Goal: Task Accomplishment & Management: Use online tool/utility

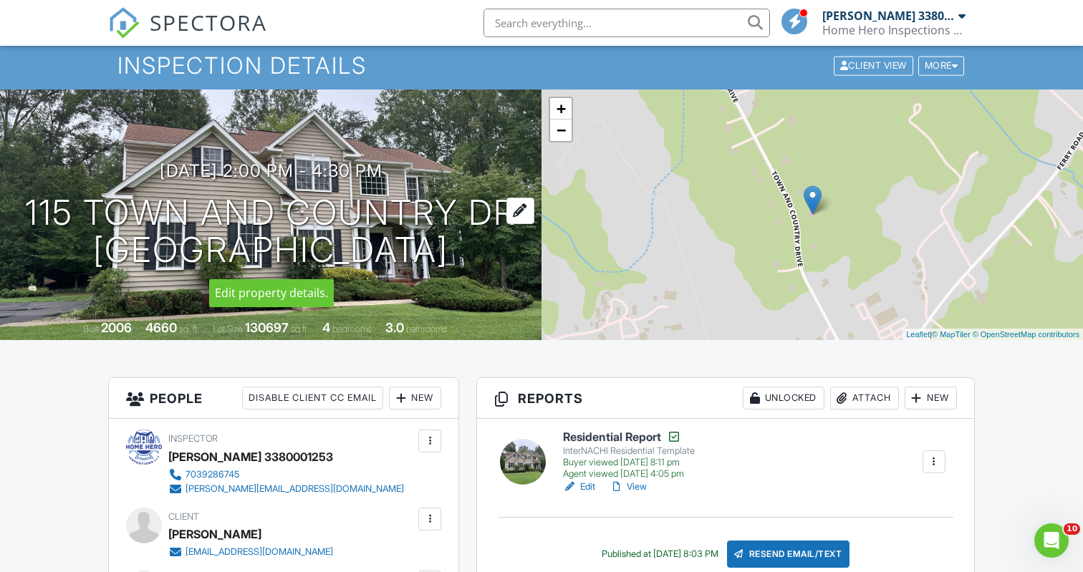
scroll to position [69, 0]
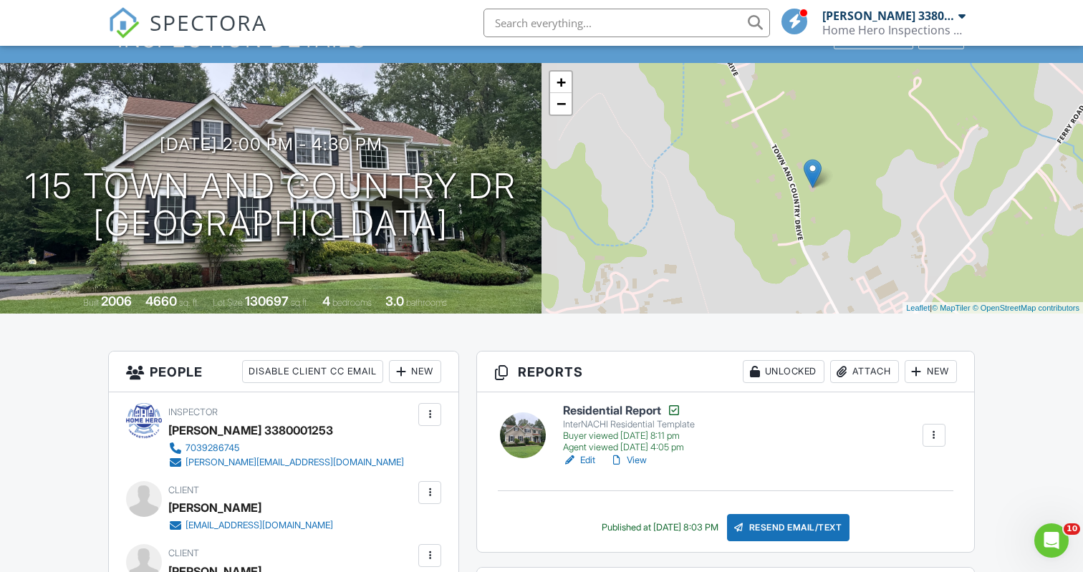
click at [642, 462] on link "View" at bounding box center [627, 460] width 37 height 14
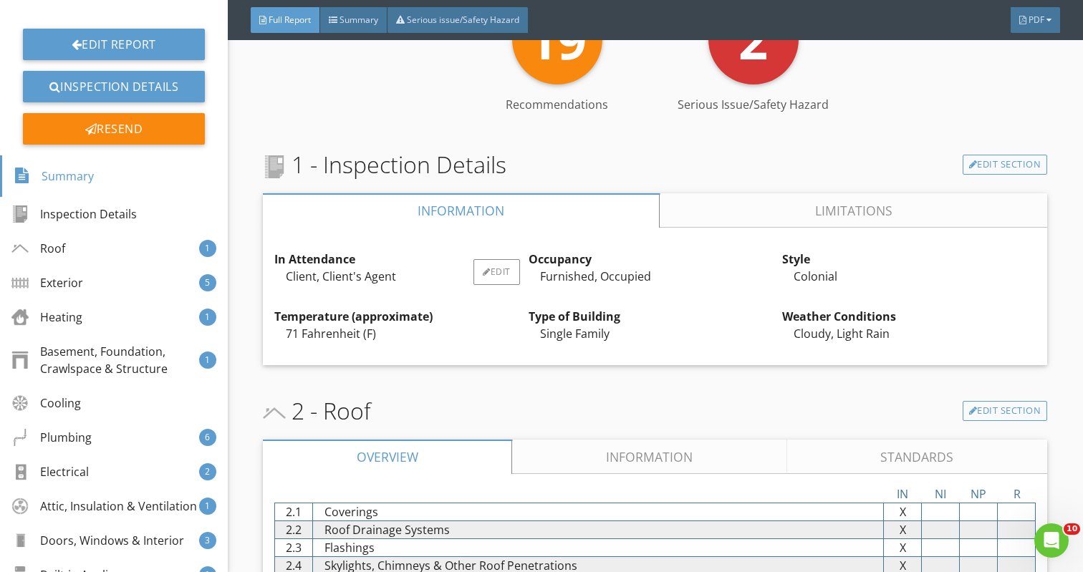
scroll to position [379, 0]
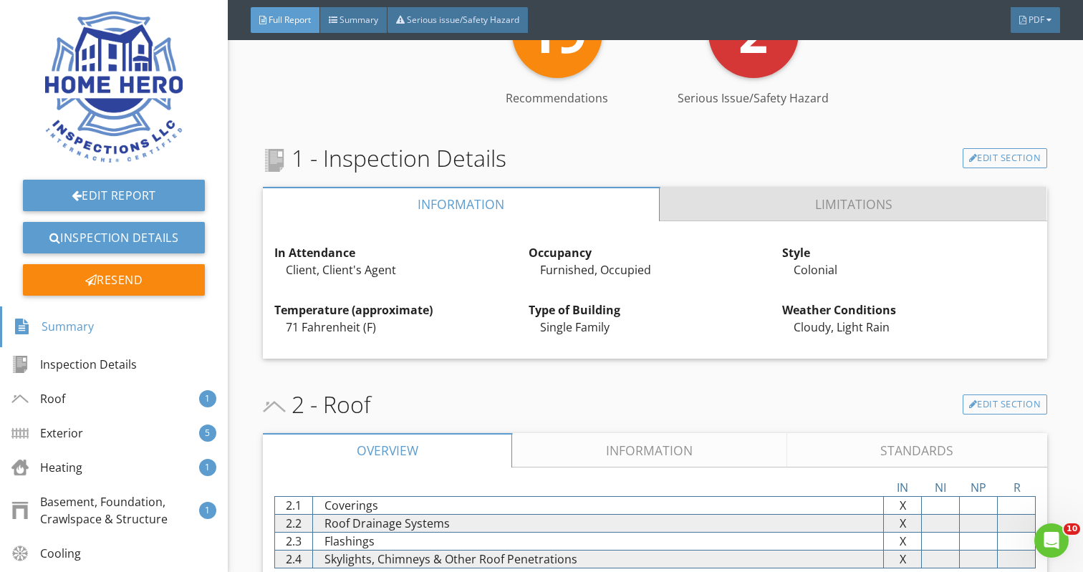
click at [803, 199] on link "Limitations" at bounding box center [853, 204] width 387 height 34
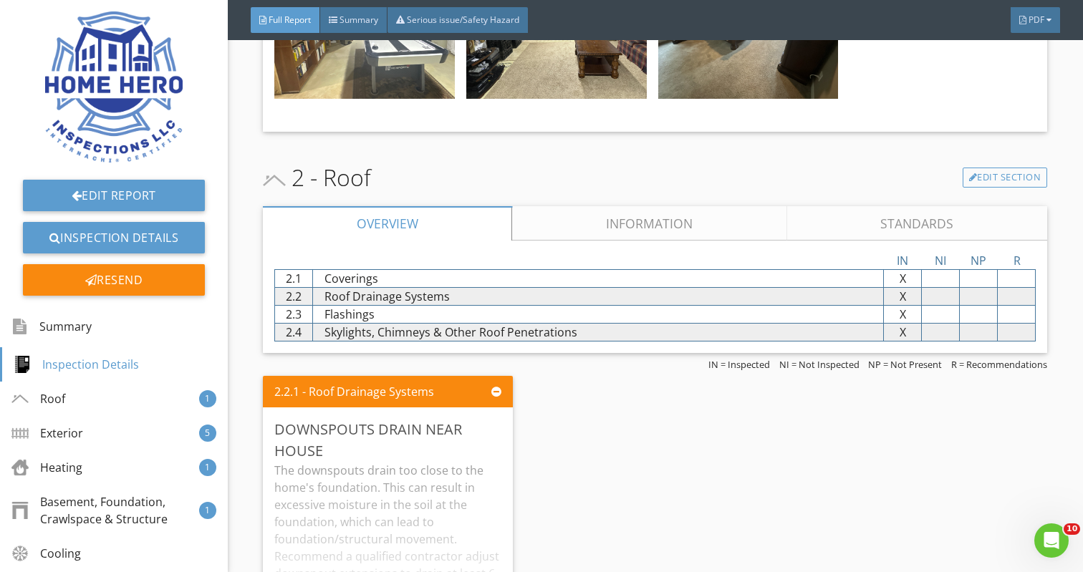
scroll to position [1129, 0]
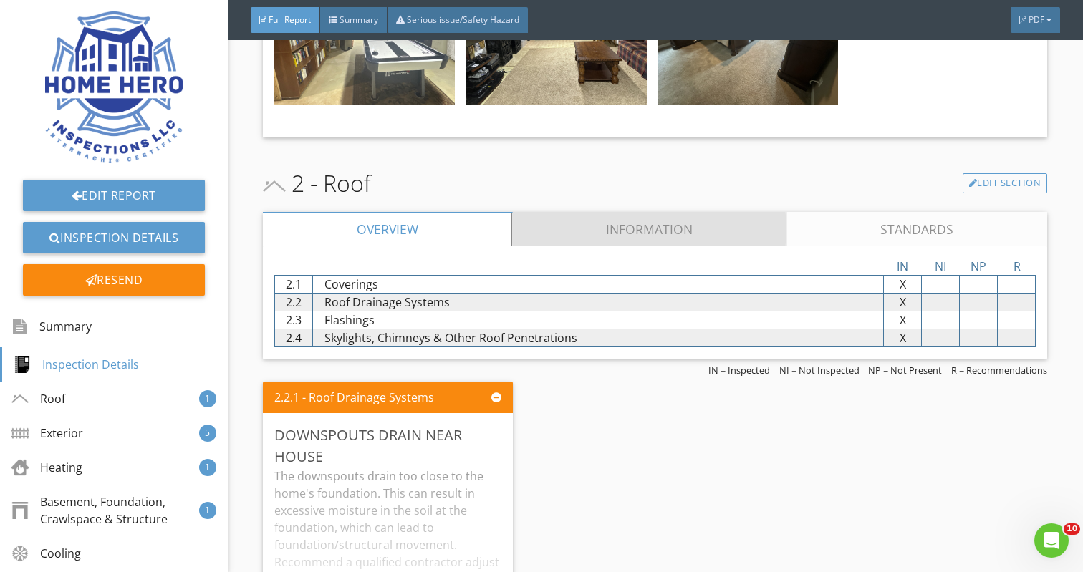
click at [654, 232] on link "Information" at bounding box center [650, 229] width 274 height 34
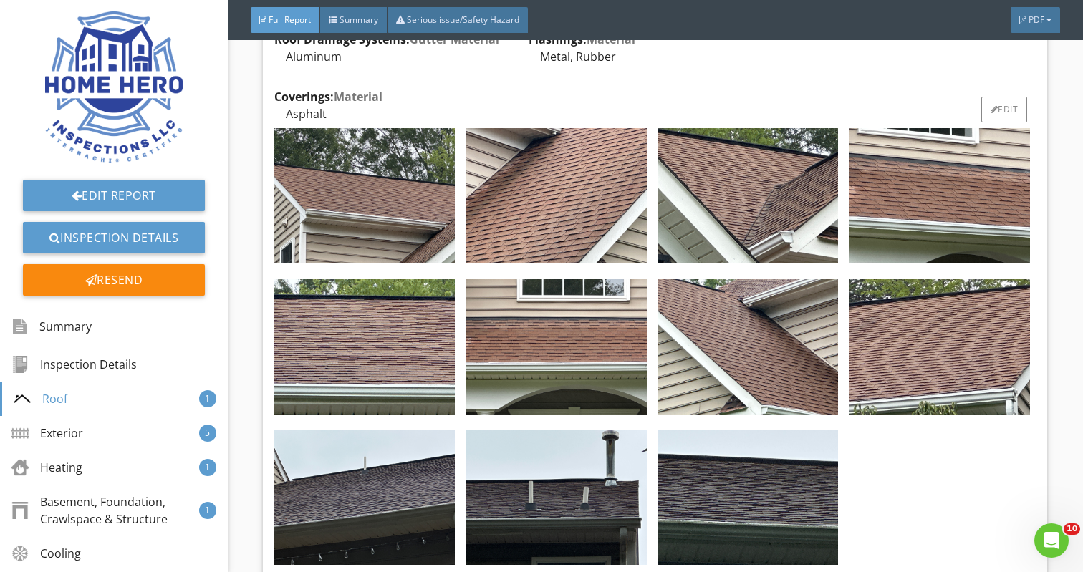
scroll to position [1440, 0]
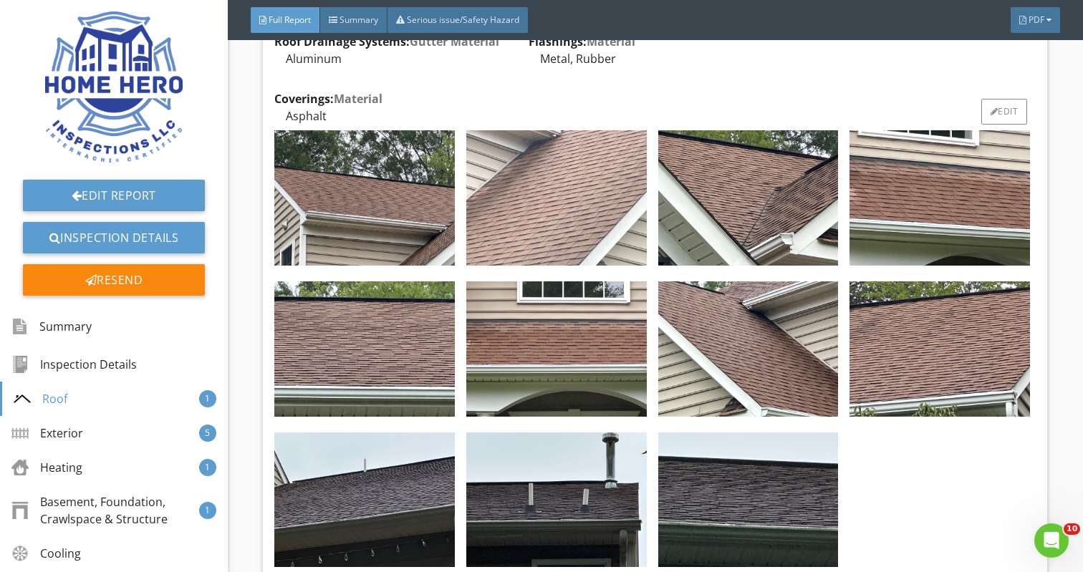
click at [538, 193] on img at bounding box center [556, 197] width 180 height 135
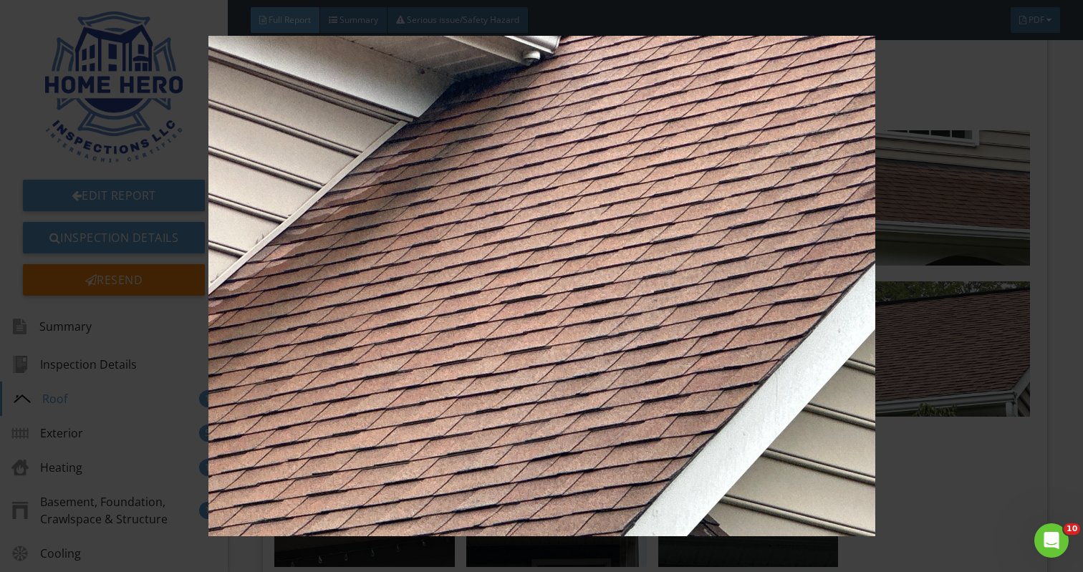
click at [538, 195] on img at bounding box center [541, 286] width 985 height 500
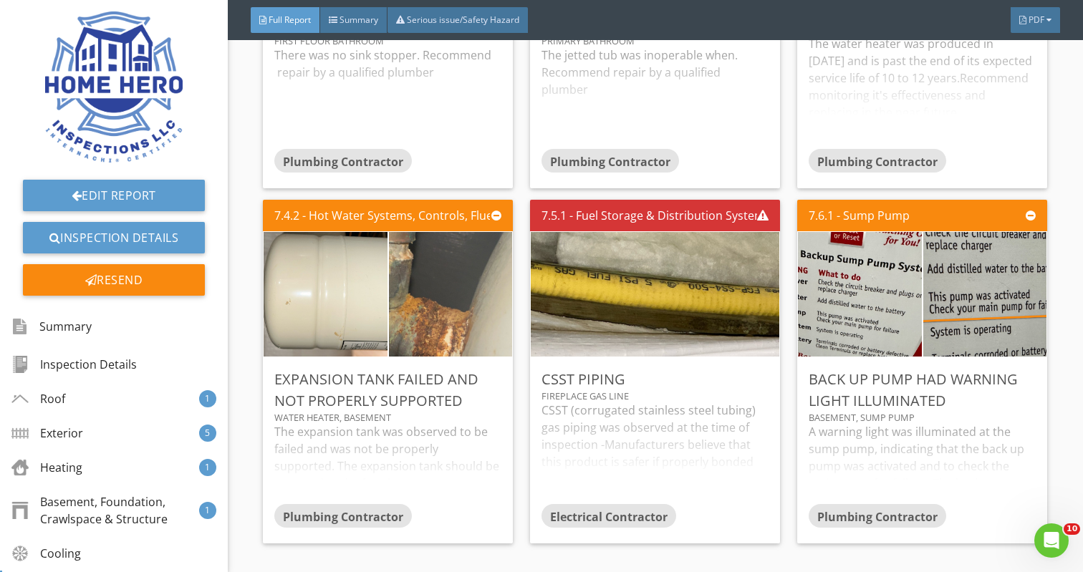
scroll to position [5271, 0]
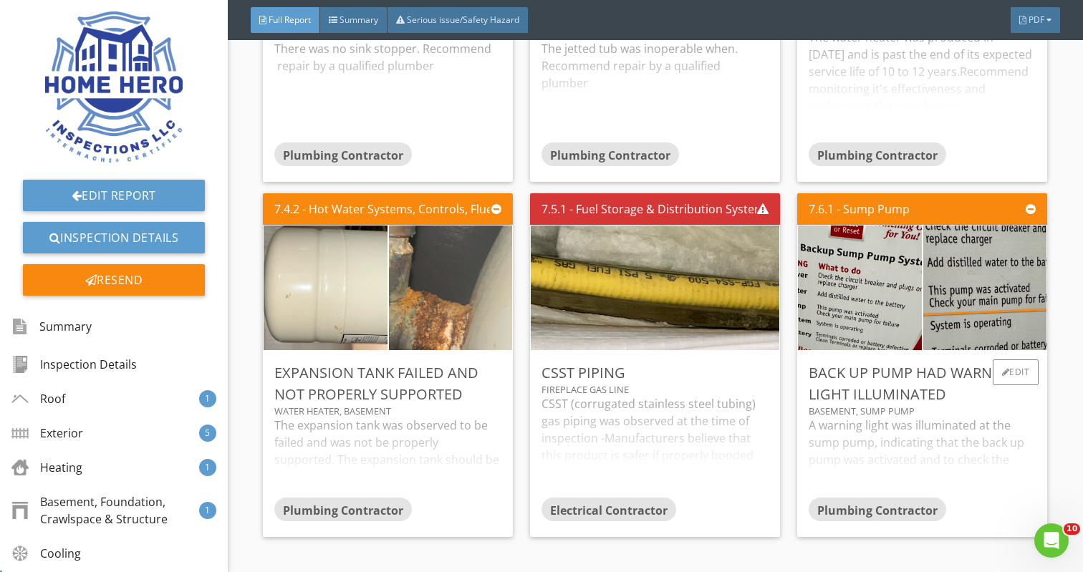
click at [929, 448] on div "A warning light was illuminated at the sump pump, indicating that the back up p…" at bounding box center [921, 457] width 227 height 80
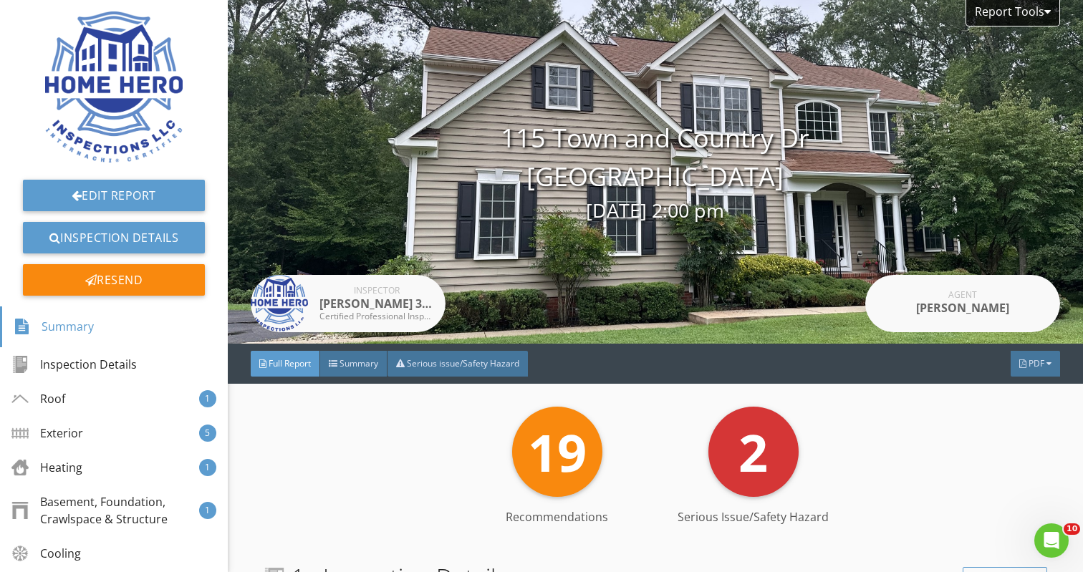
scroll to position [0, 0]
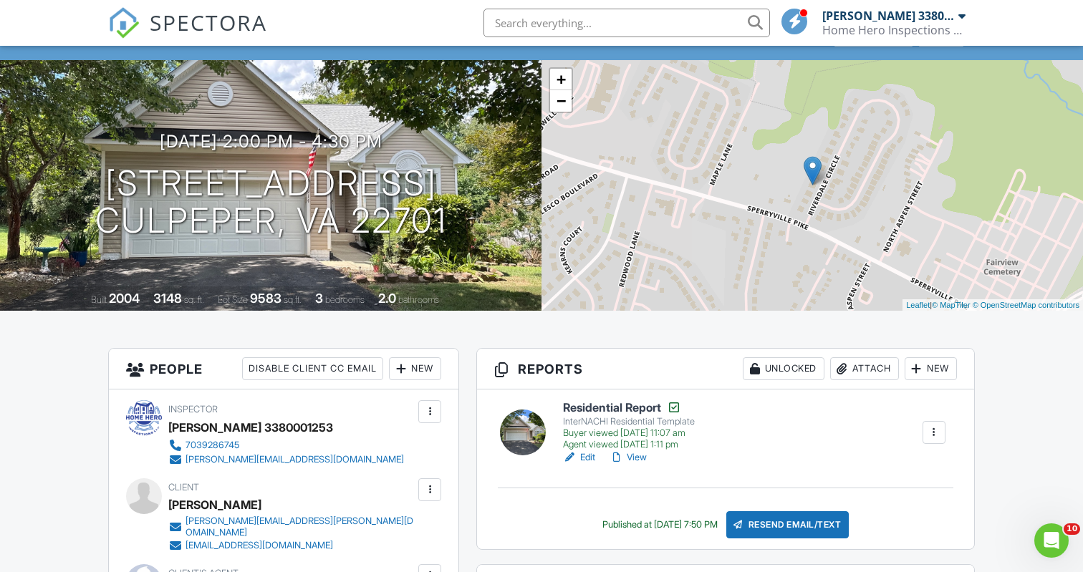
click at [640, 454] on link "View" at bounding box center [627, 457] width 37 height 14
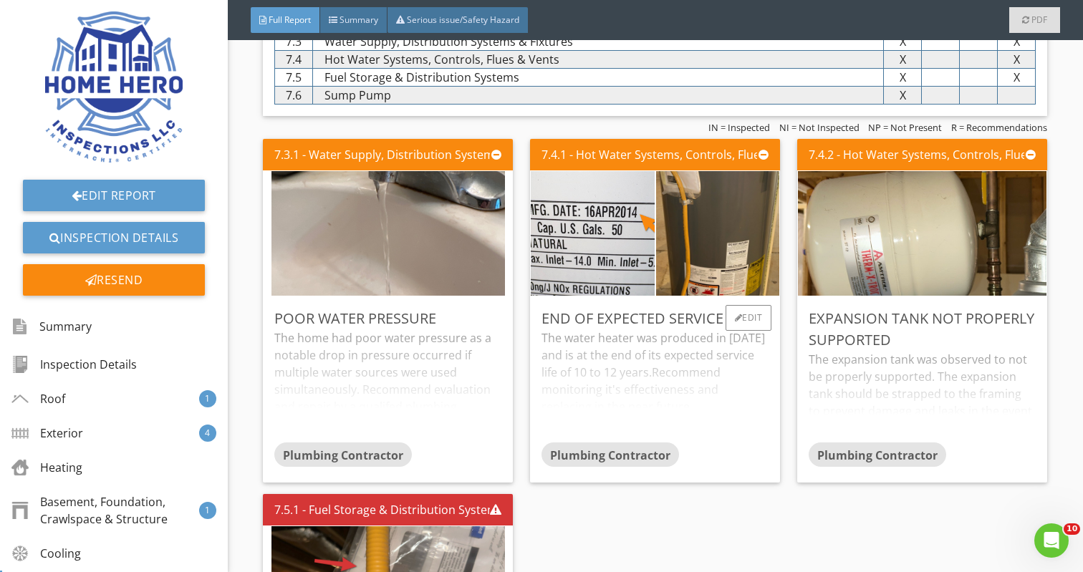
scroll to position [3545, 0]
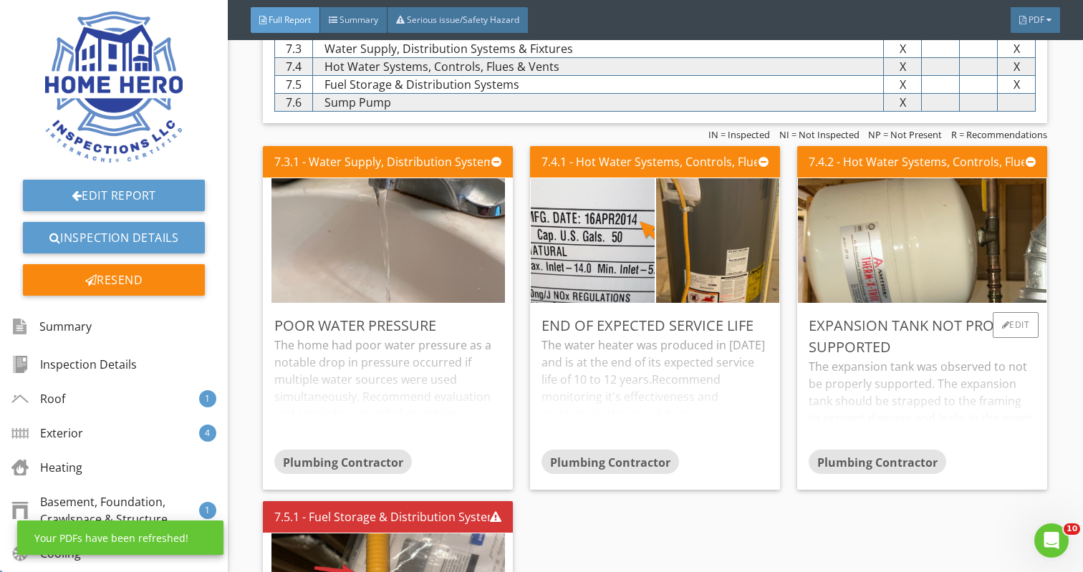
click at [905, 415] on div "The expansion tank was observed to not be properly supported. The expansion tan…" at bounding box center [921, 404] width 227 height 92
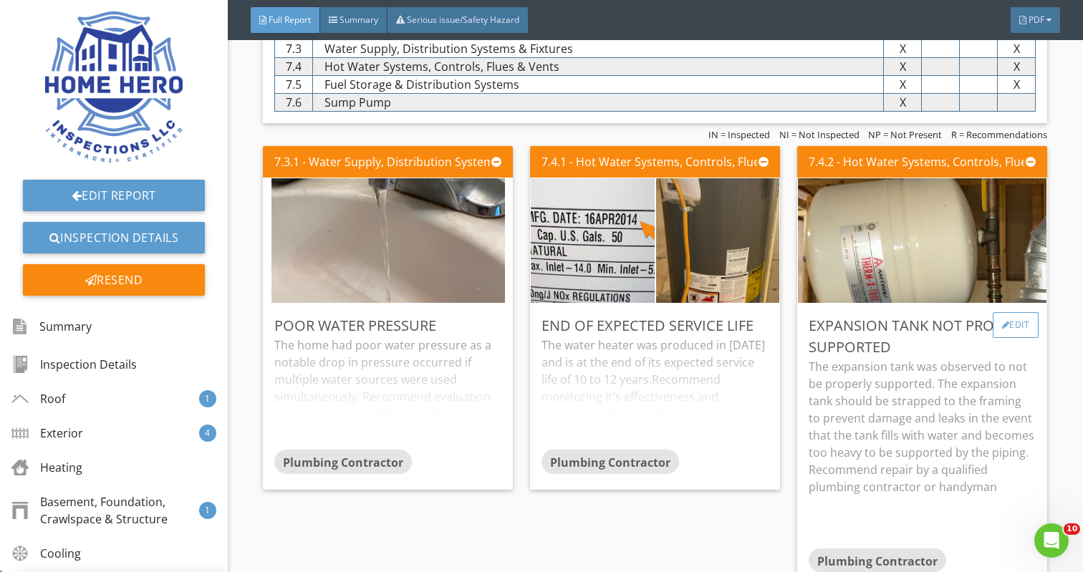
click at [1023, 328] on div "Edit" at bounding box center [1015, 325] width 47 height 26
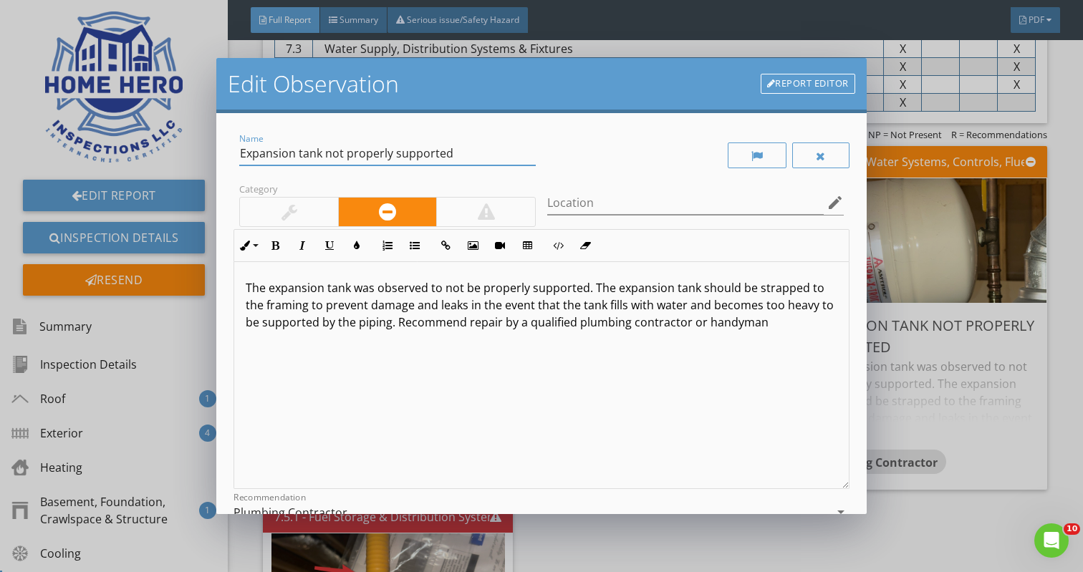
click at [326, 157] on input "Expansion tank not properly supported" at bounding box center [387, 154] width 296 height 24
type input "Expansion tank failed and not properly supported"
click at [568, 198] on input "Location" at bounding box center [685, 203] width 276 height 24
click at [445, 291] on p "The expansion tank was observed to not be properly supported. The expansion tan…" at bounding box center [541, 305] width 591 height 52
click at [540, 325] on p "The expansion tank was observed to be failed (full of water) and not be properl…" at bounding box center [541, 313] width 591 height 69
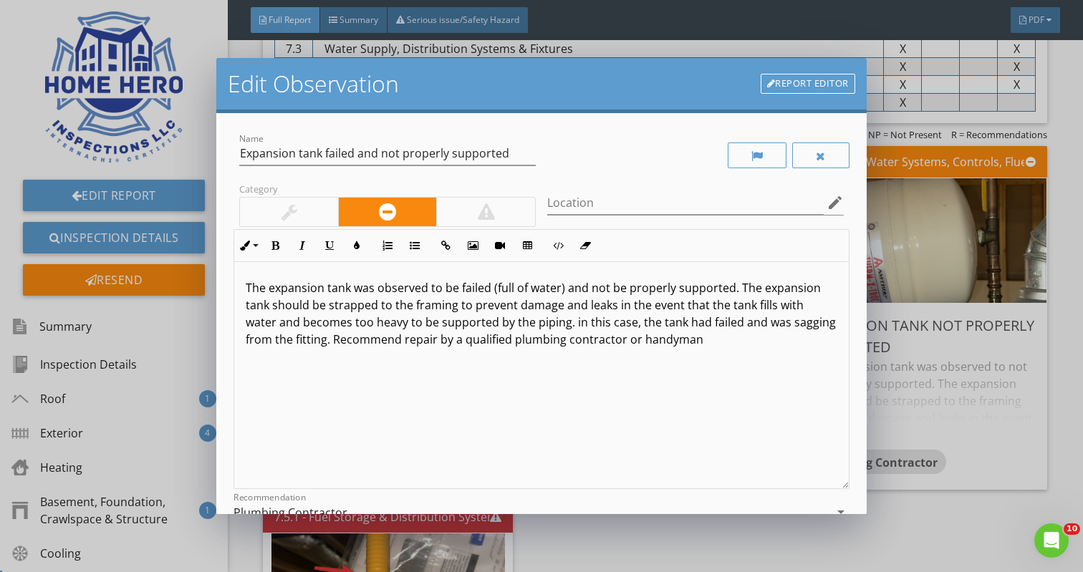
click at [674, 342] on p "The expansion tank was observed to be failed (full of water) and not be properl…" at bounding box center [541, 313] width 591 height 69
click at [538, 343] on p "The expansion tank was observed to be failed (full of water) and not be properl…" at bounding box center [541, 322] width 591 height 86
click at [592, 338] on p "The expansion tank was observed to be failed (full of water) and not be properl…" at bounding box center [541, 322] width 591 height 86
click at [485, 370] on div "The expansion tank was observed to be failed (full of water) and not be properl…" at bounding box center [541, 375] width 614 height 227
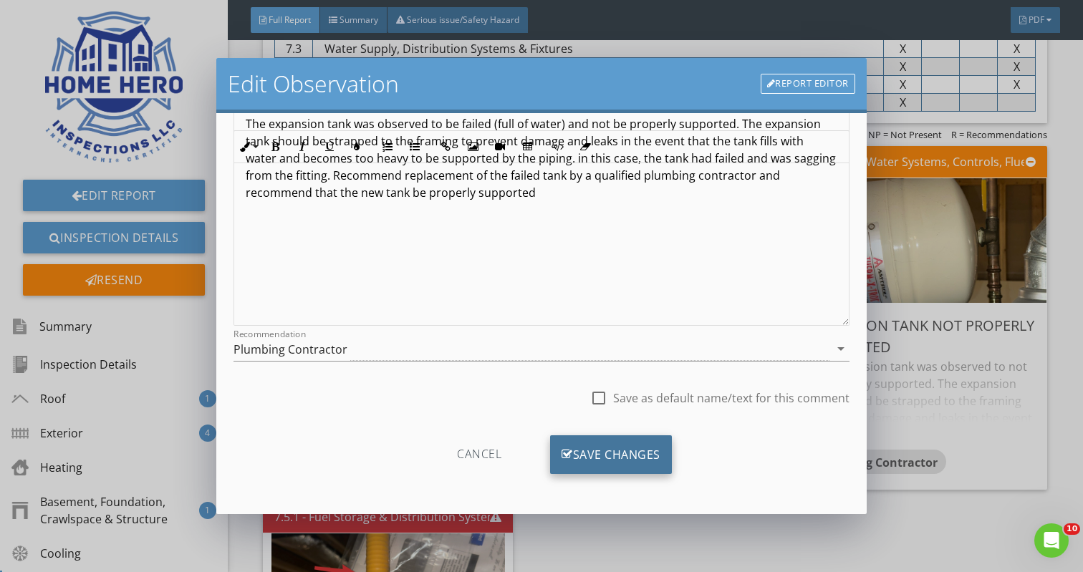
scroll to position [163, 0]
click at [610, 468] on div "Save Changes" at bounding box center [611, 454] width 122 height 39
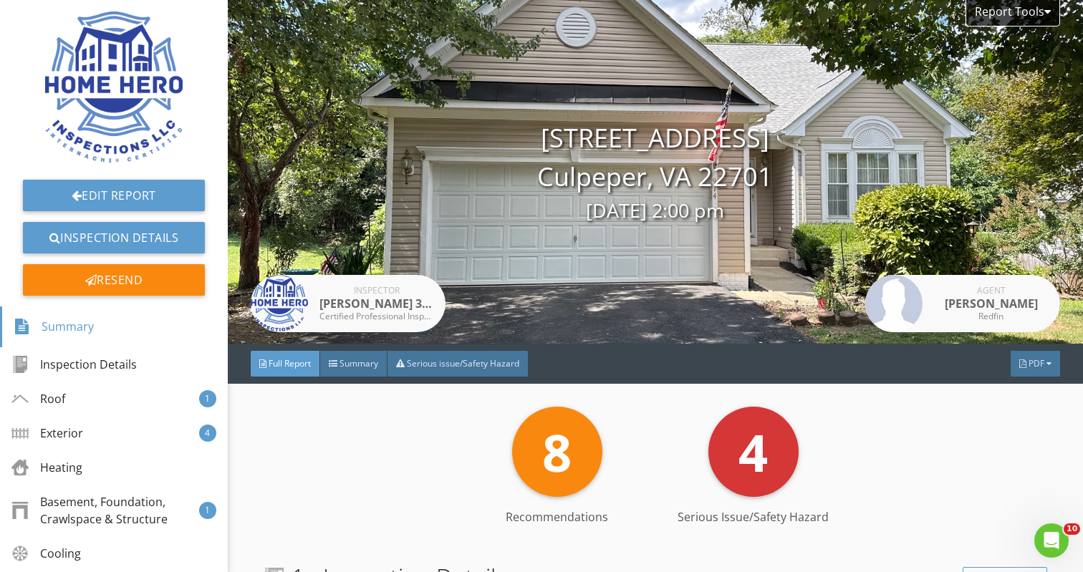
scroll to position [0, 0]
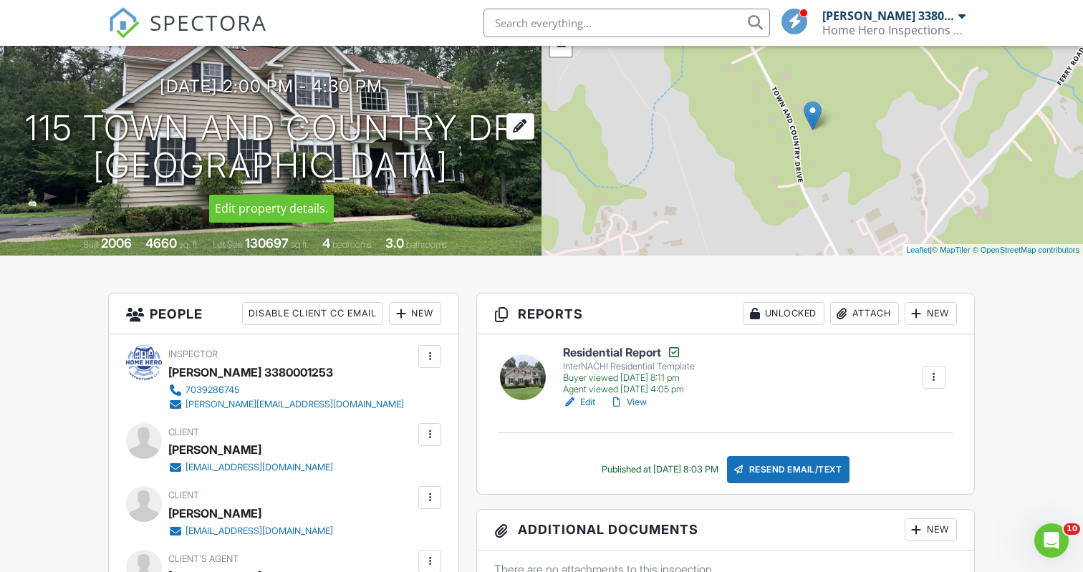
scroll to position [191, 0]
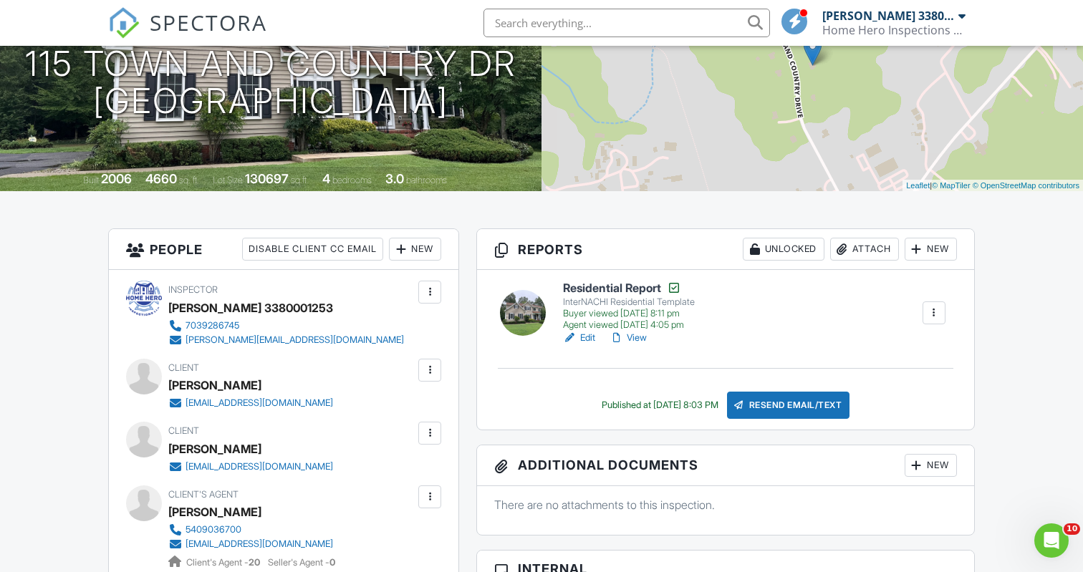
click at [629, 334] on link "View" at bounding box center [627, 338] width 37 height 14
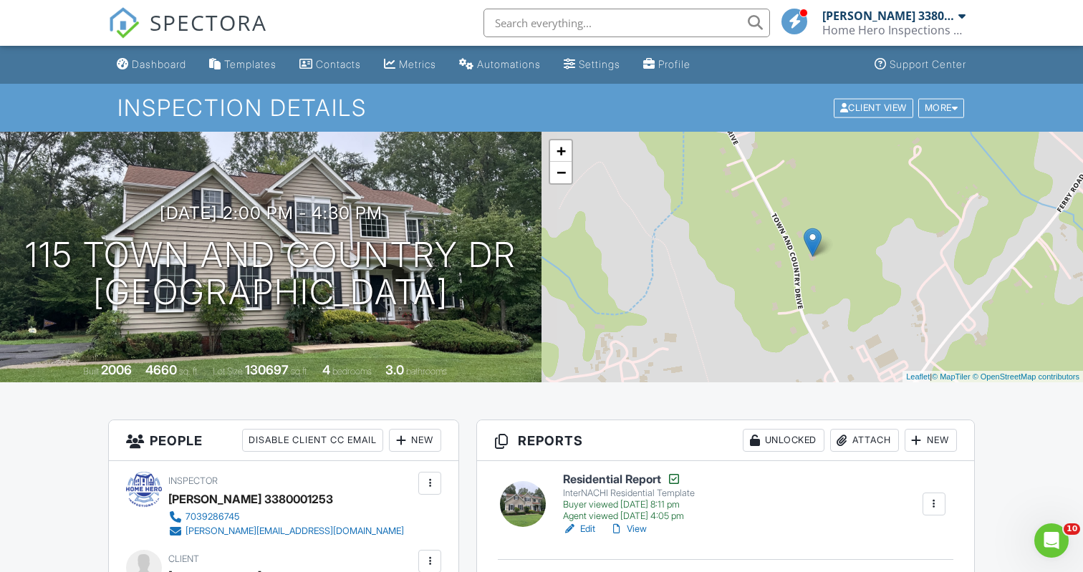
scroll to position [0, 0]
click at [155, 71] on link "Dashboard" at bounding box center [151, 65] width 81 height 26
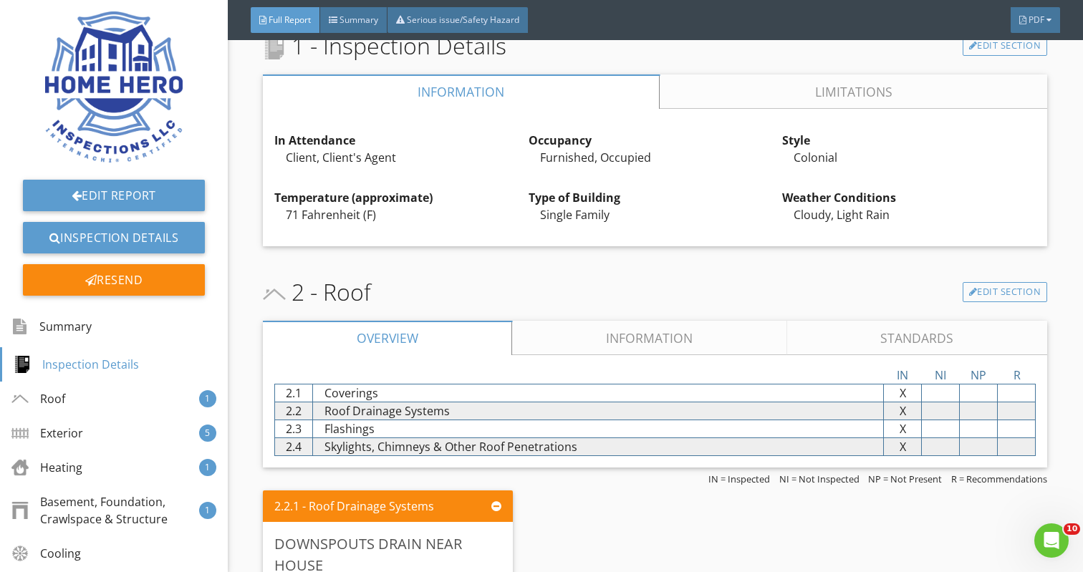
scroll to position [506, 0]
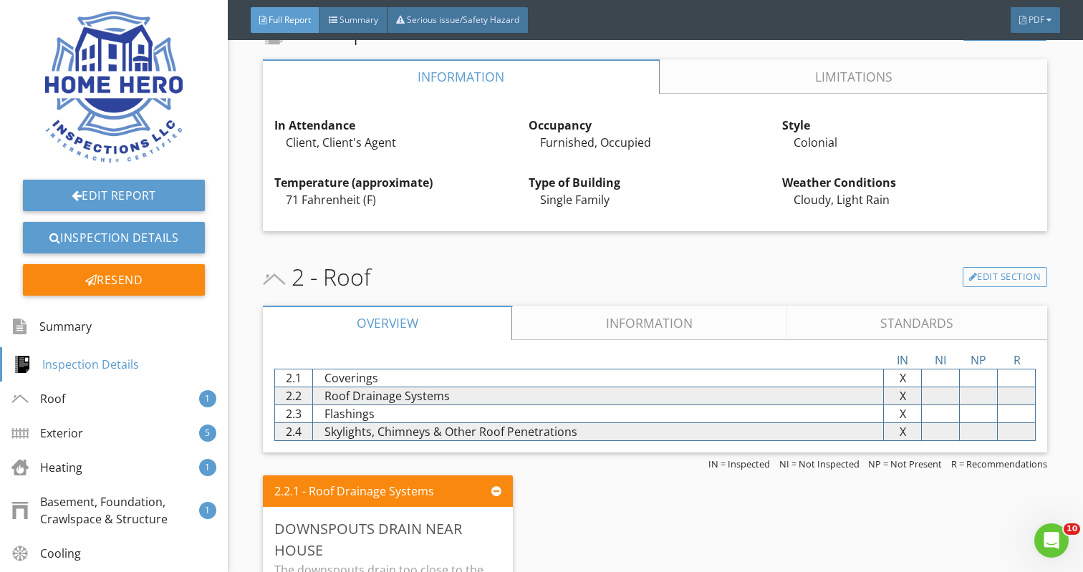
click at [646, 314] on link "Information" at bounding box center [650, 323] width 274 height 34
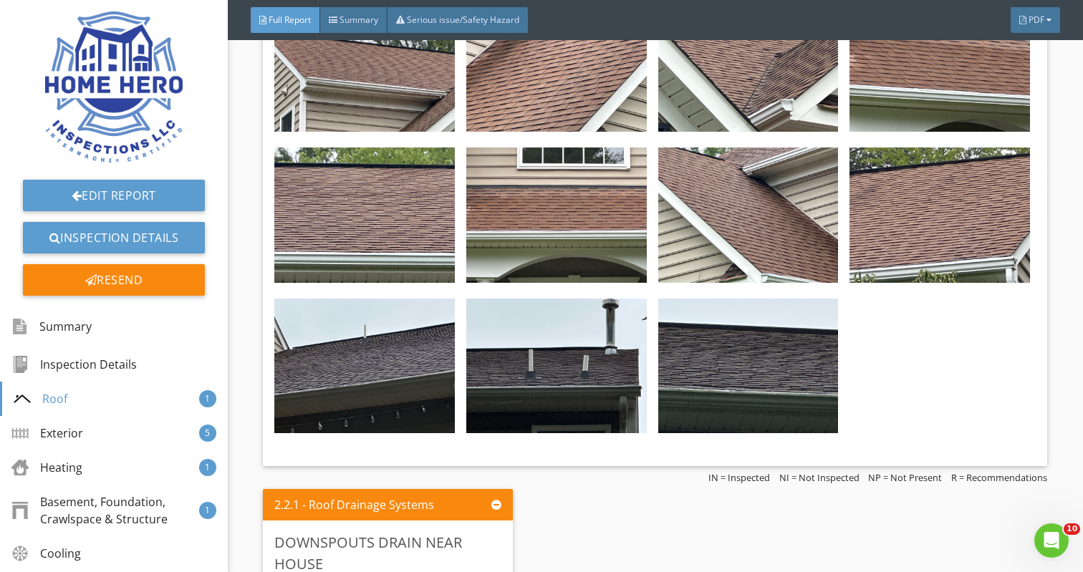
scroll to position [997, 0]
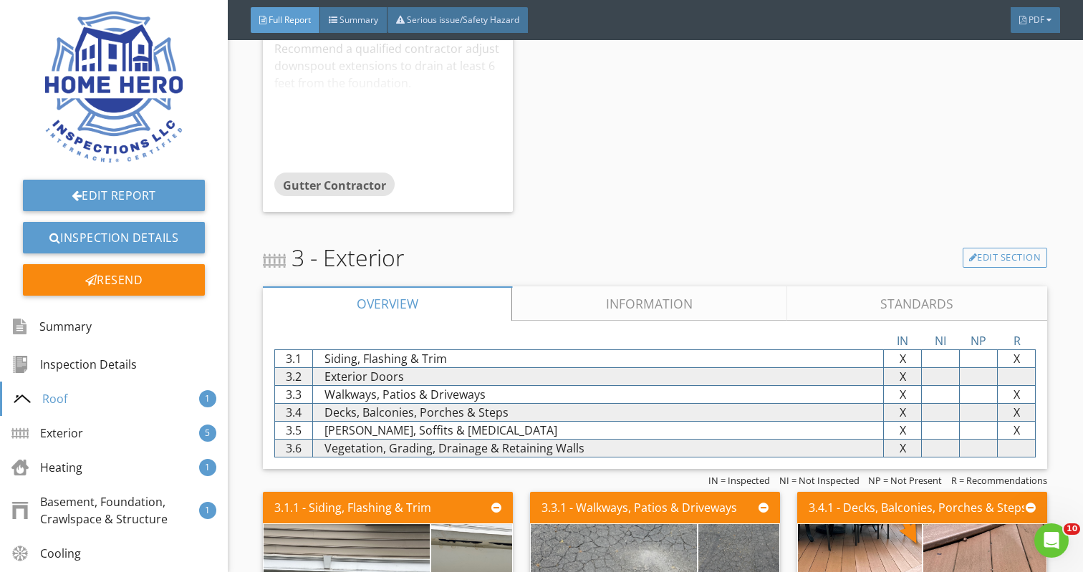
click at [639, 306] on link "Information" at bounding box center [650, 303] width 274 height 34
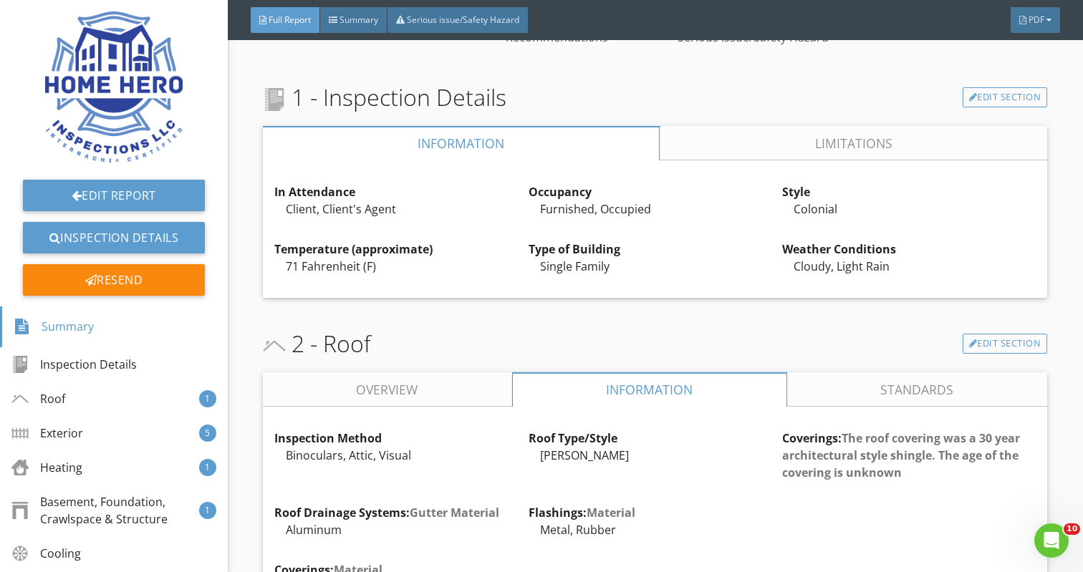
scroll to position [523, 0]
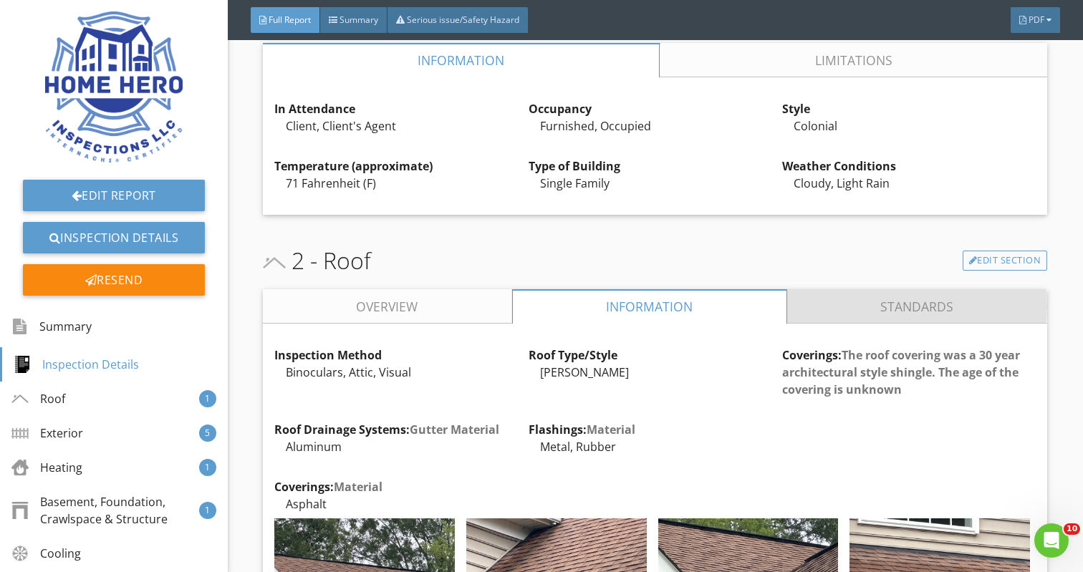
click at [896, 306] on link "Standards" at bounding box center [917, 306] width 260 height 34
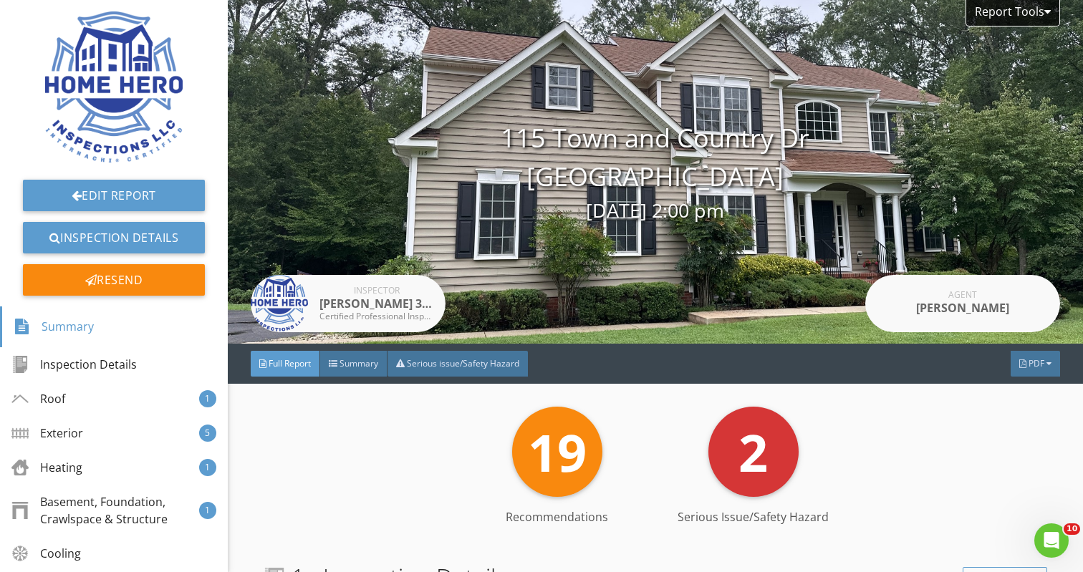
scroll to position [0, 0]
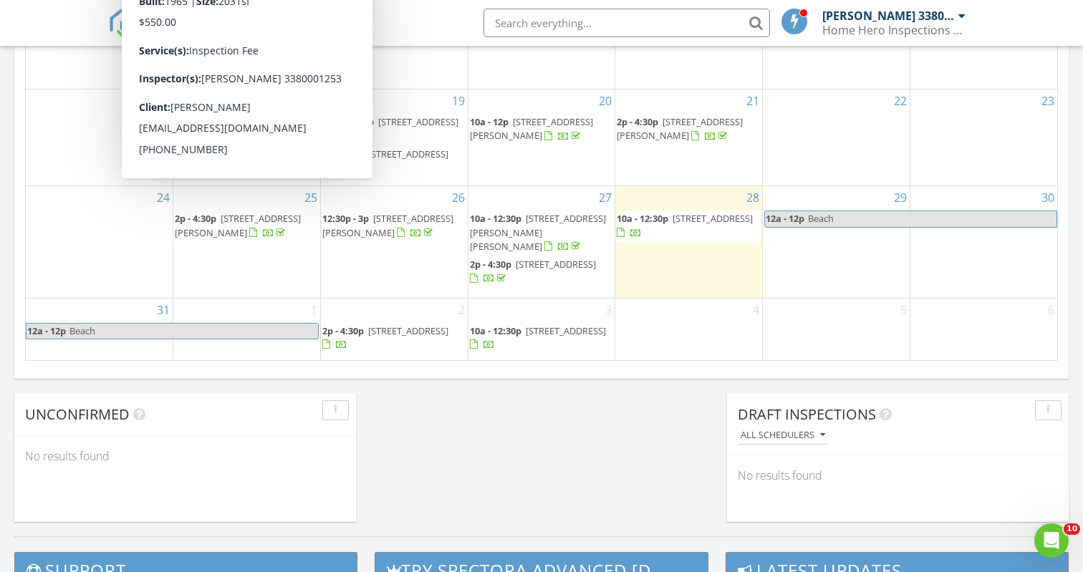
scroll to position [949, 0]
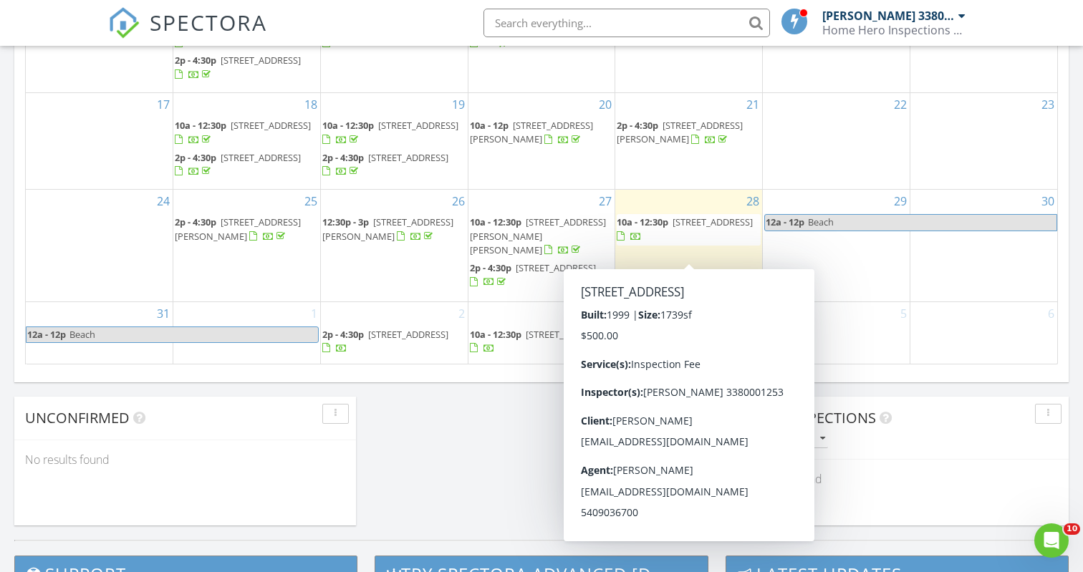
click at [674, 228] on span "[STREET_ADDRESS]" at bounding box center [712, 222] width 80 height 13
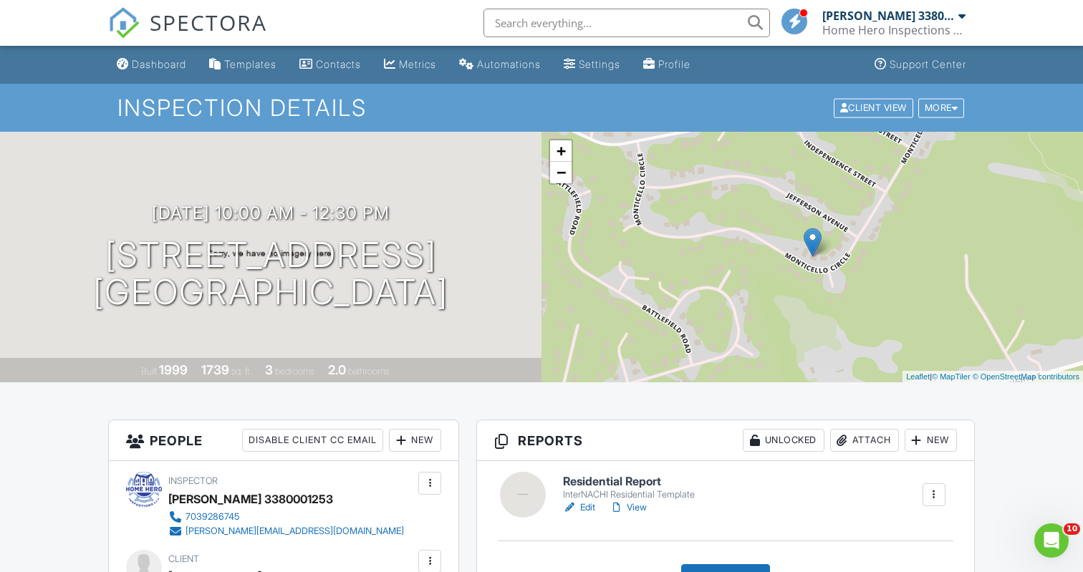
click at [642, 502] on link "View" at bounding box center [627, 507] width 37 height 14
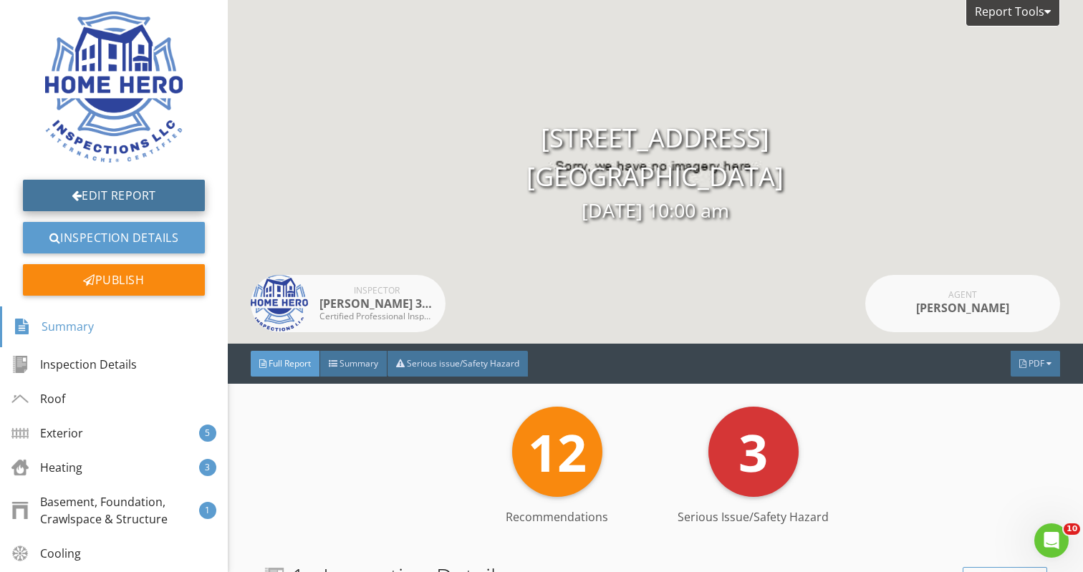
click at [148, 187] on link "Edit Report" at bounding box center [114, 196] width 182 height 32
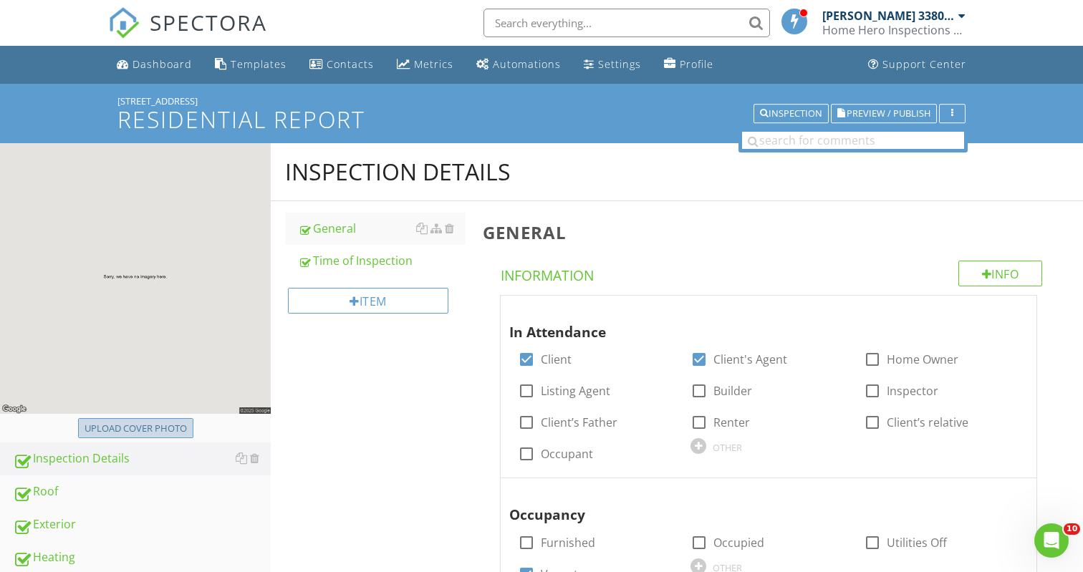
click at [167, 427] on div "Upload cover photo" at bounding box center [135, 429] width 102 height 14
type input "C:\fakepath\IMG_6809.jpeg"
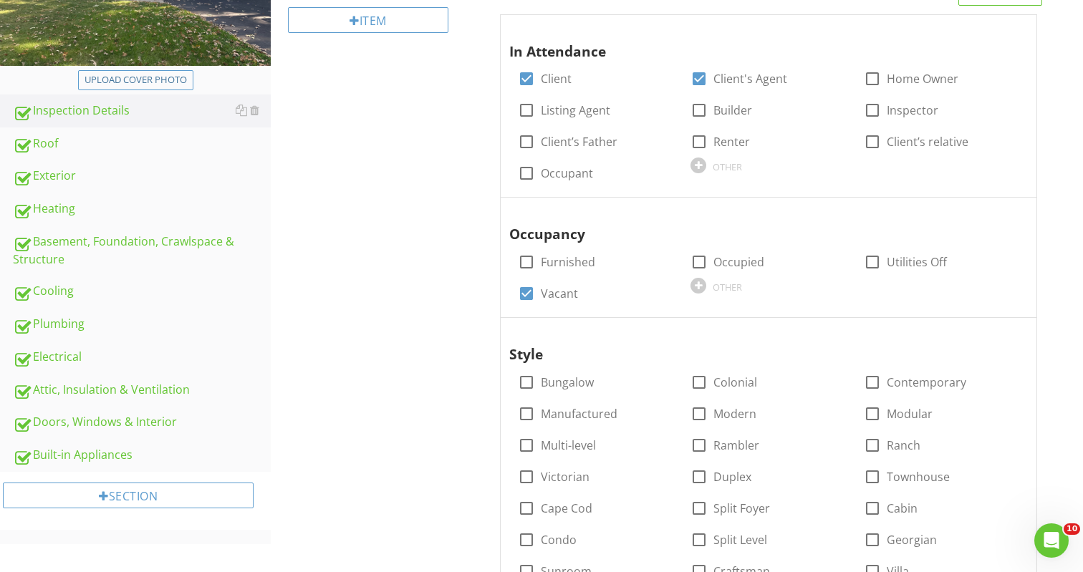
scroll to position [289, 0]
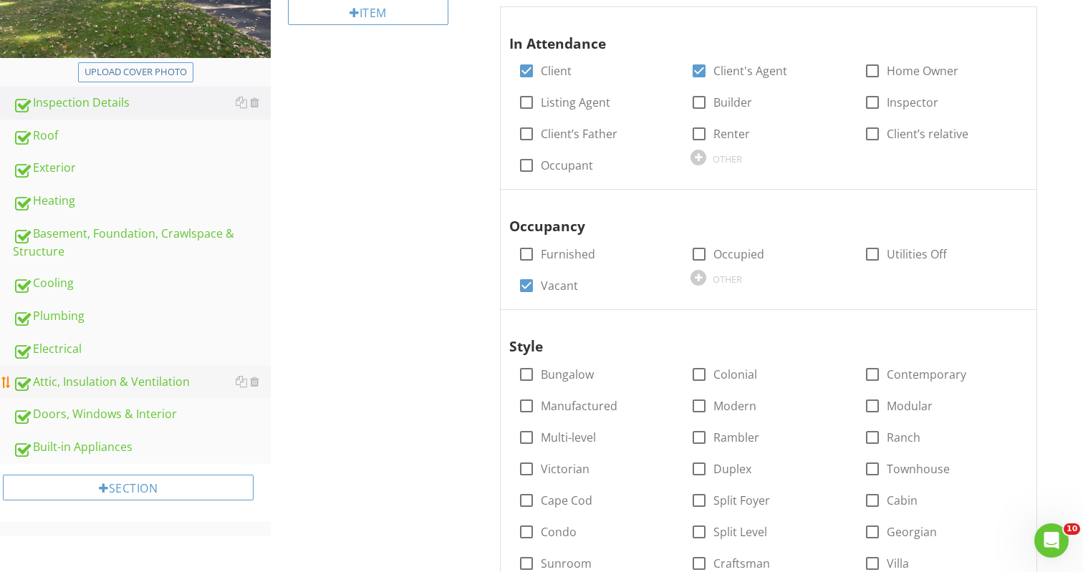
click at [175, 387] on div "Attic, Insulation & Ventilation" at bounding box center [142, 382] width 258 height 19
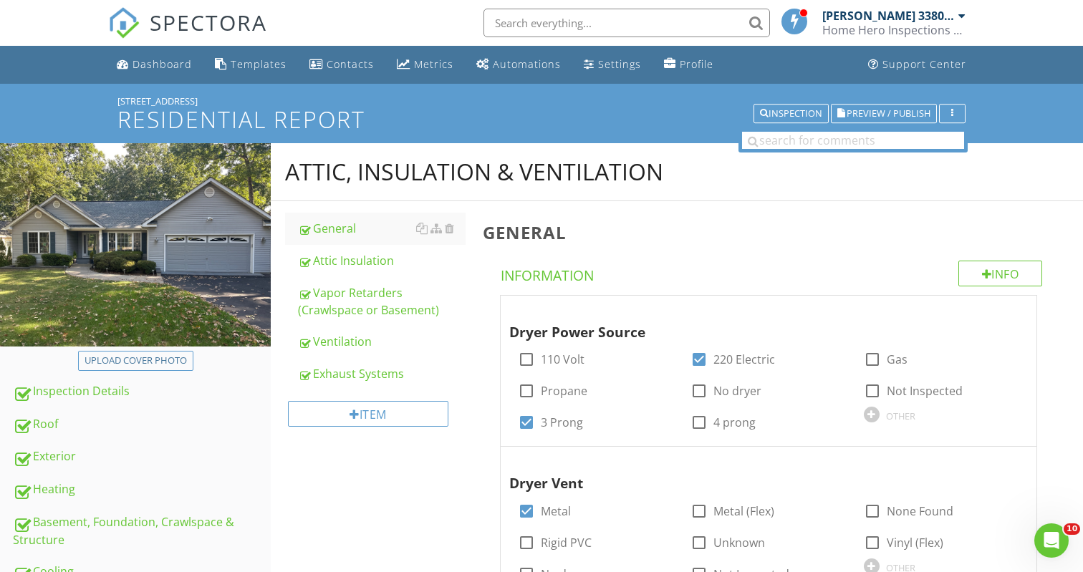
scroll to position [16, 0]
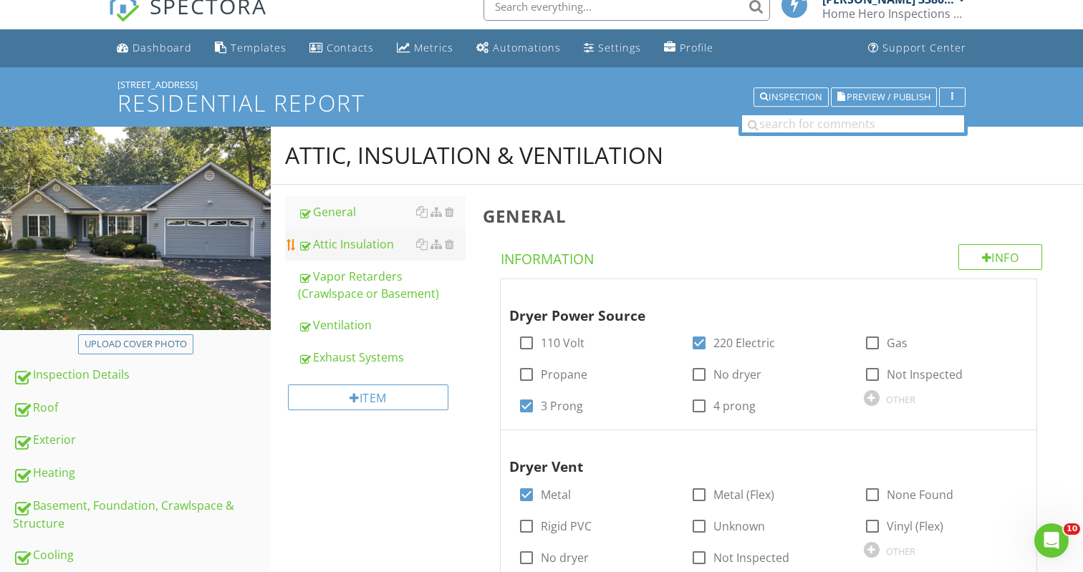
click at [372, 246] on div "Attic Insulation" at bounding box center [382, 244] width 168 height 17
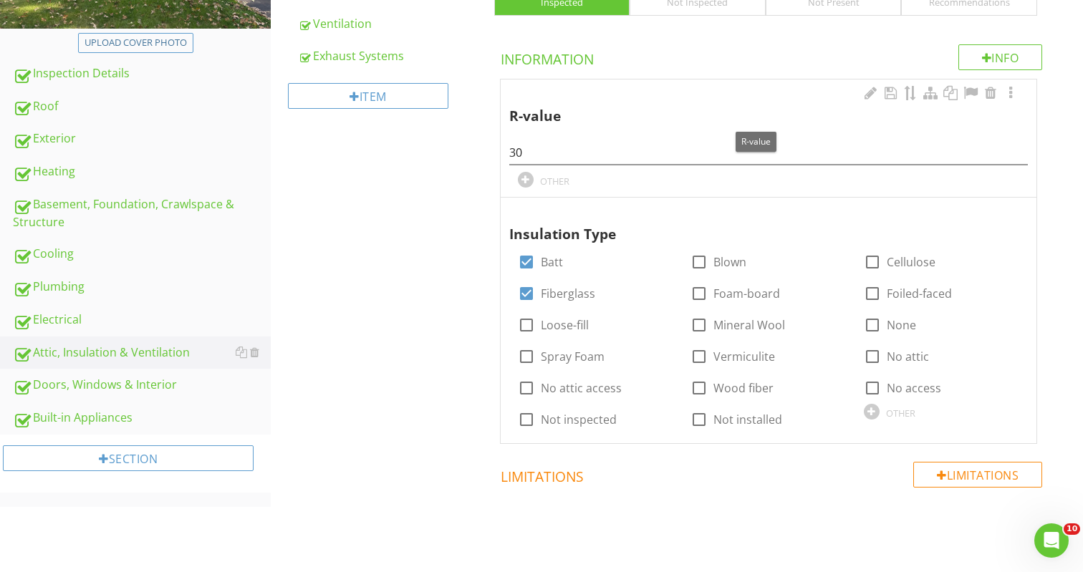
scroll to position [320, 0]
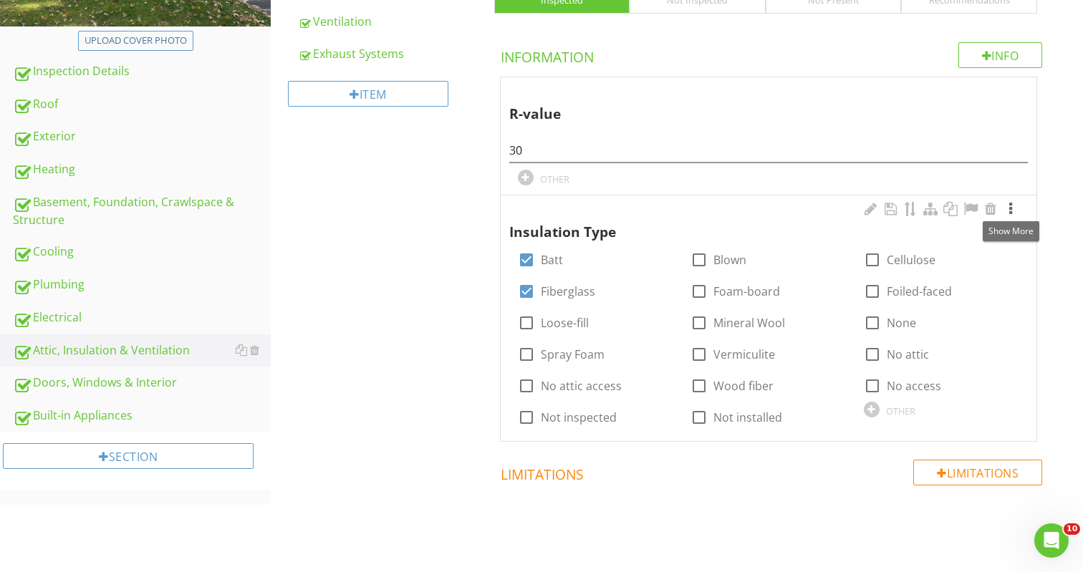
click at [1012, 208] on div at bounding box center [1010, 209] width 17 height 14
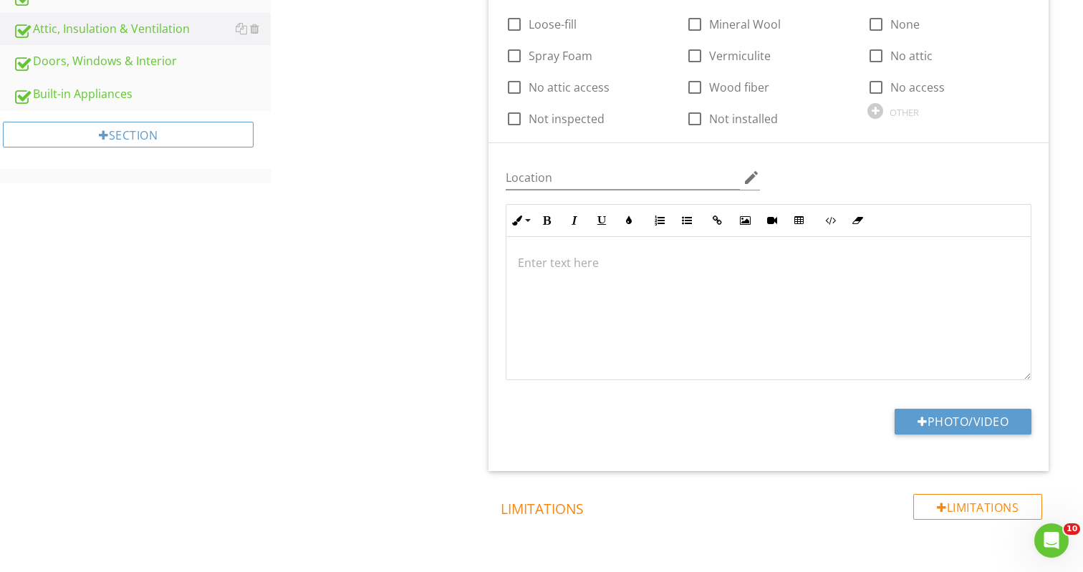
scroll to position [650, 0]
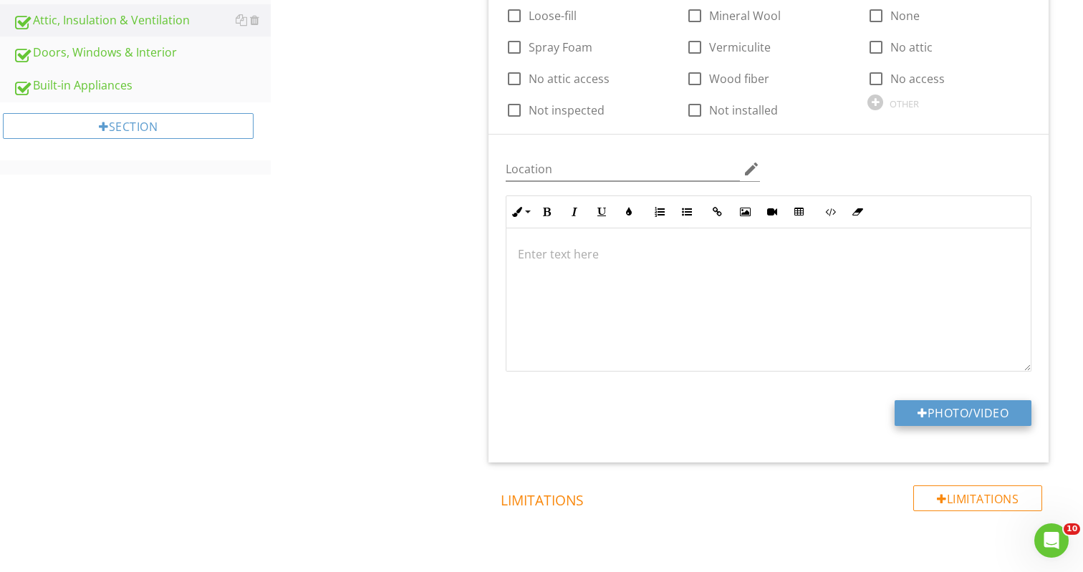
click at [947, 410] on button "Photo/Video" at bounding box center [962, 413] width 137 height 26
type input "C:\fakepath\IMG_6867.jpeg"
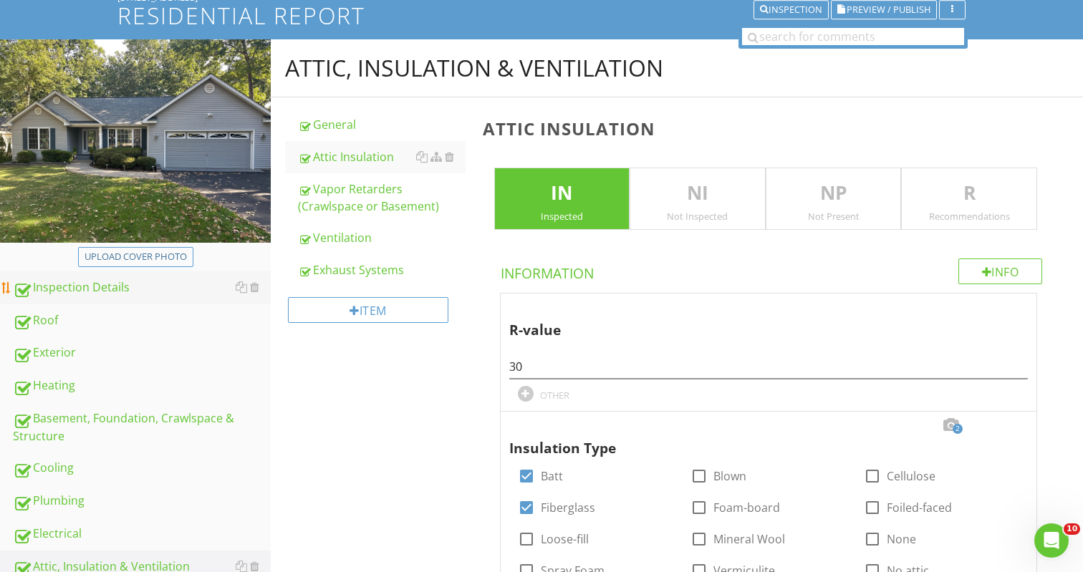
scroll to position [121, 0]
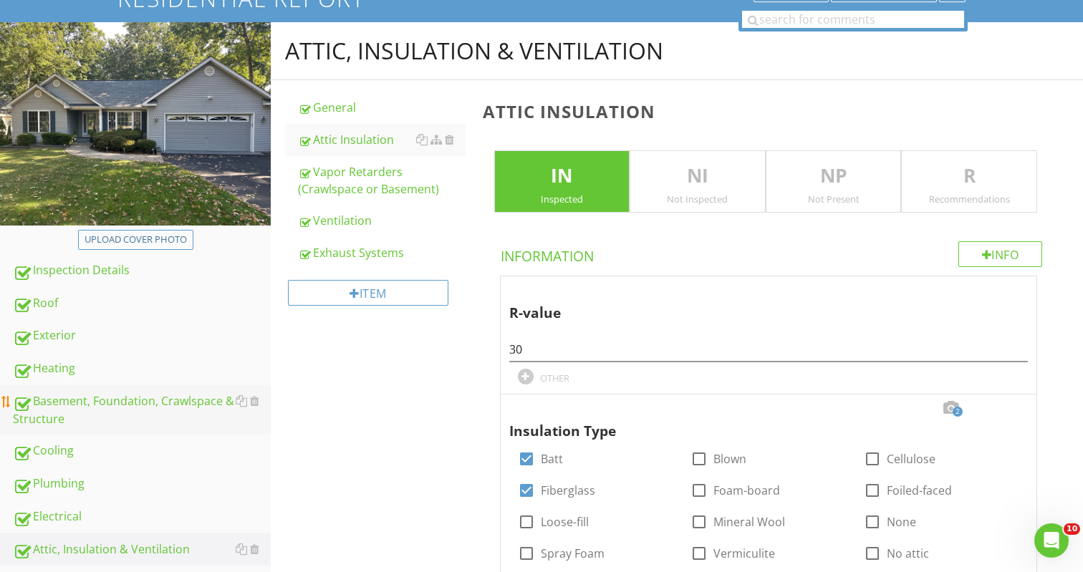
click at [126, 404] on div "Basement, Foundation, Crawlspace & Structure" at bounding box center [142, 410] width 258 height 36
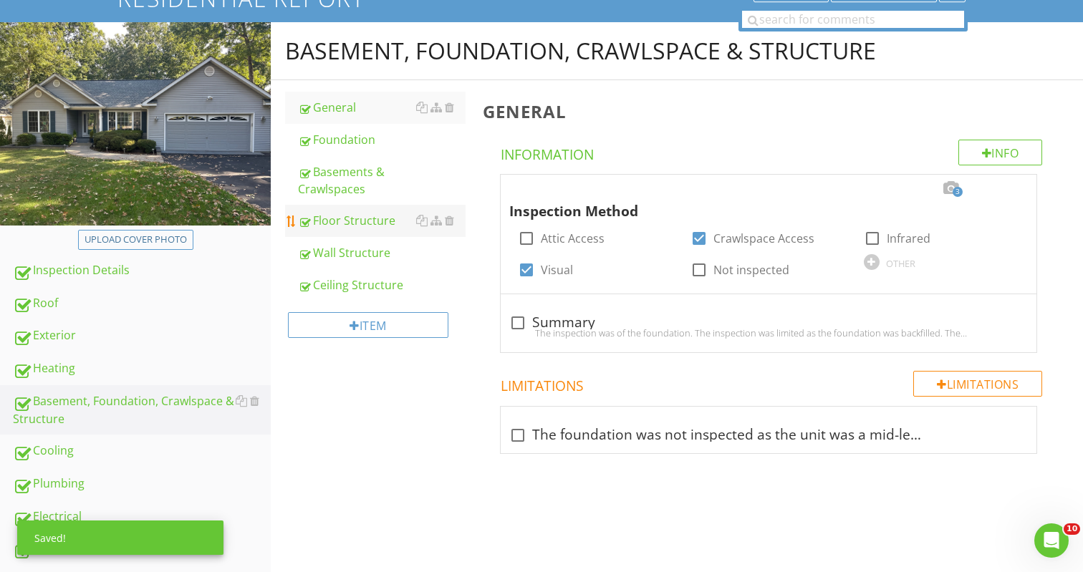
click at [374, 221] on div "Floor Structure" at bounding box center [382, 220] width 168 height 17
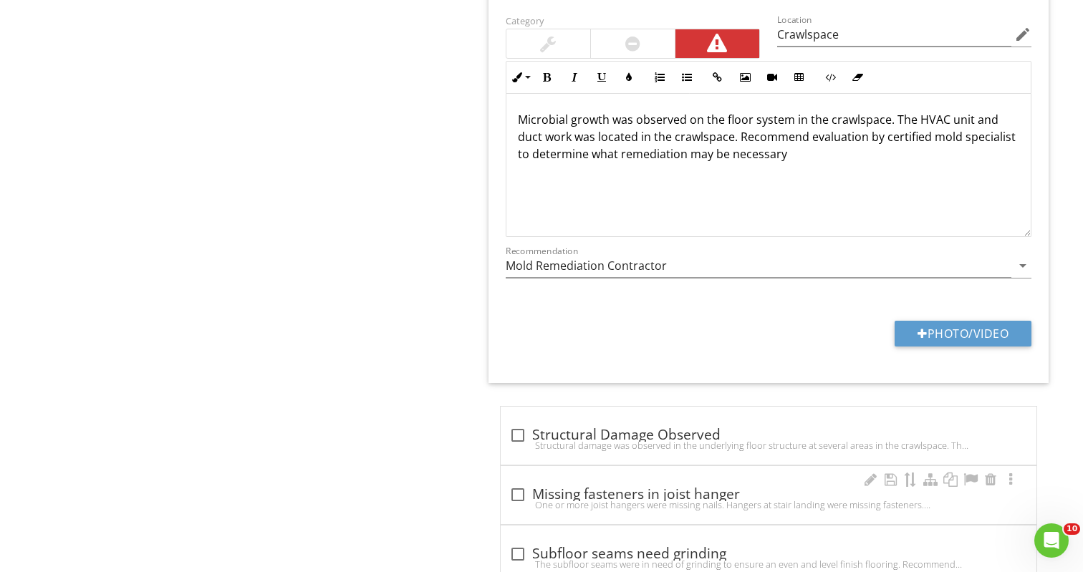
scroll to position [1428, 0]
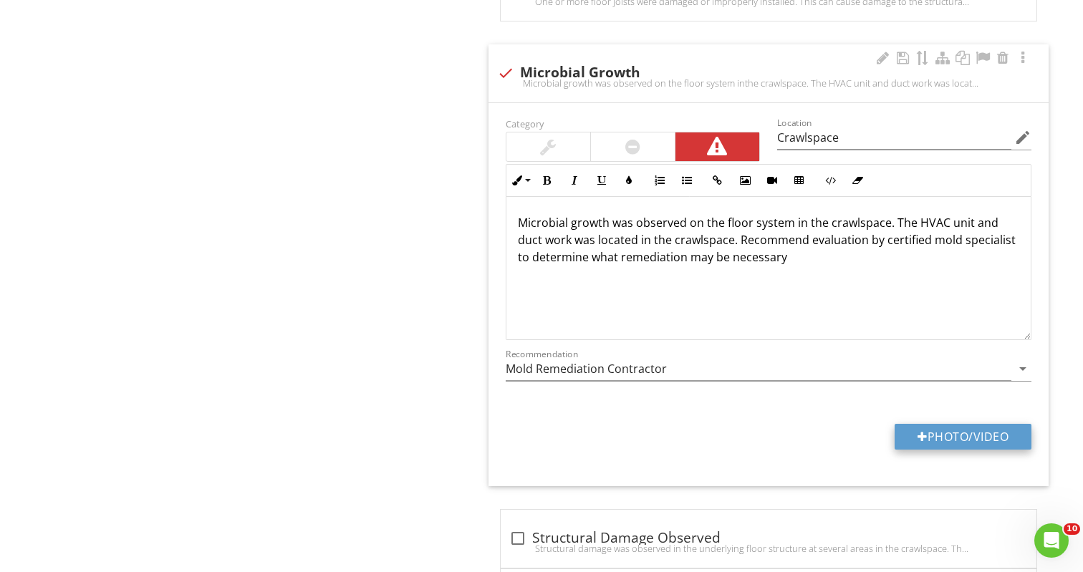
click at [977, 424] on button "Photo/Video" at bounding box center [962, 437] width 137 height 26
type input "C:\fakepath\IMG_6890.jpeg"
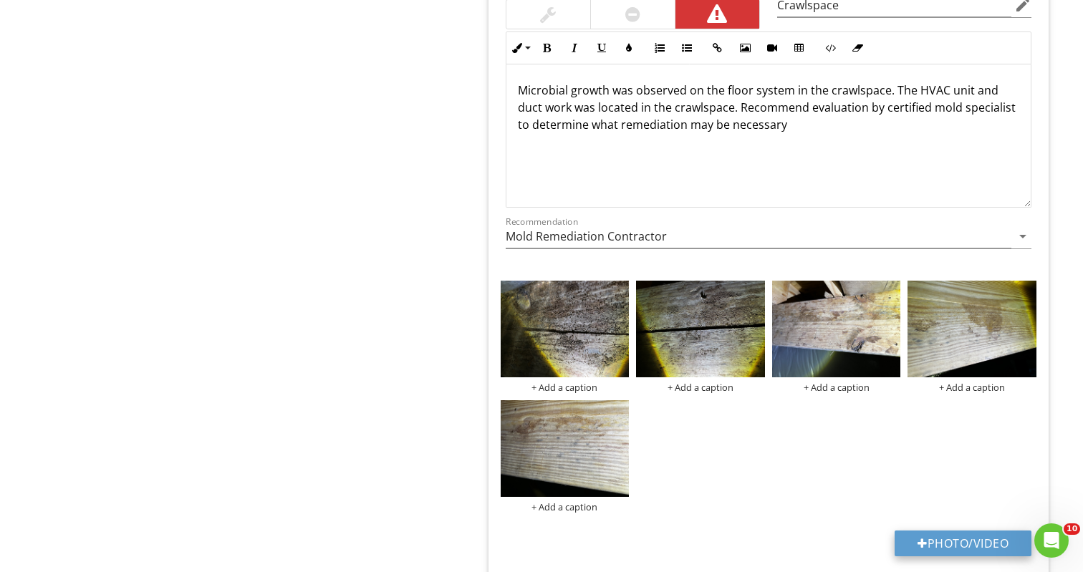
scroll to position [1566, 0]
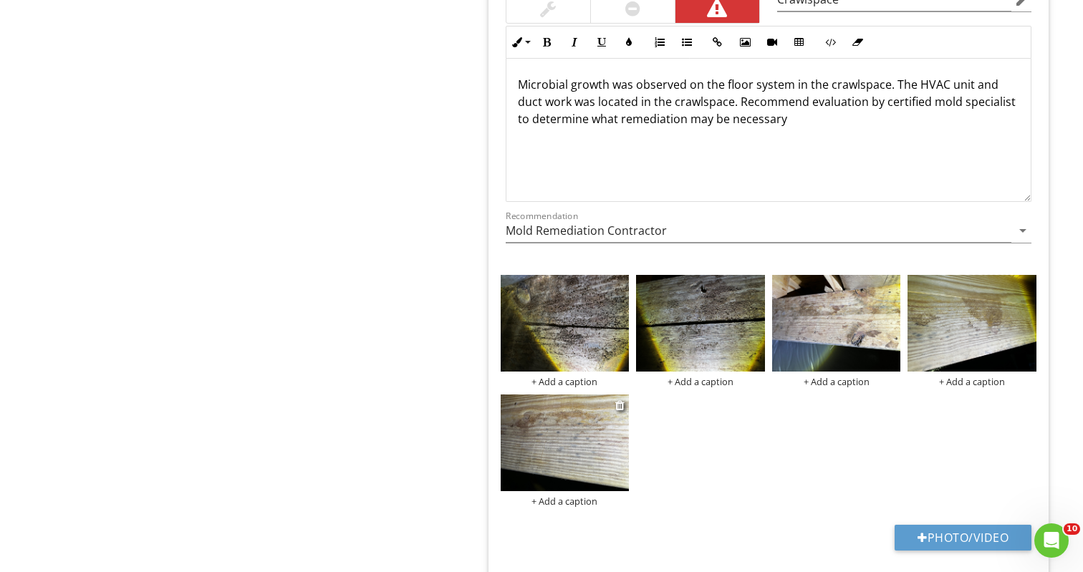
click at [579, 427] on img at bounding box center [564, 442] width 129 height 97
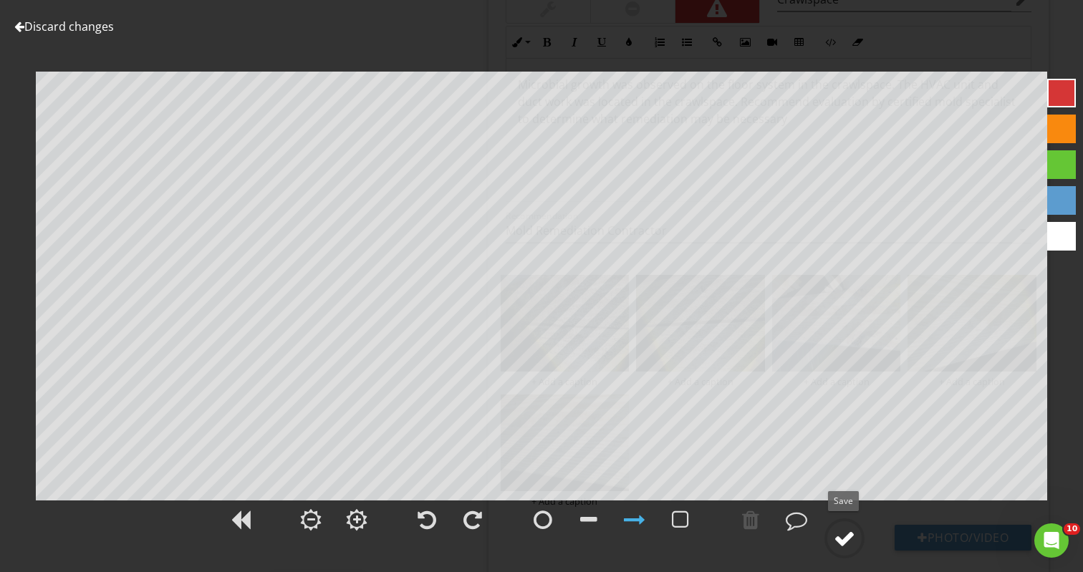
click at [846, 538] on div at bounding box center [843, 538] width 21 height 21
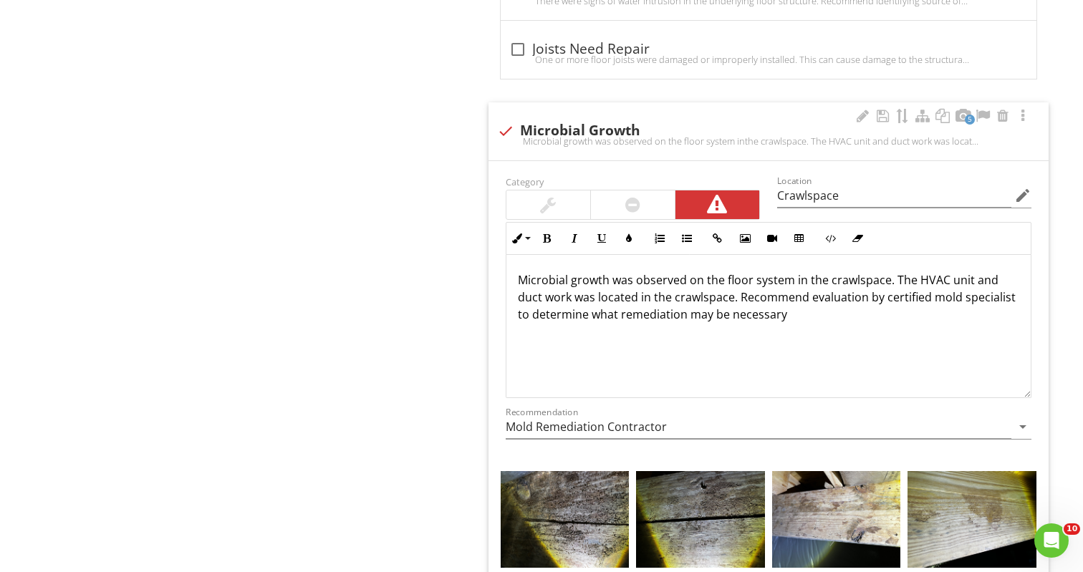
scroll to position [1, 0]
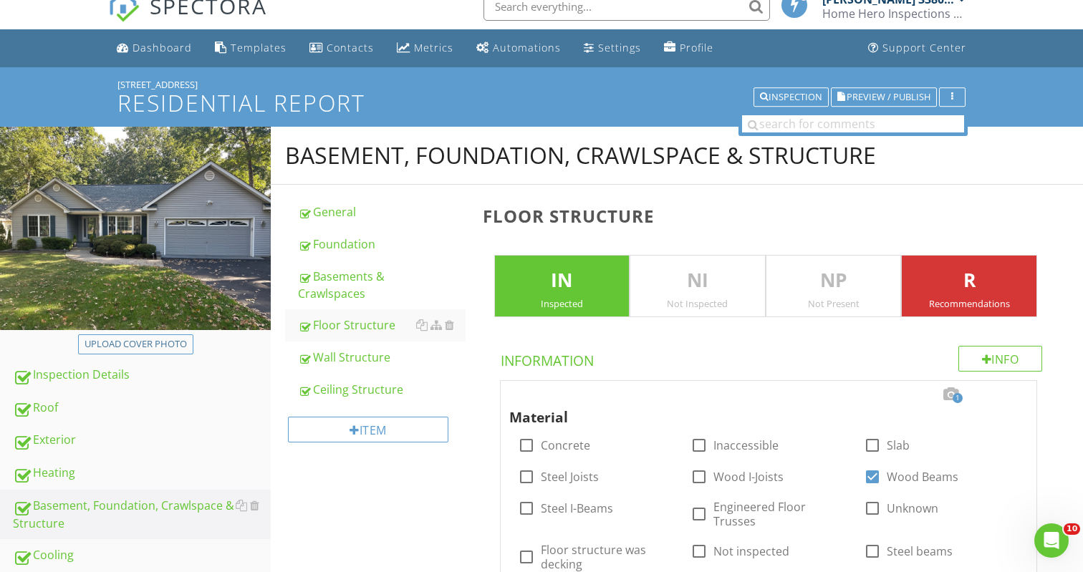
scroll to position [289, 0]
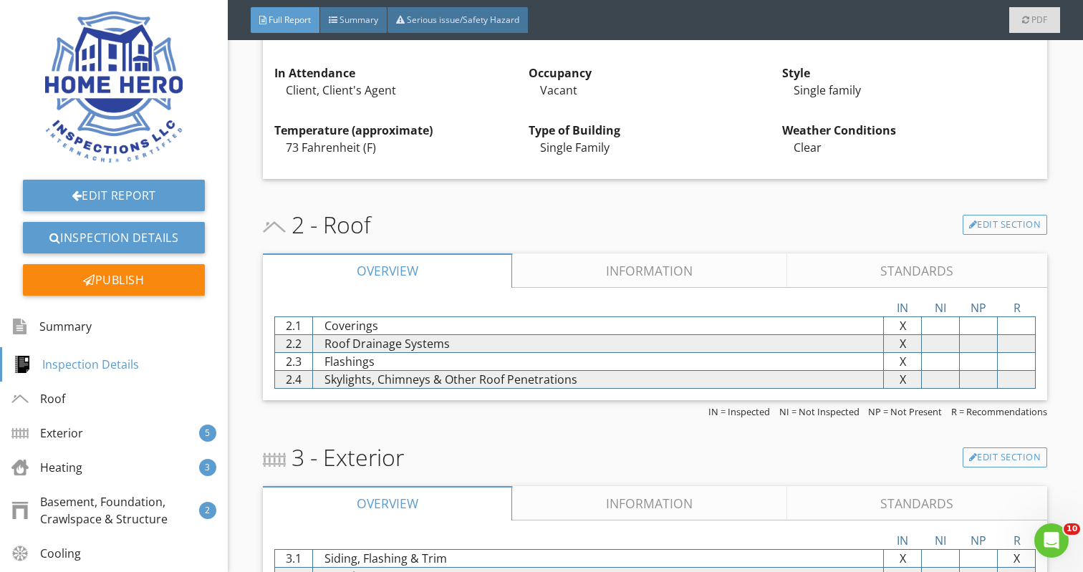
scroll to position [558, 0]
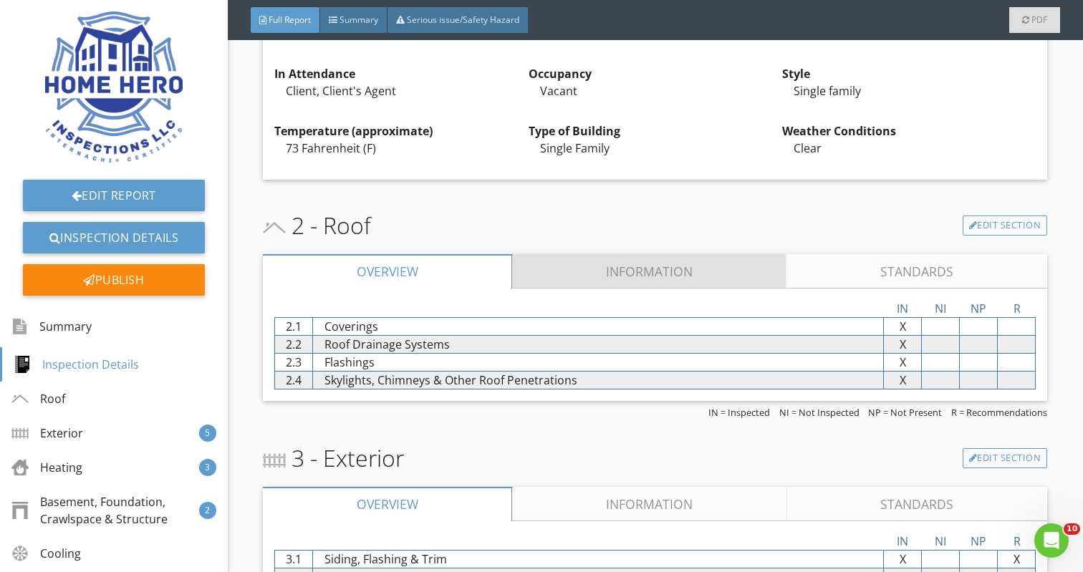
click at [621, 277] on link "Information" at bounding box center [650, 271] width 274 height 34
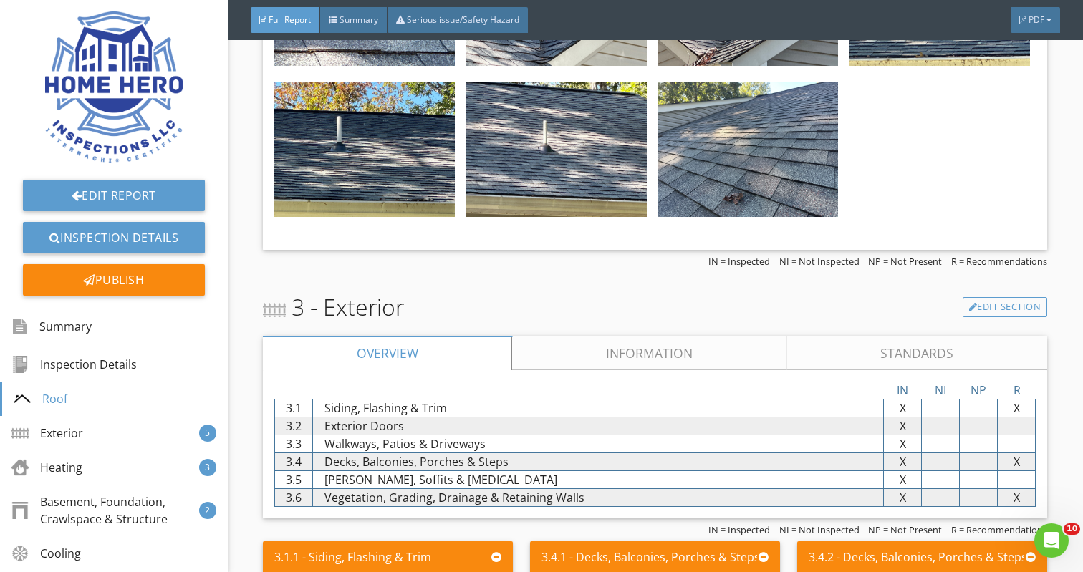
scroll to position [1415, 0]
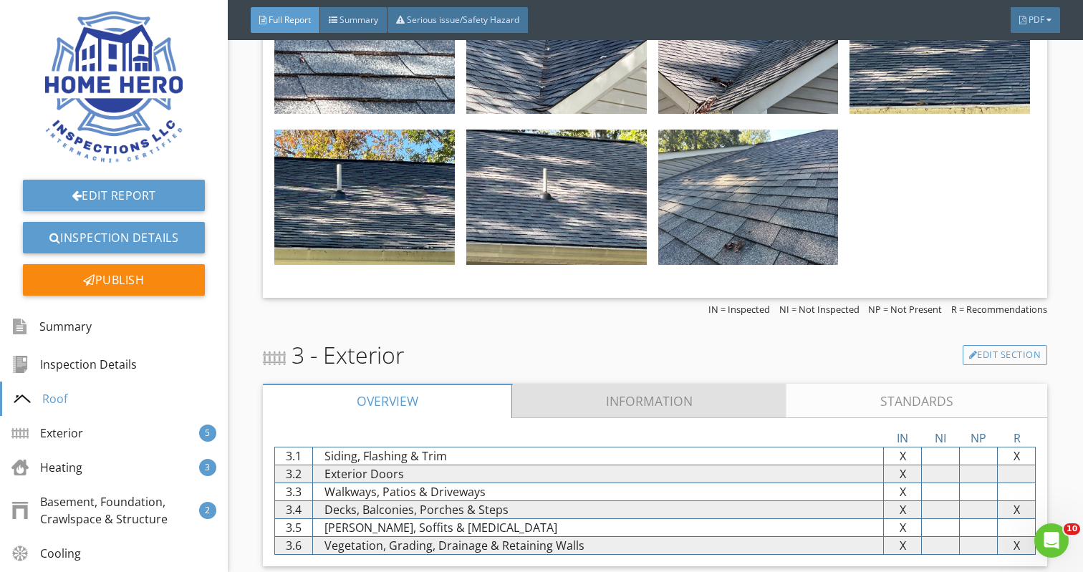
click at [613, 400] on link "Information" at bounding box center [650, 401] width 274 height 34
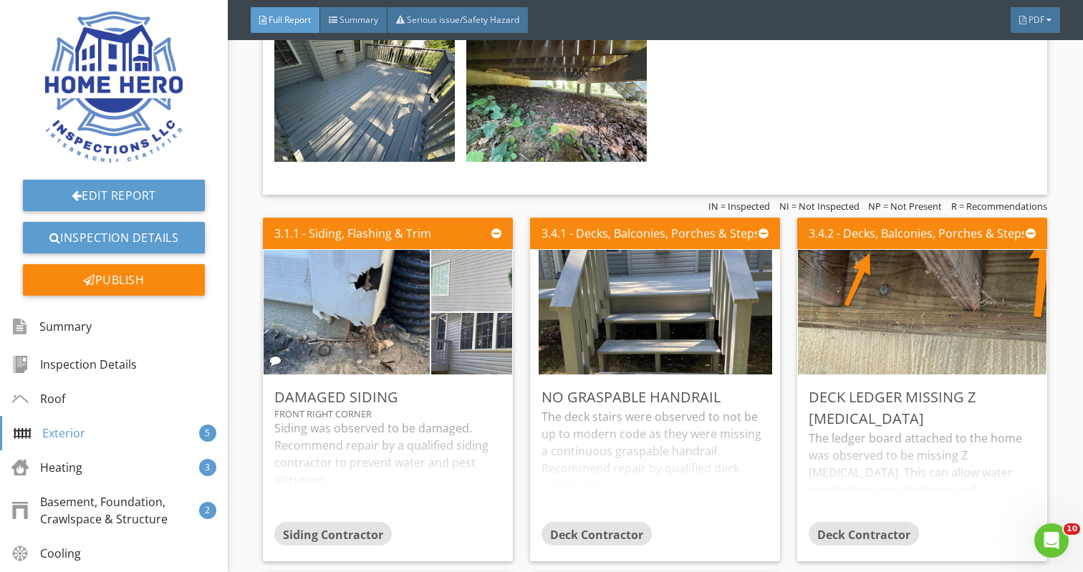
scroll to position [2562, 0]
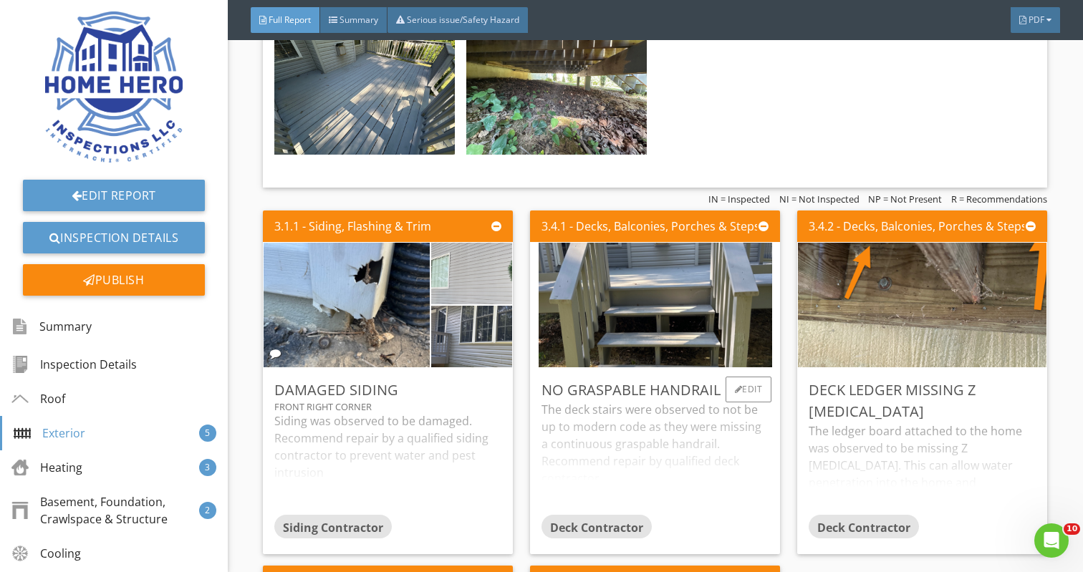
click at [672, 473] on div "The deck stairs were observed to not be up to modern code as they were missing …" at bounding box center [654, 457] width 227 height 113
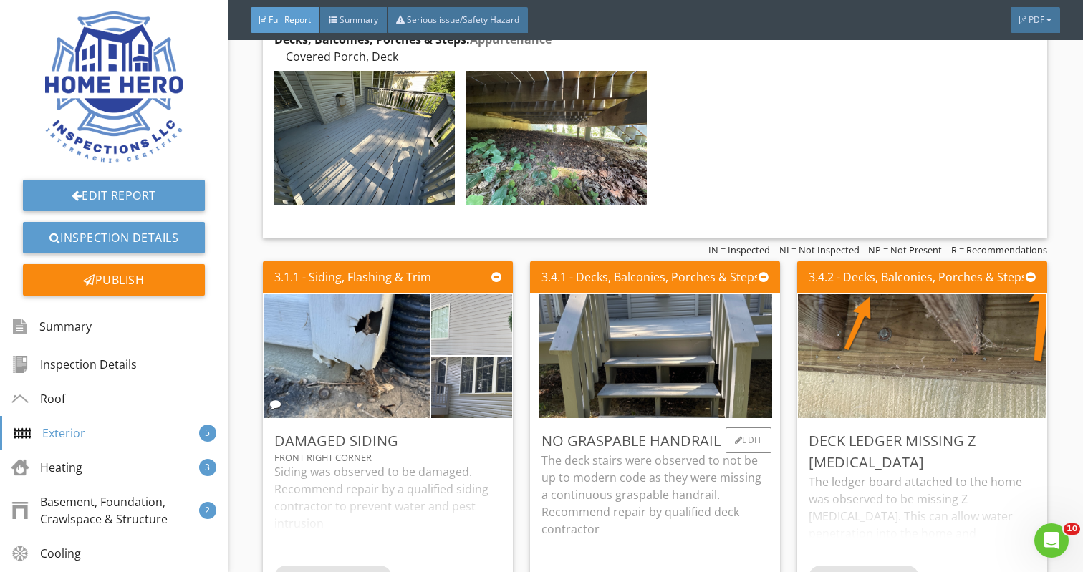
scroll to position [2506, 0]
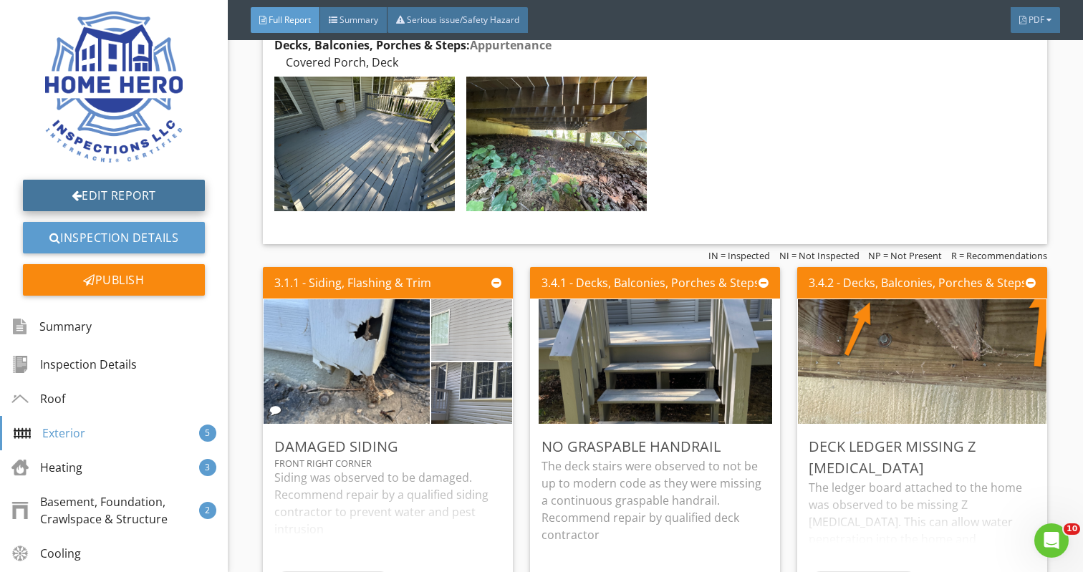
click at [141, 196] on link "Edit Report" at bounding box center [114, 196] width 182 height 32
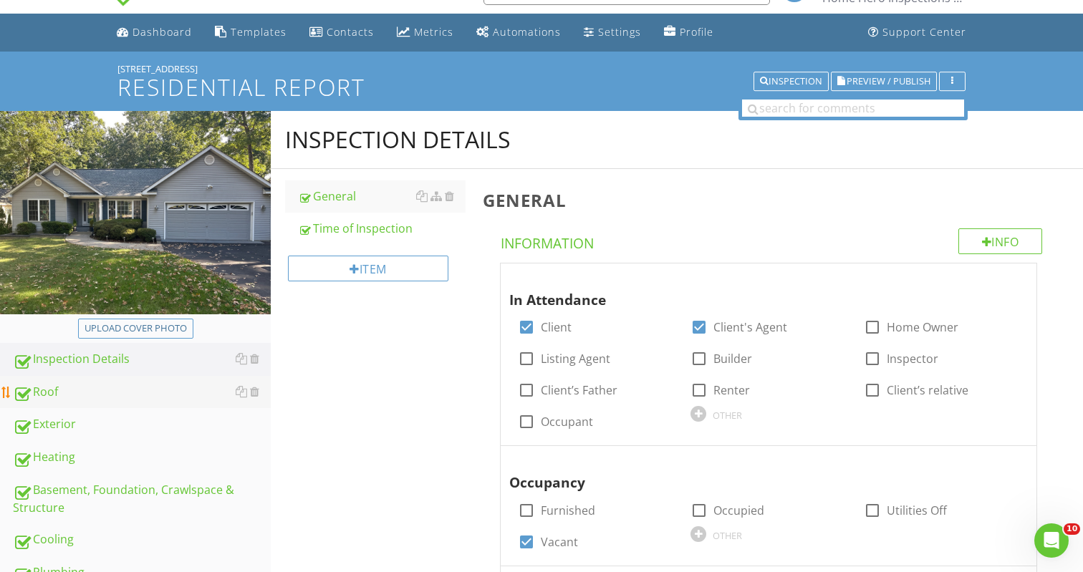
scroll to position [45, 0]
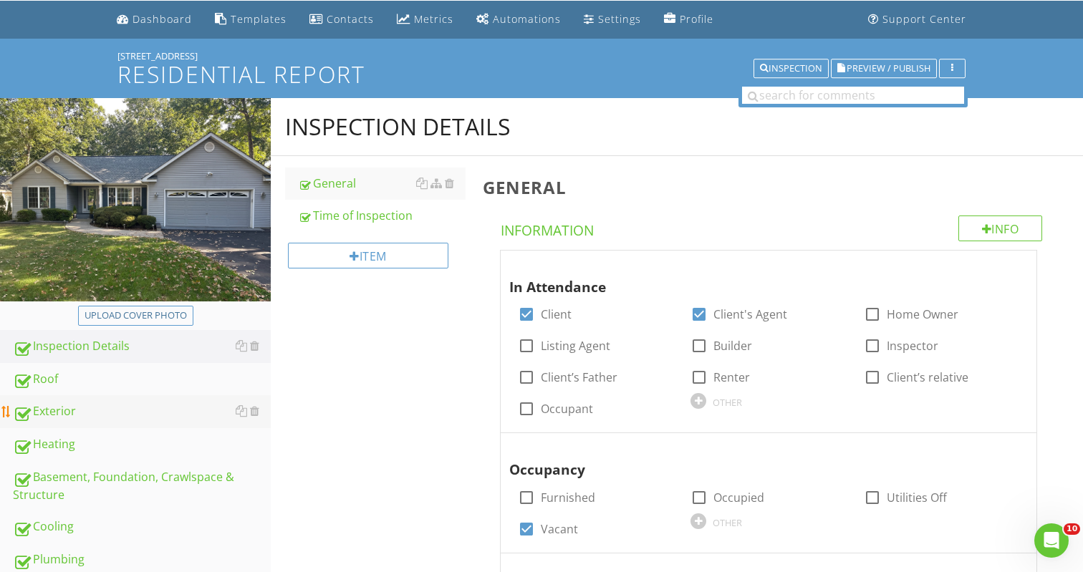
click at [121, 411] on div "Exterior" at bounding box center [142, 411] width 258 height 19
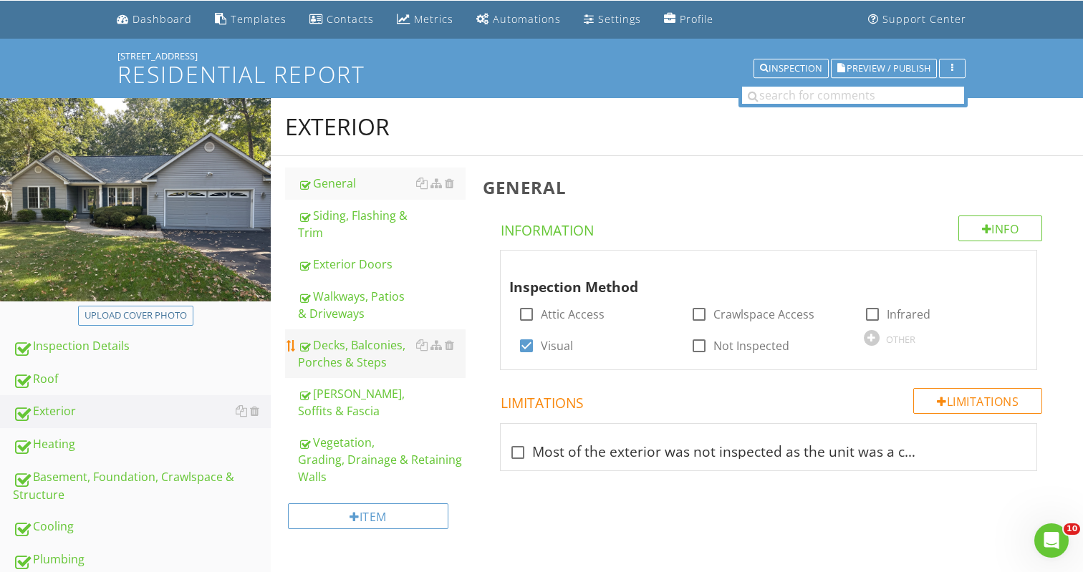
click at [325, 361] on div "Decks, Balconies, Porches & Steps" at bounding box center [382, 354] width 168 height 34
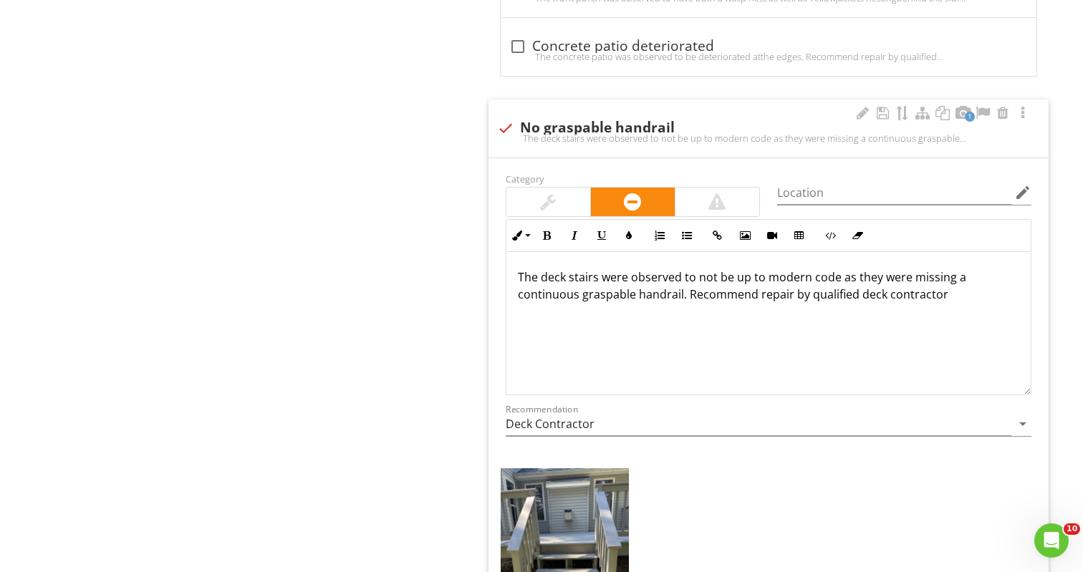
scroll to position [2271, 0]
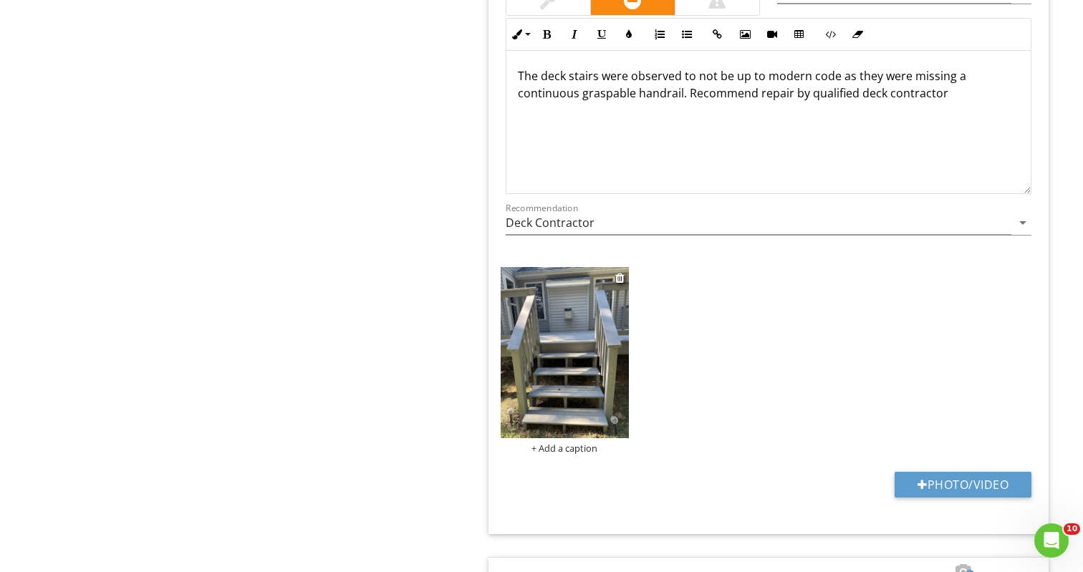
click at [588, 370] on img at bounding box center [564, 353] width 129 height 172
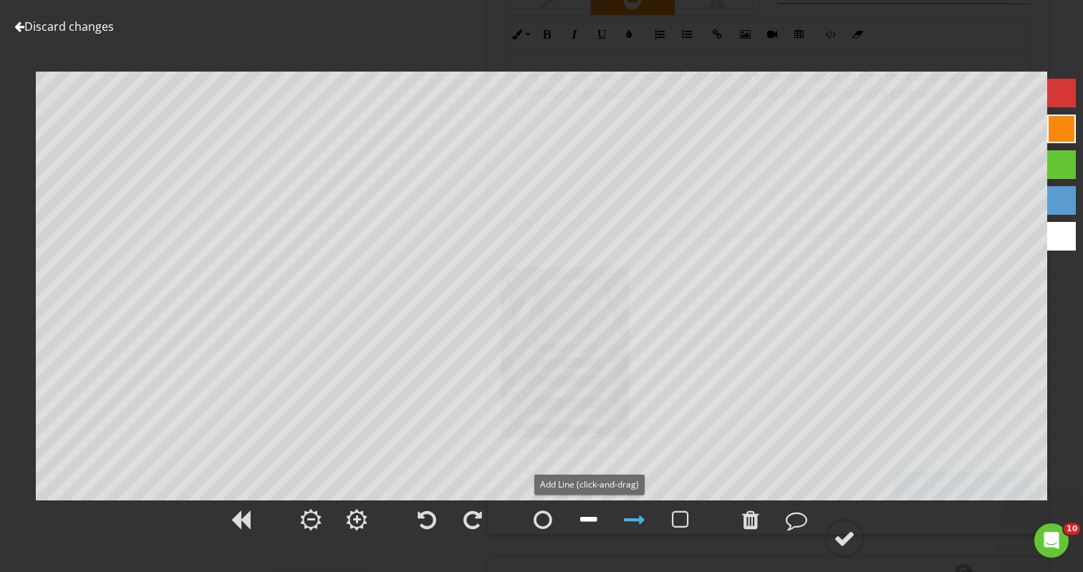
click at [590, 523] on div at bounding box center [588, 519] width 17 height 21
click at [850, 530] on div at bounding box center [843, 538] width 21 height 21
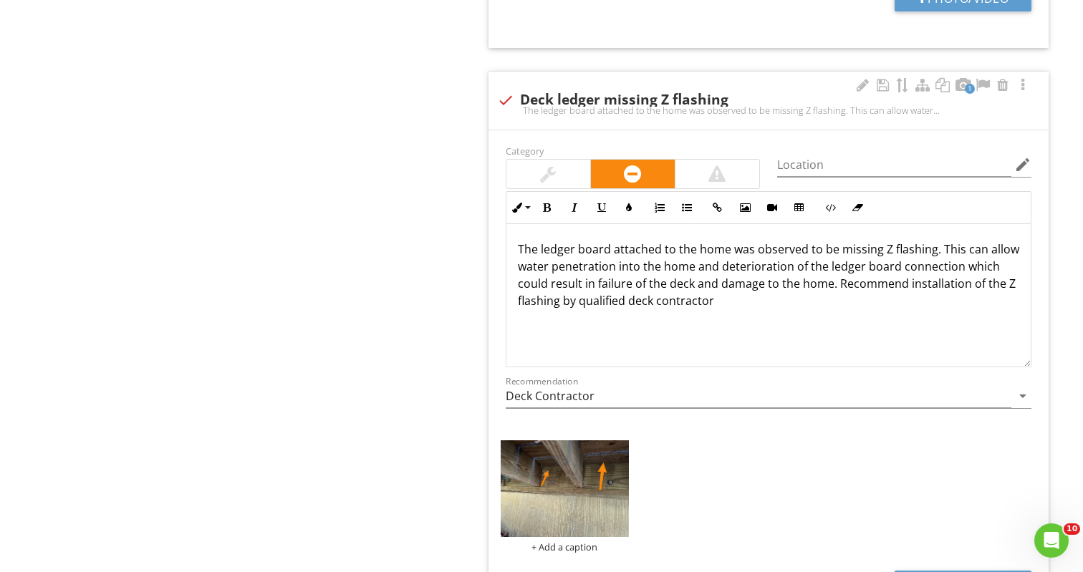
scroll to position [1, 0]
click at [799, 168] on input "Location" at bounding box center [894, 165] width 234 height 24
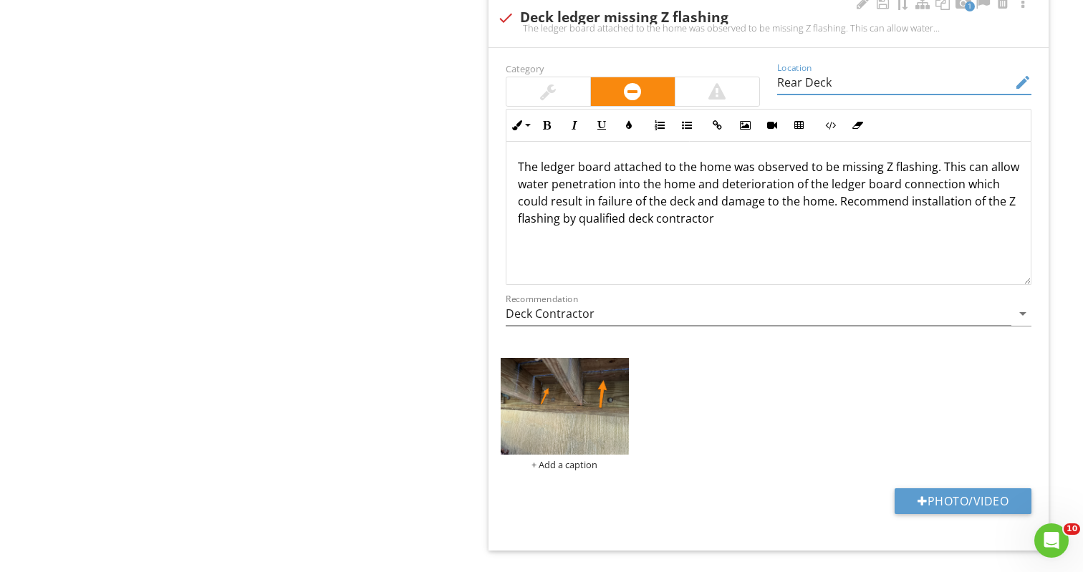
scroll to position [2925, 0]
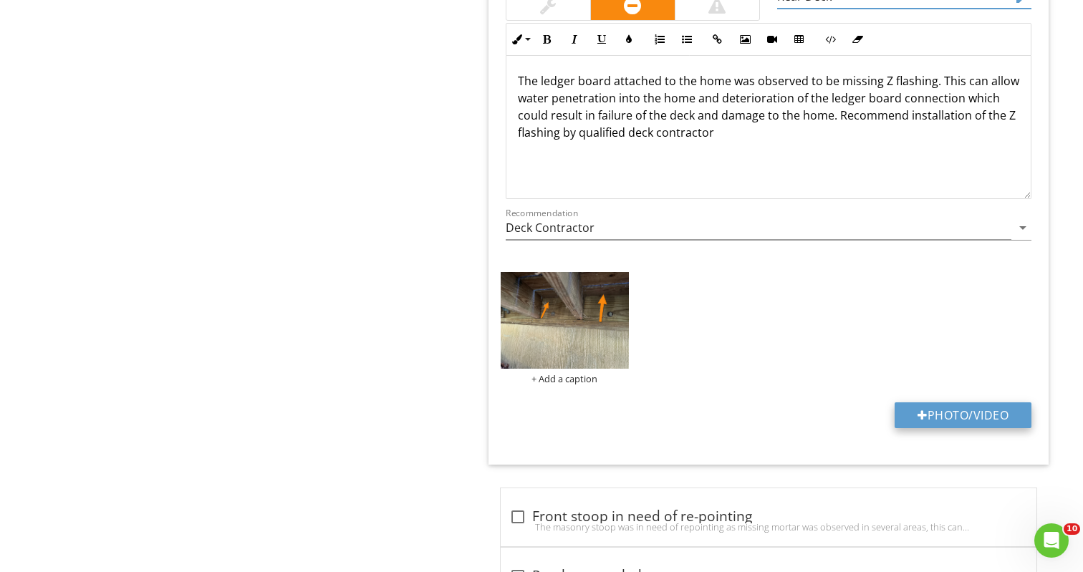
type input "Rear Deck"
click at [949, 417] on button "Photo/Video" at bounding box center [962, 415] width 137 height 26
type input "C:\fakepath\Image 46.jpeg"
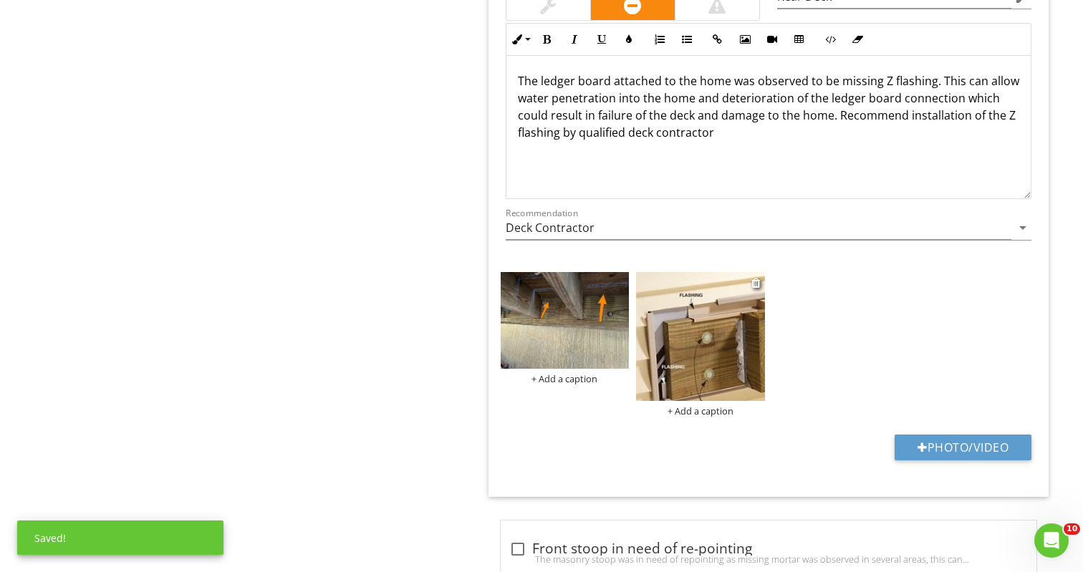
click at [728, 309] on img at bounding box center [700, 336] width 129 height 129
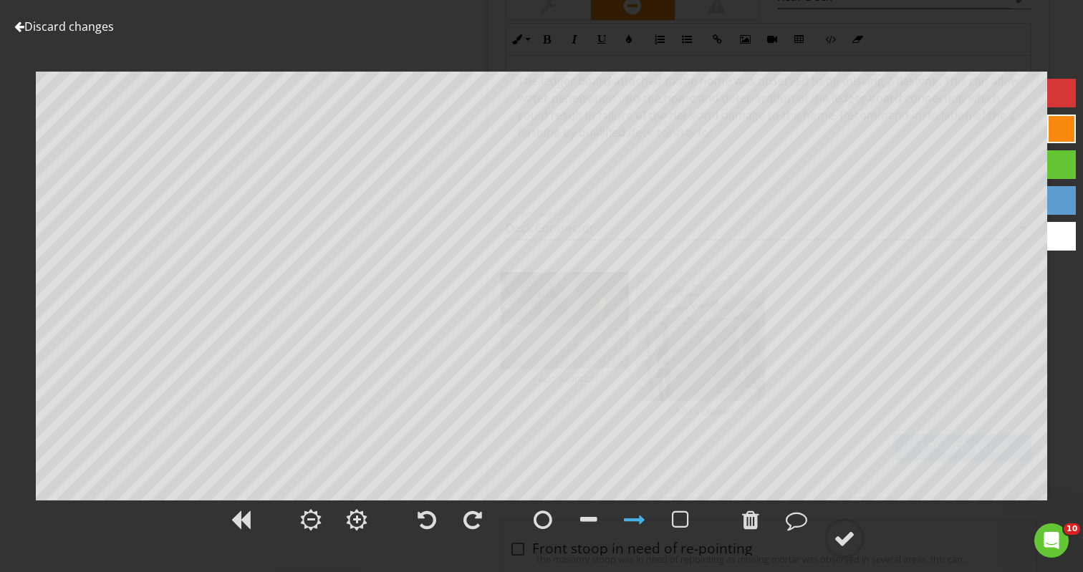
click at [866, 548] on div at bounding box center [541, 527] width 1083 height 59
click at [843, 534] on div at bounding box center [843, 538] width 21 height 21
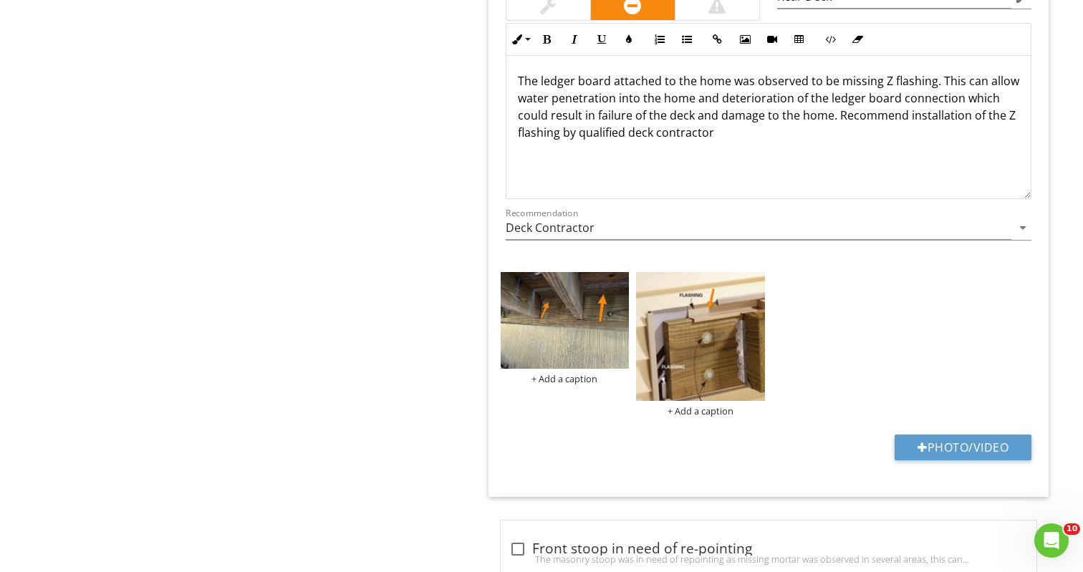
scroll to position [45, 0]
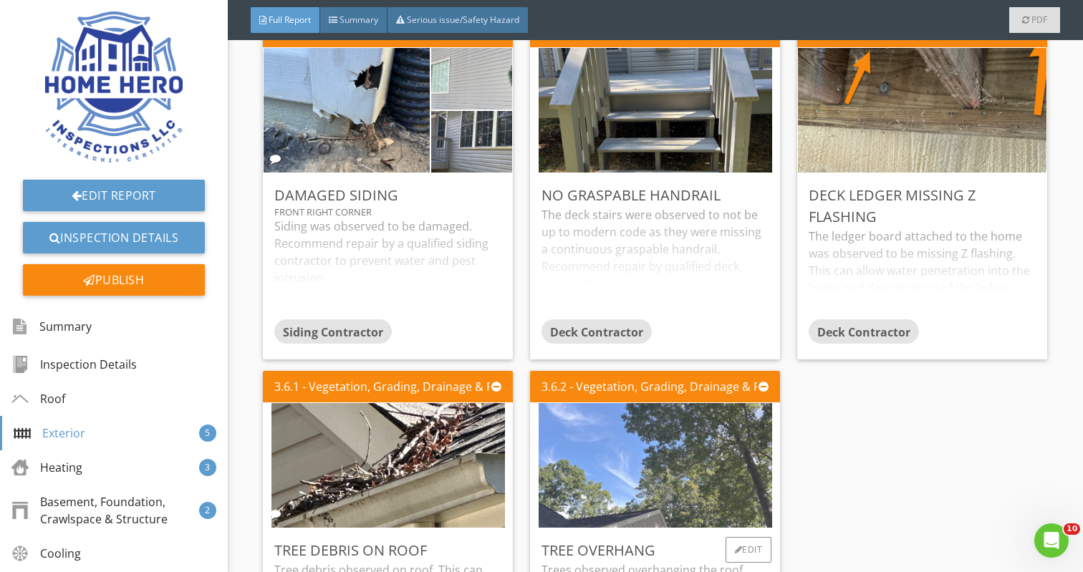
scroll to position [1196, 0]
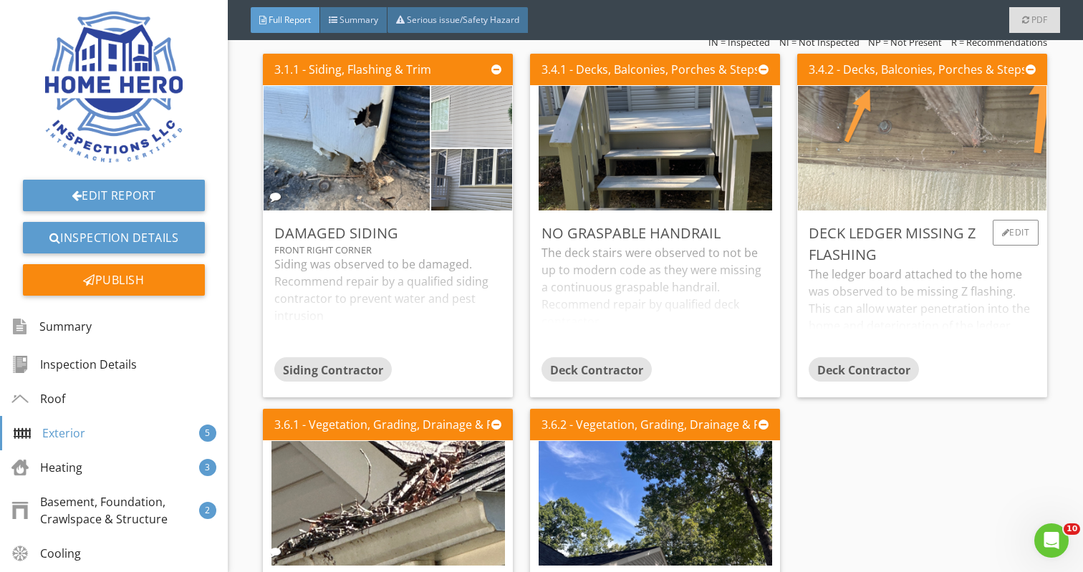
click at [914, 133] on img at bounding box center [922, 148] width 415 height 311
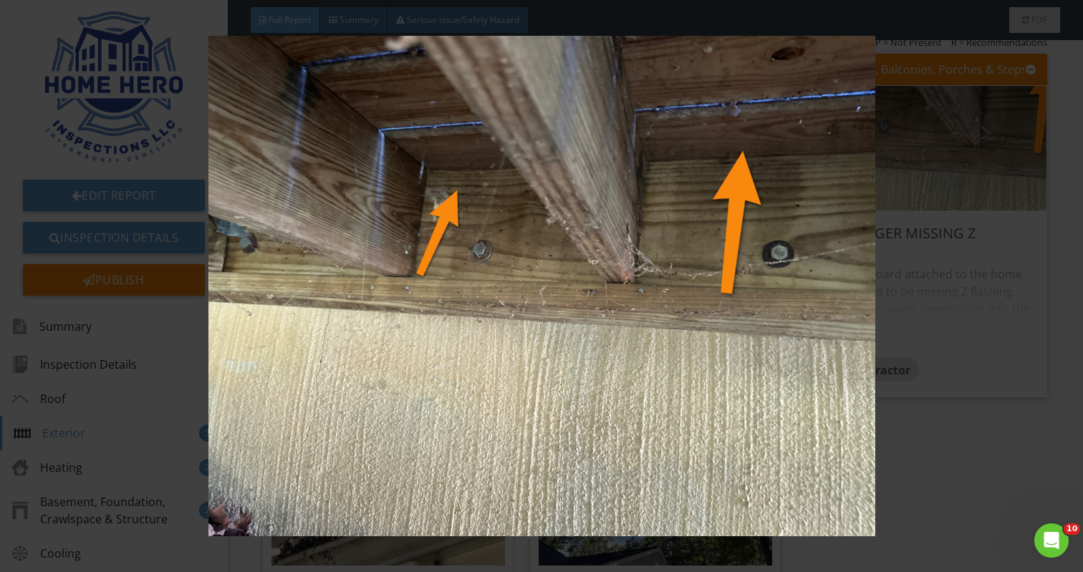
click at [672, 203] on img at bounding box center [541, 286] width 985 height 500
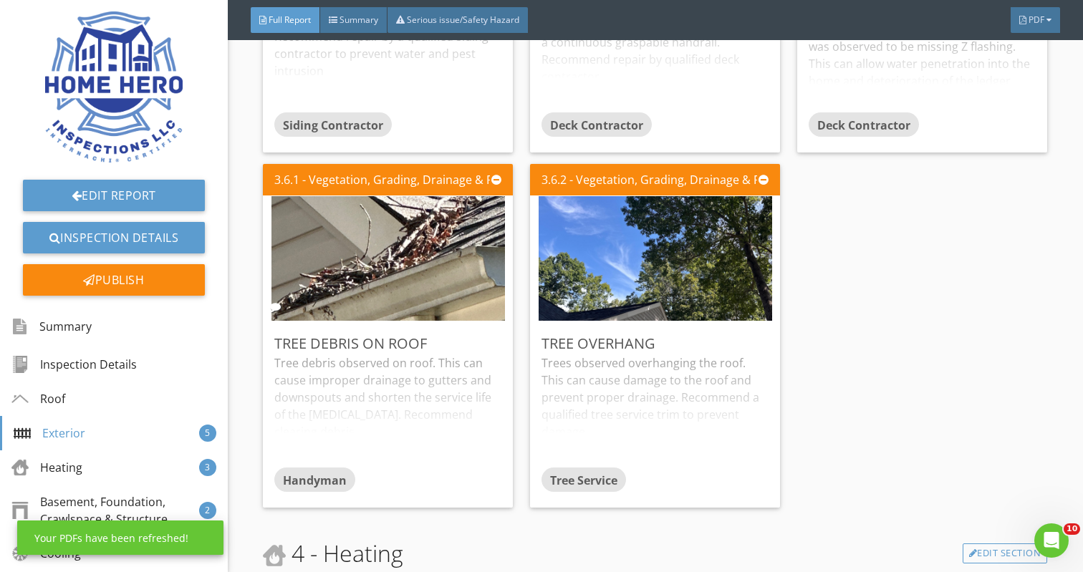
scroll to position [1446, 0]
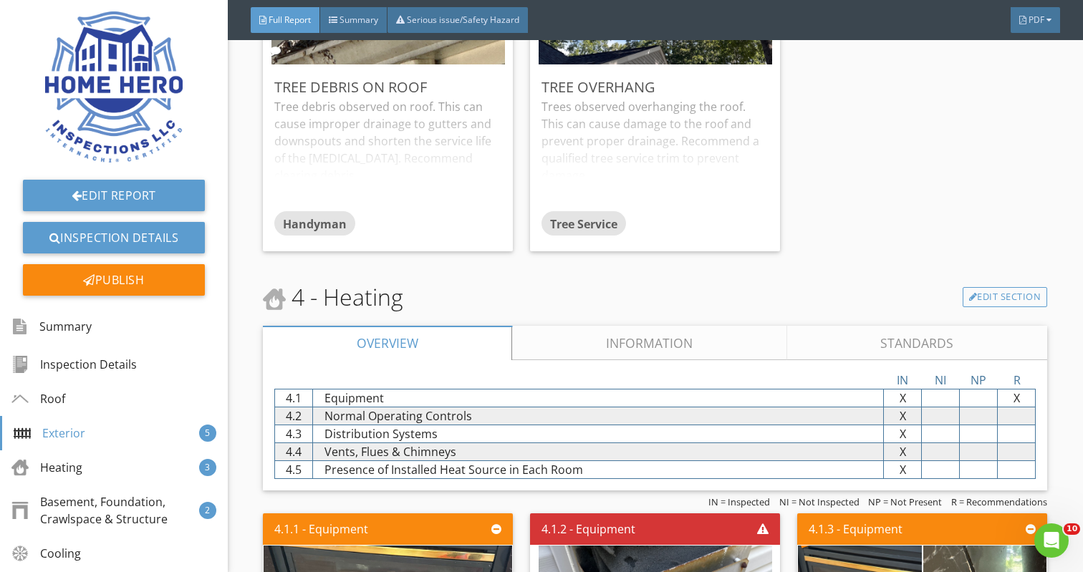
click at [642, 341] on link "Information" at bounding box center [650, 343] width 274 height 34
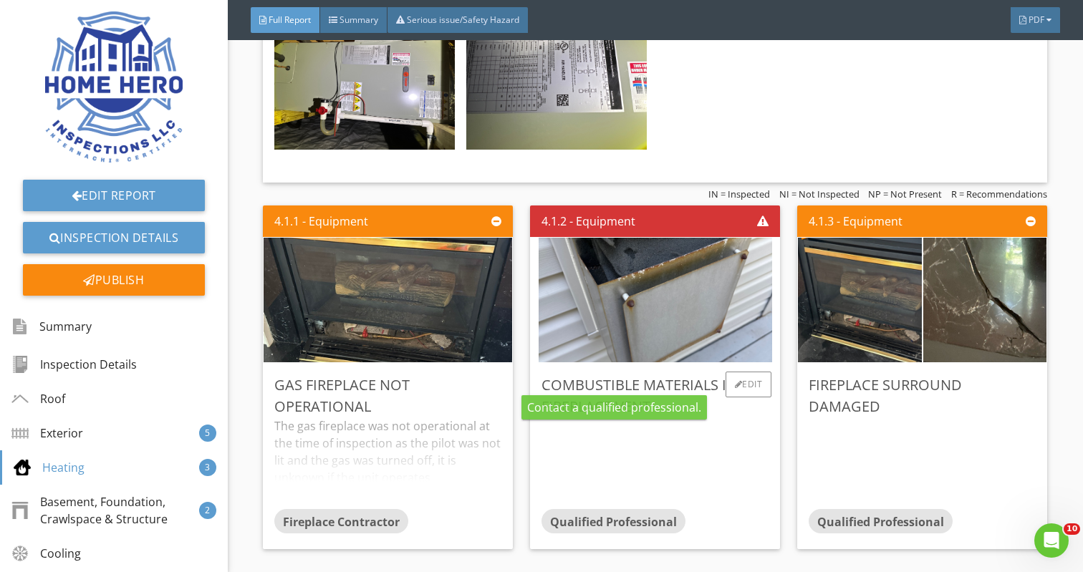
scroll to position [2441, 0]
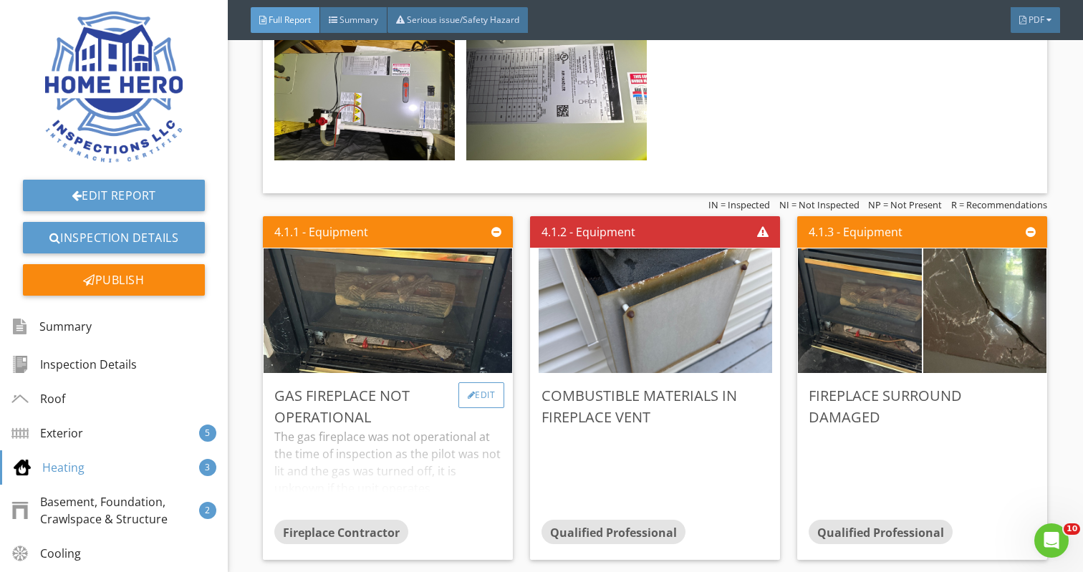
click at [483, 393] on div "Edit" at bounding box center [481, 395] width 47 height 26
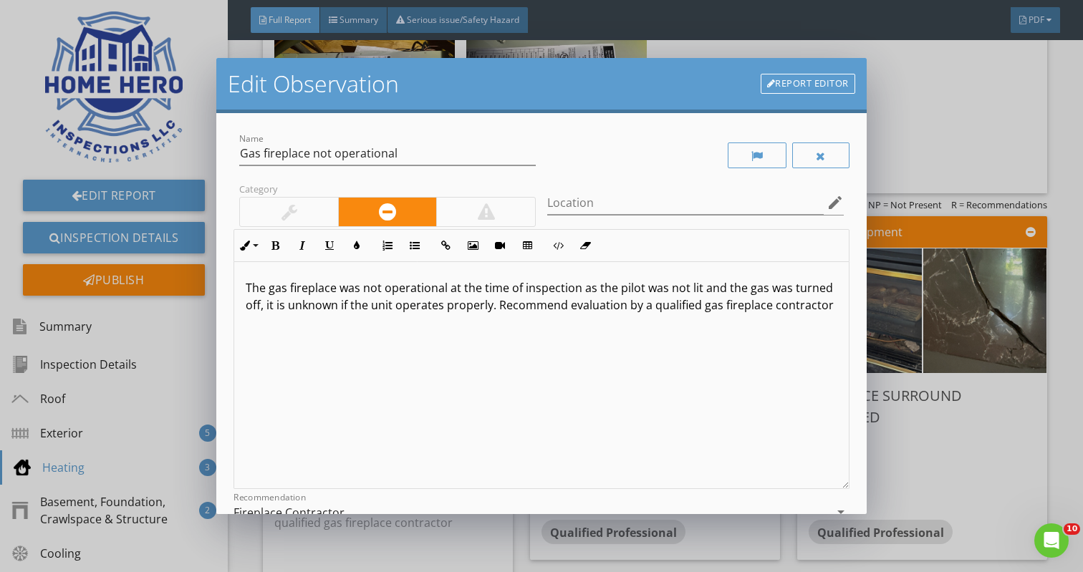
click at [259, 306] on p "The gas fireplace was not operational at the time of inspection as the pilot wa…" at bounding box center [541, 296] width 591 height 34
click at [561, 209] on input "Location" at bounding box center [685, 203] width 276 height 24
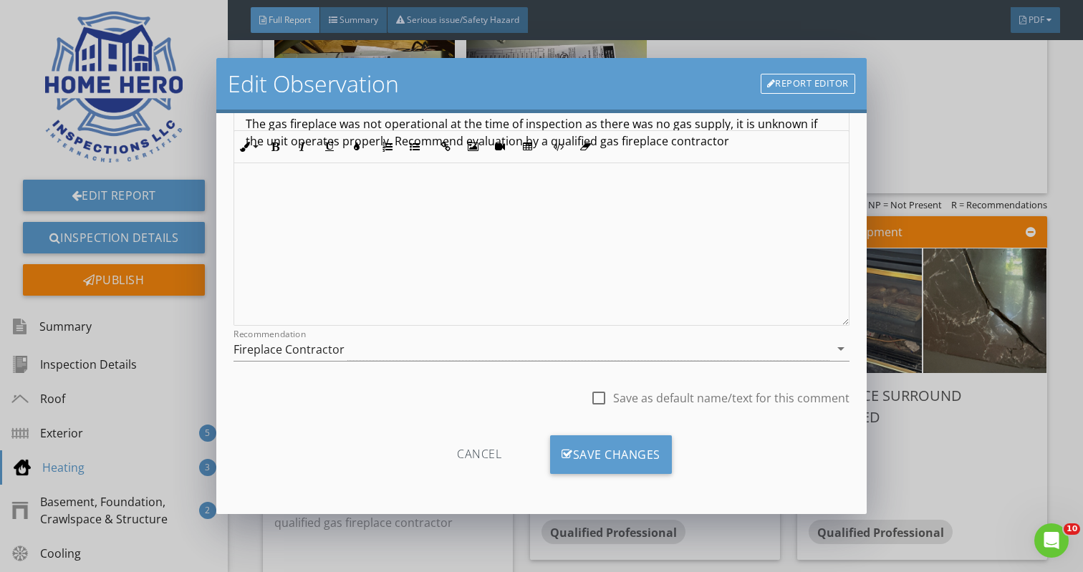
scroll to position [163, 0]
type input "Family room"
click at [612, 455] on div "Save Changes" at bounding box center [611, 454] width 122 height 39
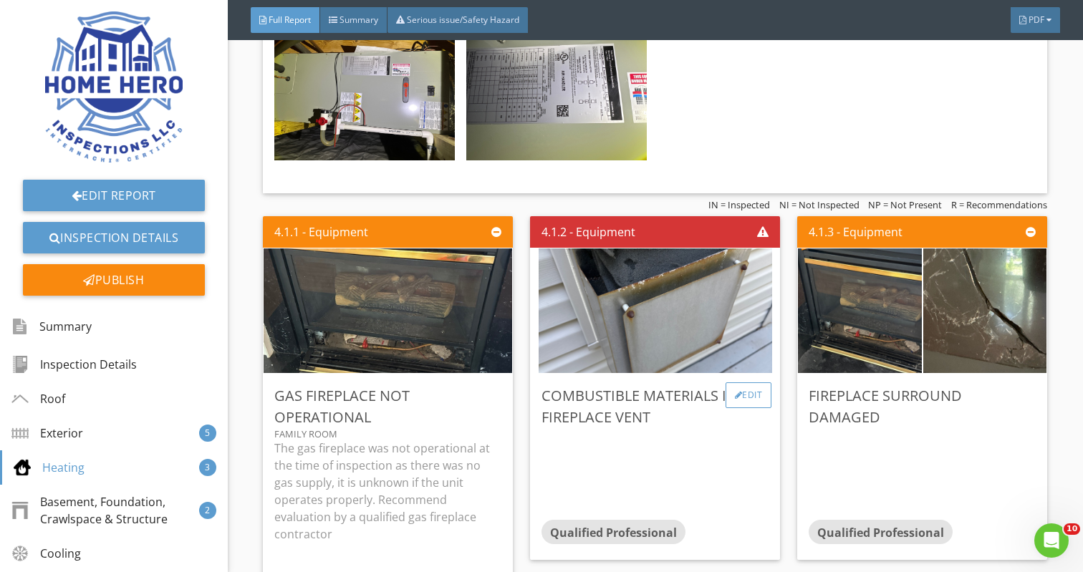
click at [757, 395] on div "Edit" at bounding box center [748, 395] width 47 height 26
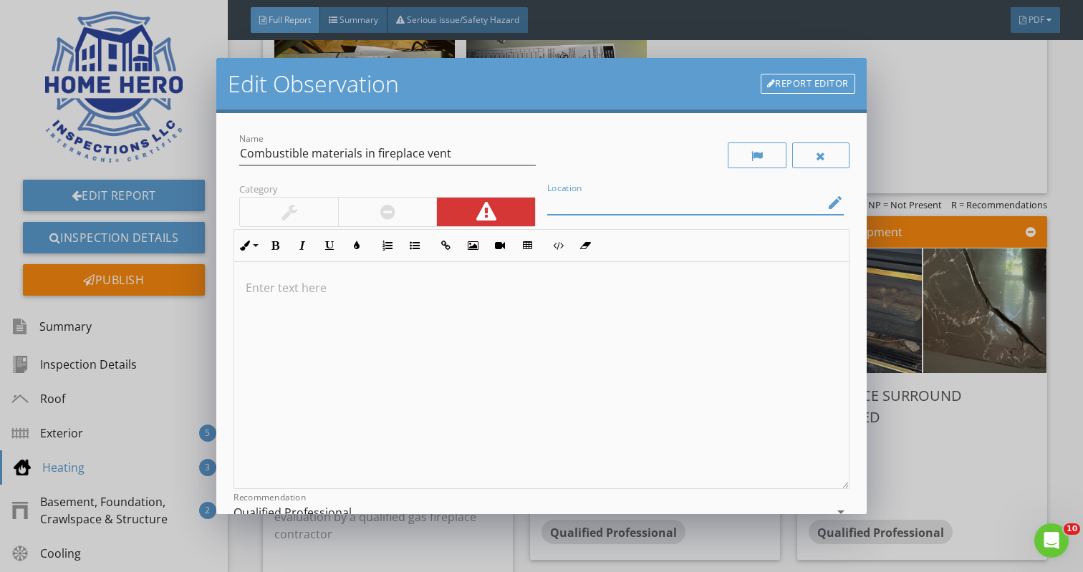
click at [579, 198] on input "Location" at bounding box center [685, 203] width 276 height 24
type input "Rear at deck"
click at [273, 296] on p at bounding box center [541, 287] width 591 height 17
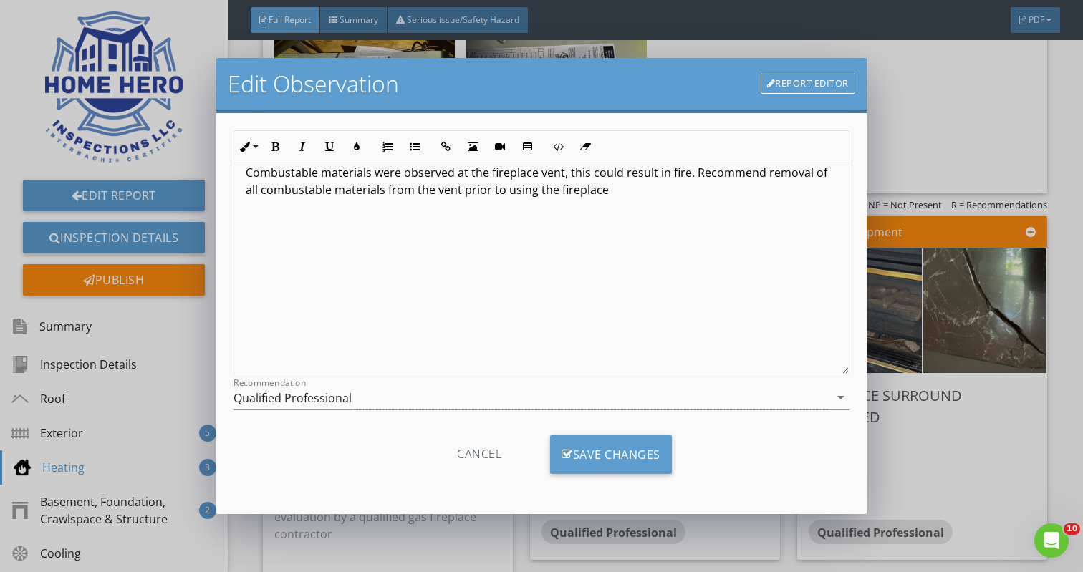
scroll to position [115, 0]
click at [842, 395] on icon "arrow_drop_down" at bounding box center [840, 397] width 17 height 17
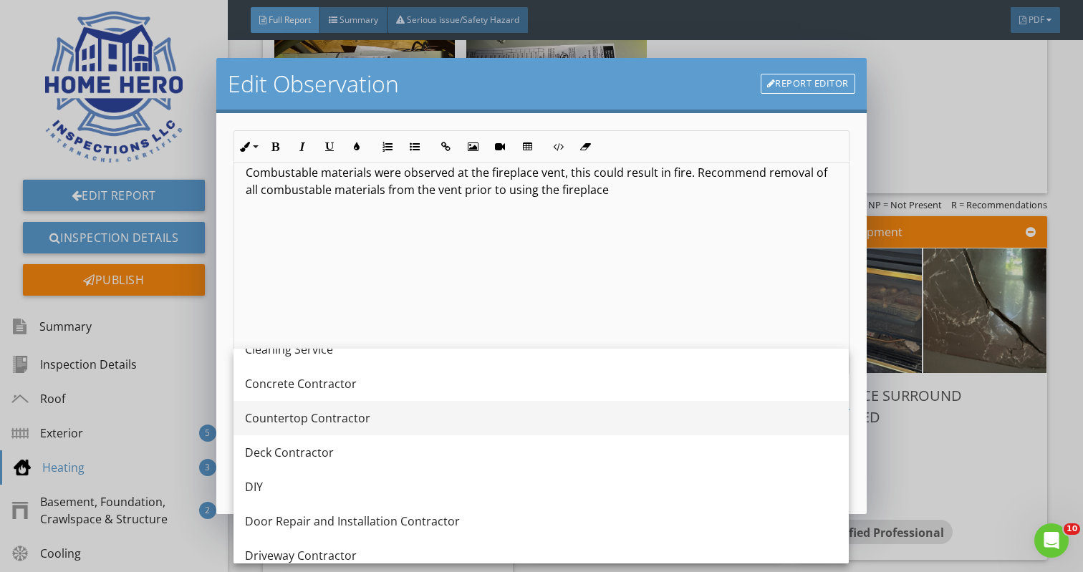
scroll to position [308, 0]
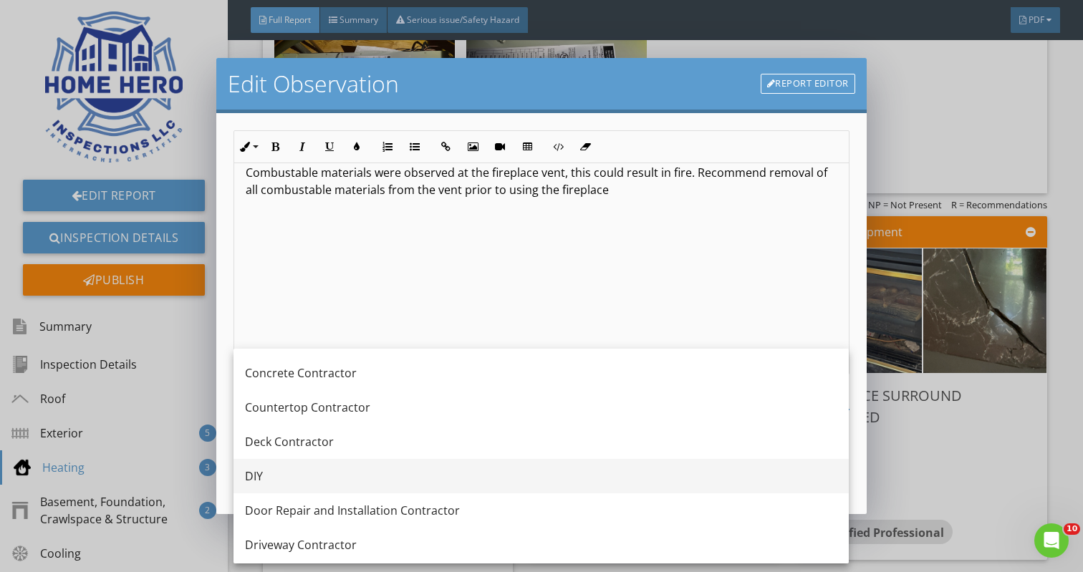
click at [461, 470] on div "DIY" at bounding box center [541, 476] width 592 height 17
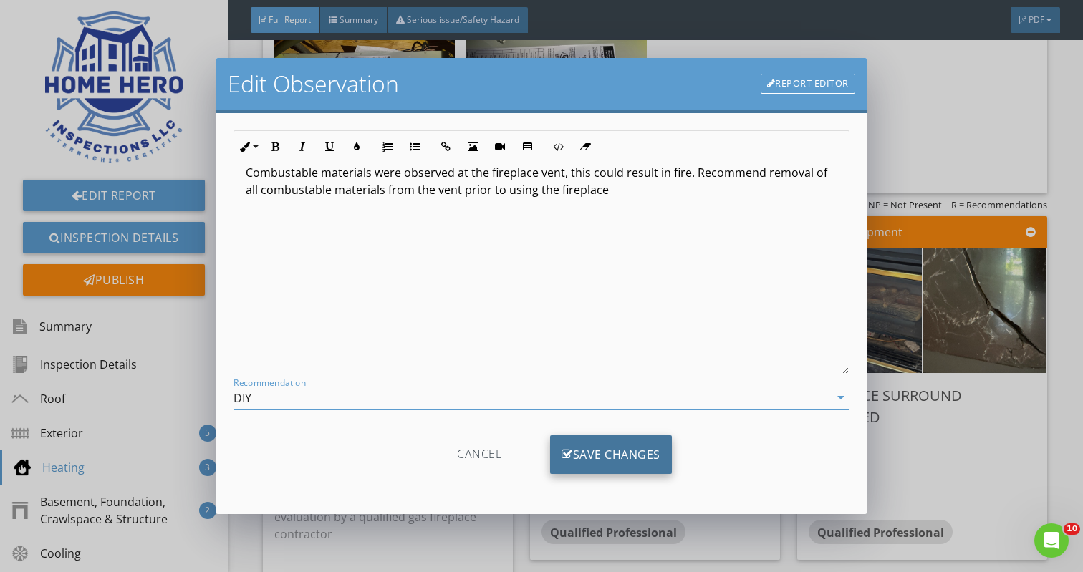
click at [601, 453] on div "Save Changes" at bounding box center [611, 454] width 122 height 39
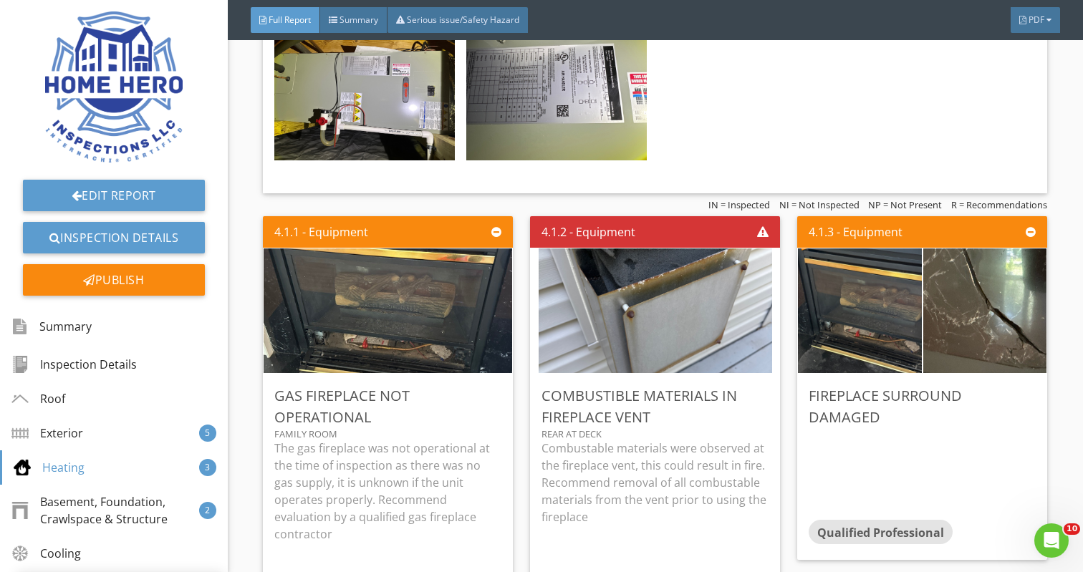
scroll to position [0, 0]
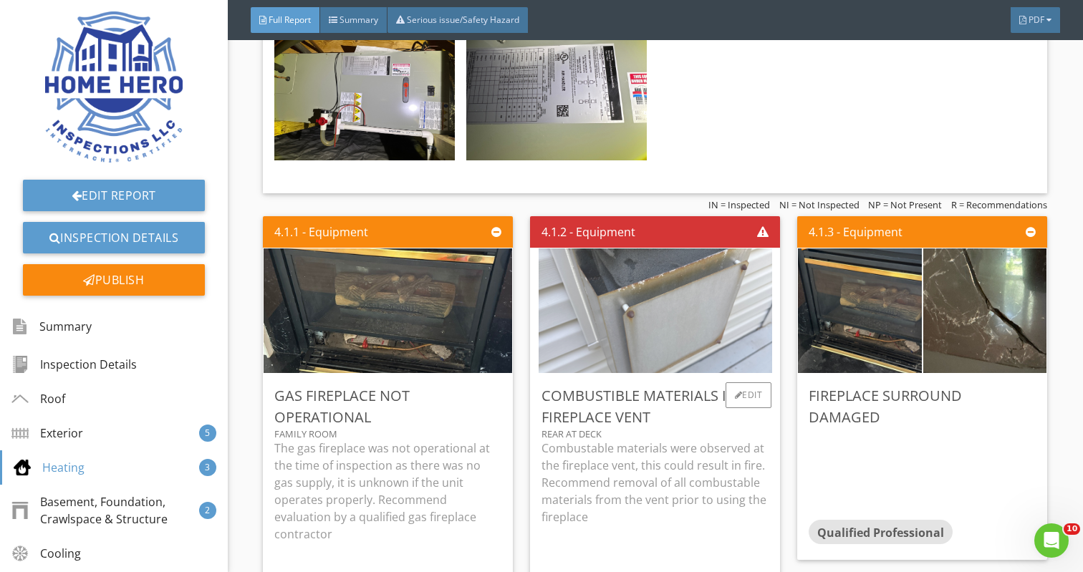
click at [668, 339] on img at bounding box center [654, 310] width 233 height 311
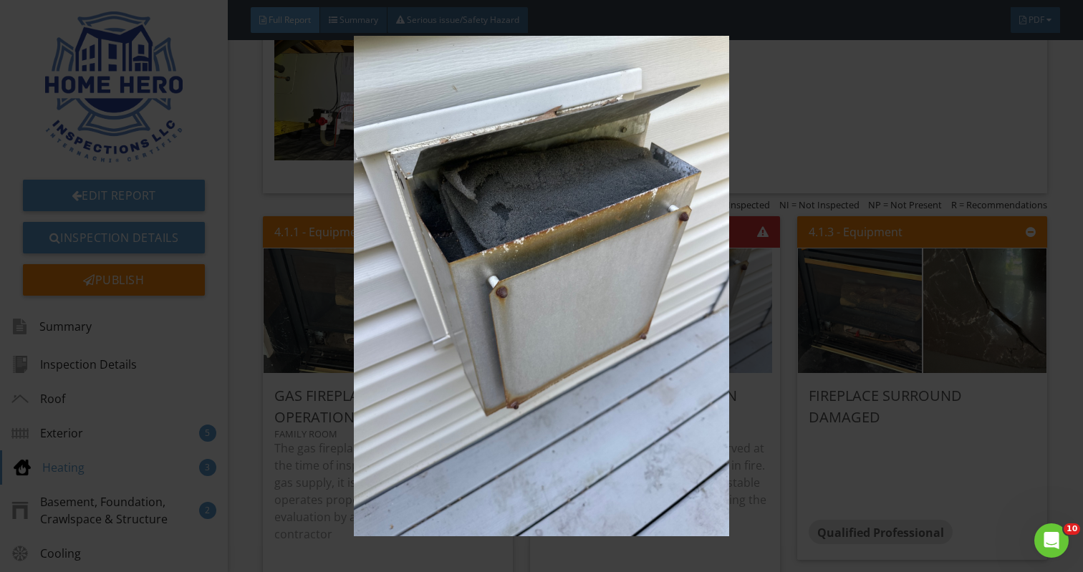
click at [580, 331] on img at bounding box center [541, 286] width 985 height 500
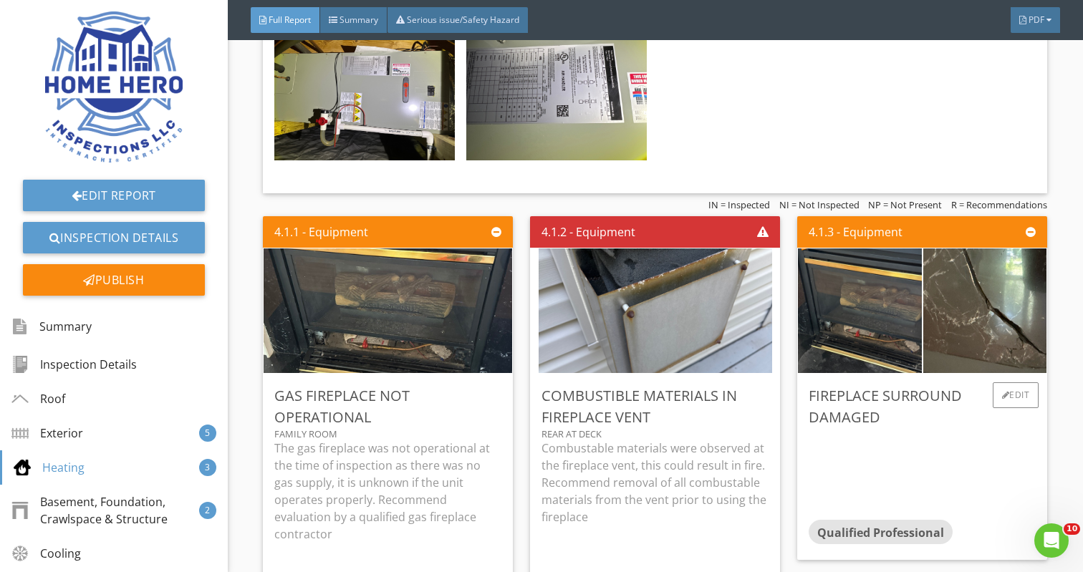
click at [1018, 428] on div at bounding box center [921, 474] width 227 height 92
click at [1028, 397] on div "Edit" at bounding box center [1015, 395] width 47 height 26
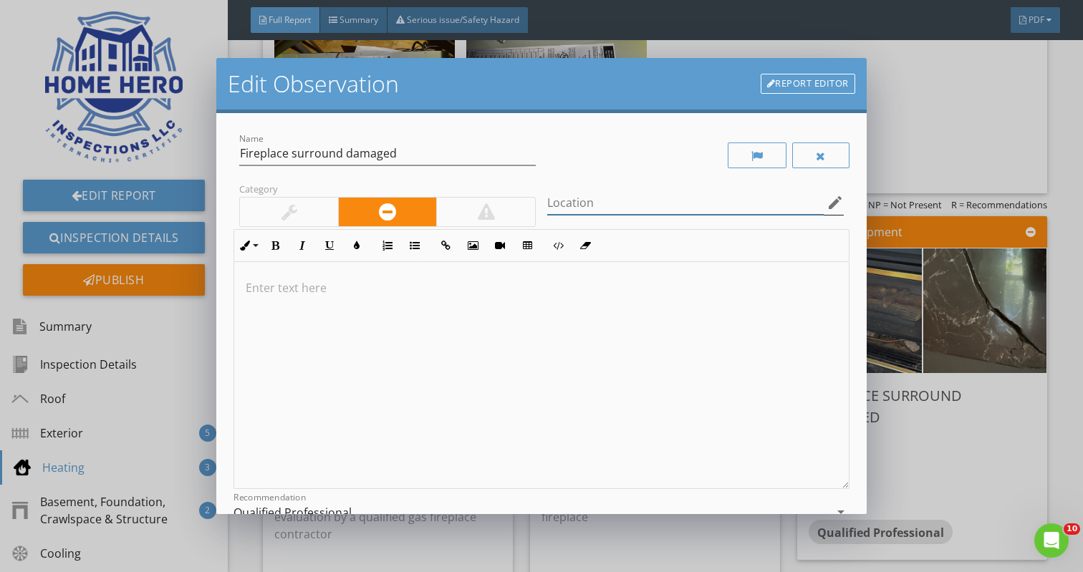
click at [586, 209] on input "Location" at bounding box center [685, 203] width 276 height 24
type input "Family room"
click at [279, 298] on div at bounding box center [541, 375] width 614 height 227
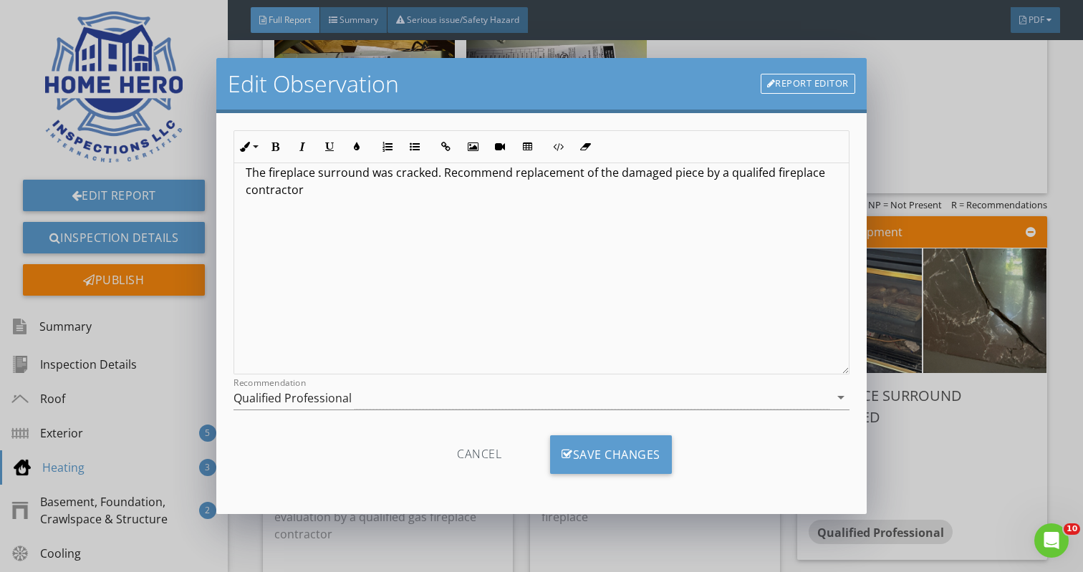
scroll to position [115, 0]
click at [838, 396] on icon "arrow_drop_down" at bounding box center [840, 397] width 17 height 17
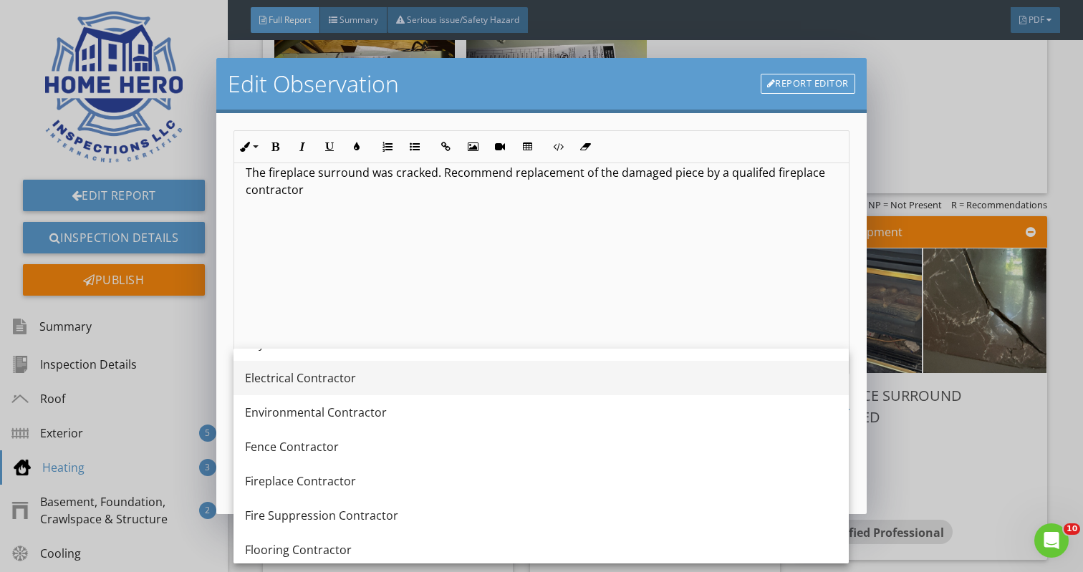
scroll to position [553, 0]
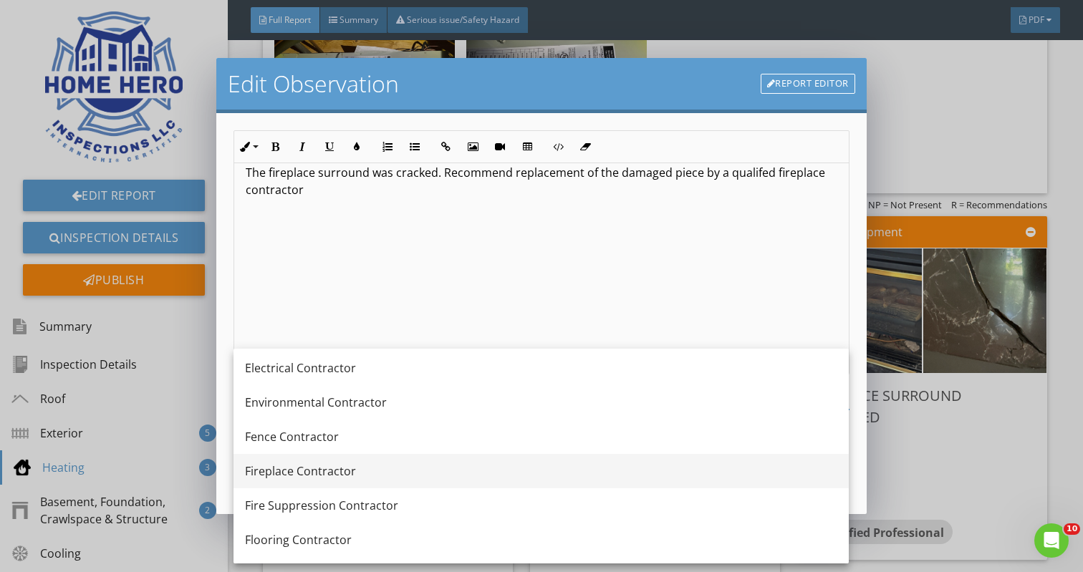
click at [442, 455] on div "Fireplace Contractor" at bounding box center [541, 471] width 592 height 34
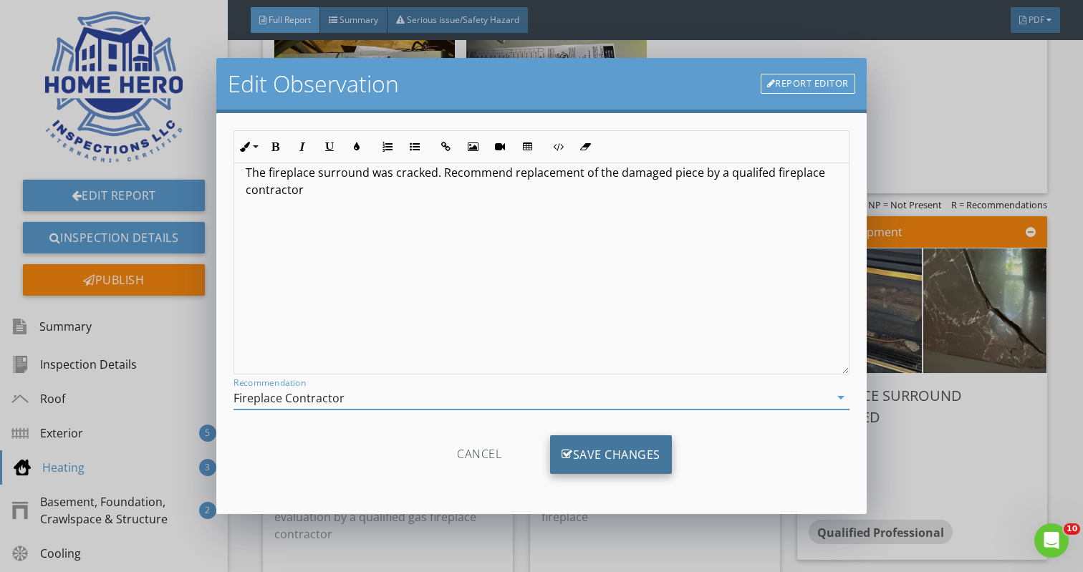
click at [611, 438] on div "Save Changes" at bounding box center [611, 454] width 122 height 39
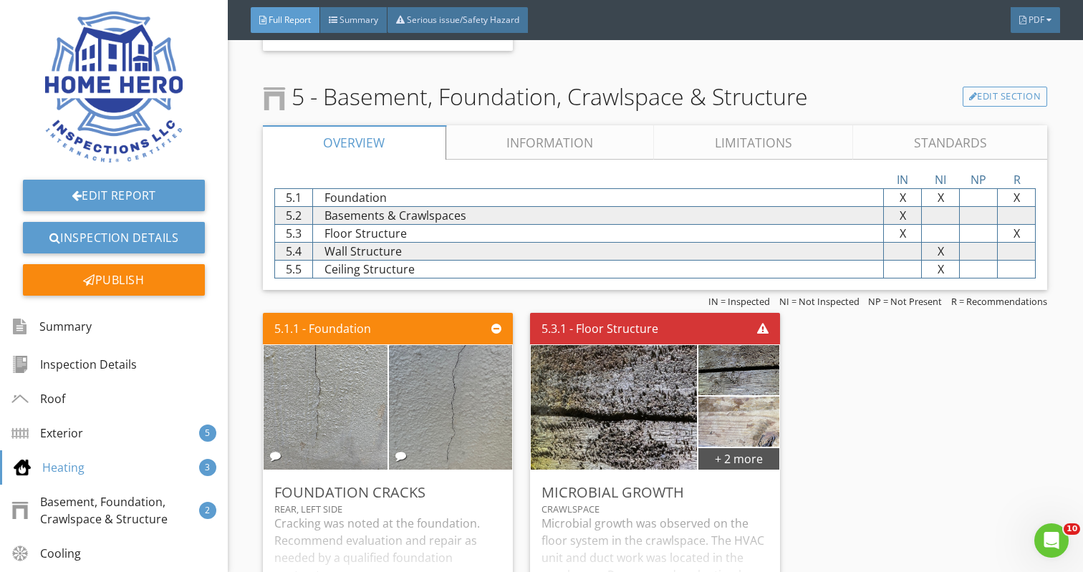
scroll to position [3112, 0]
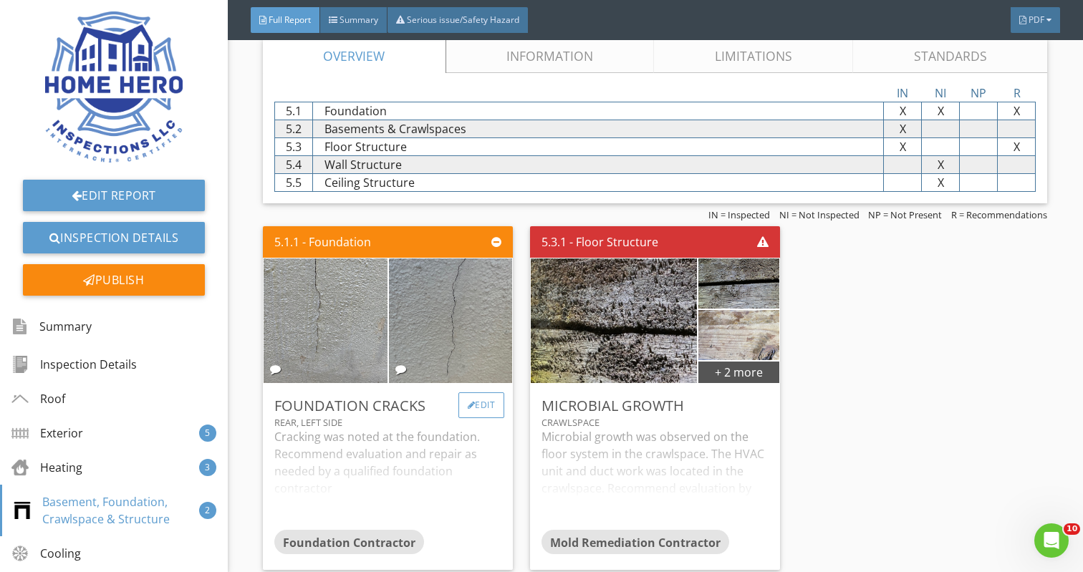
click at [490, 392] on div "Edit" at bounding box center [481, 405] width 47 height 26
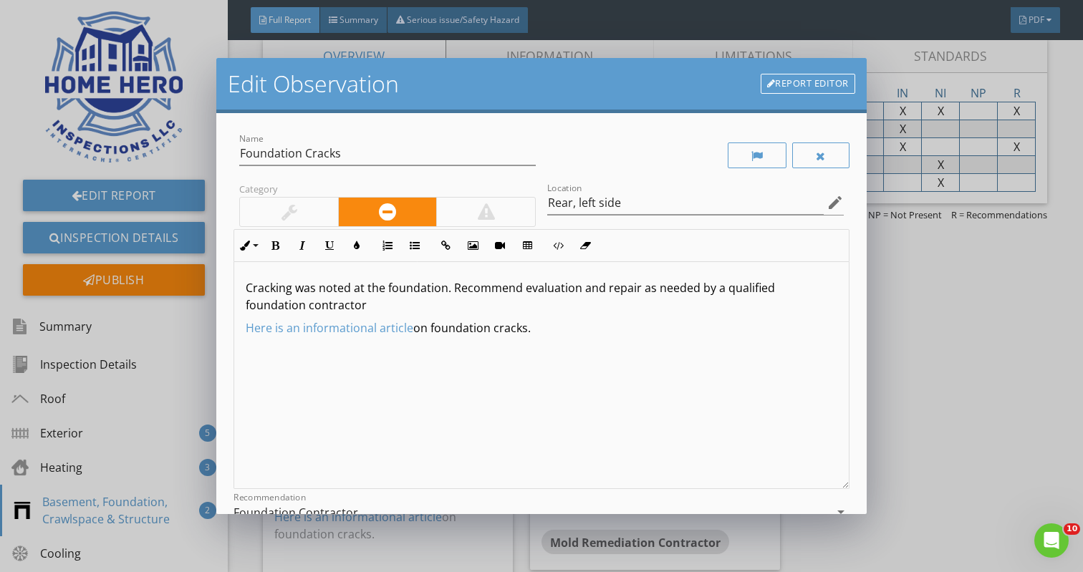
click at [446, 291] on p "Cracking was noted at the foundation. Recommend evaluation and repair as needed…" at bounding box center [541, 296] width 591 height 34
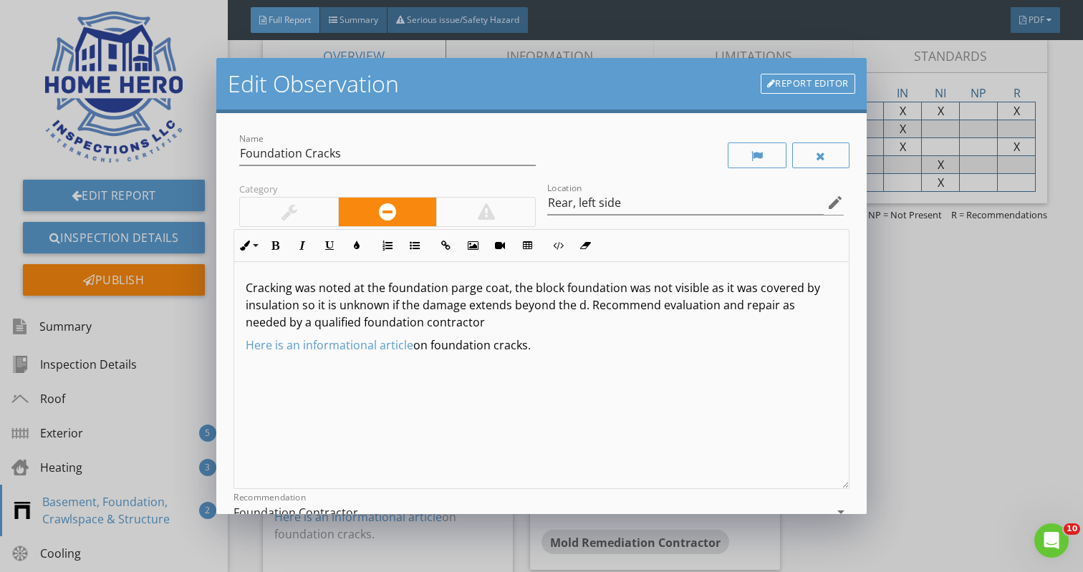
click at [584, 306] on p "Cracking was noted at the foundation parge coat, the block foundation was not v…" at bounding box center [541, 305] width 591 height 52
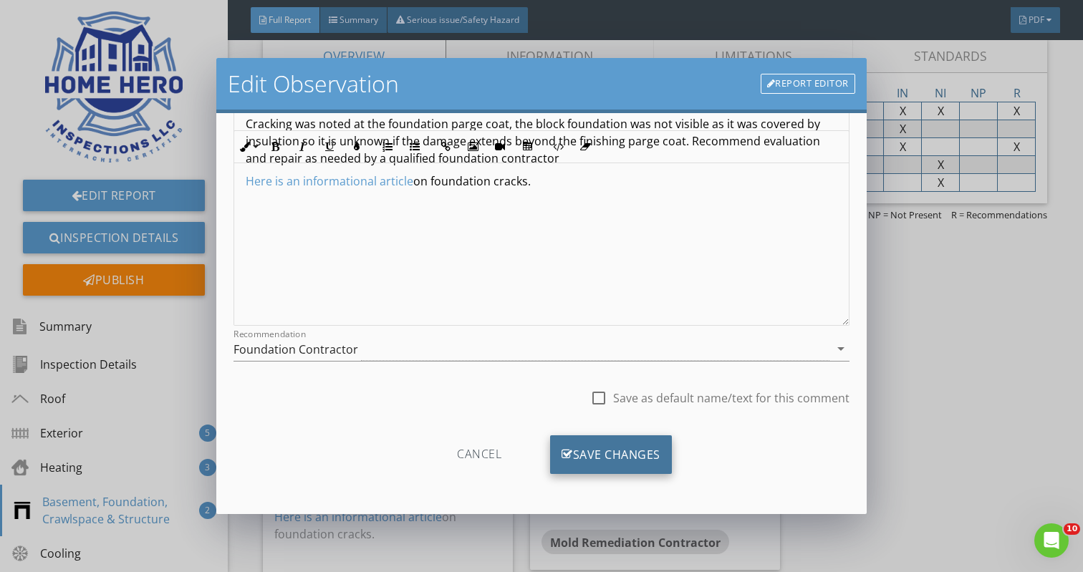
scroll to position [163, 0]
click at [600, 464] on div "Save Changes" at bounding box center [611, 454] width 122 height 39
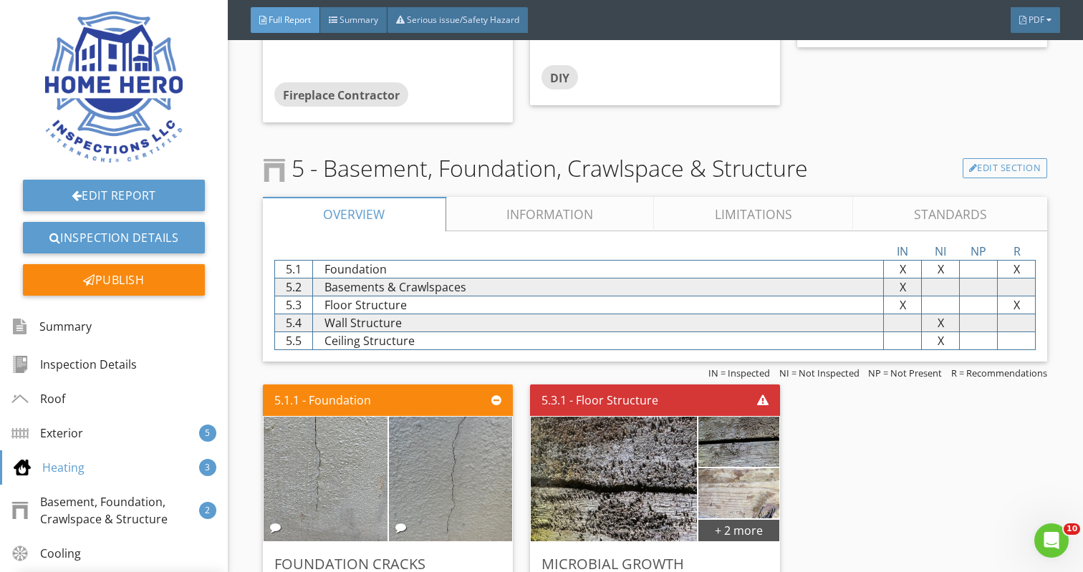
scroll to position [2952, 0]
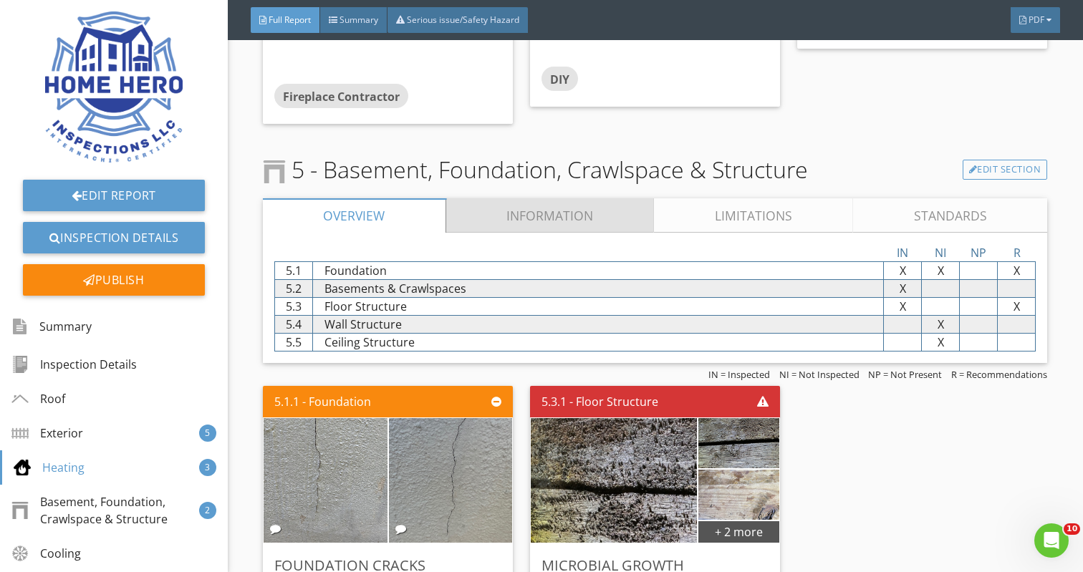
click at [546, 200] on link "Information" at bounding box center [550, 215] width 208 height 34
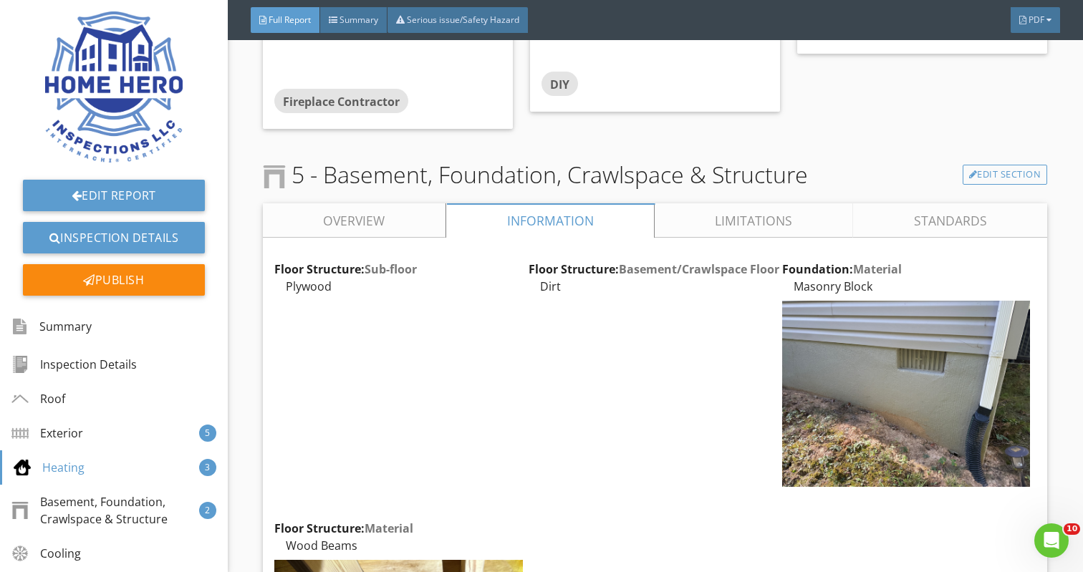
scroll to position [2933, 0]
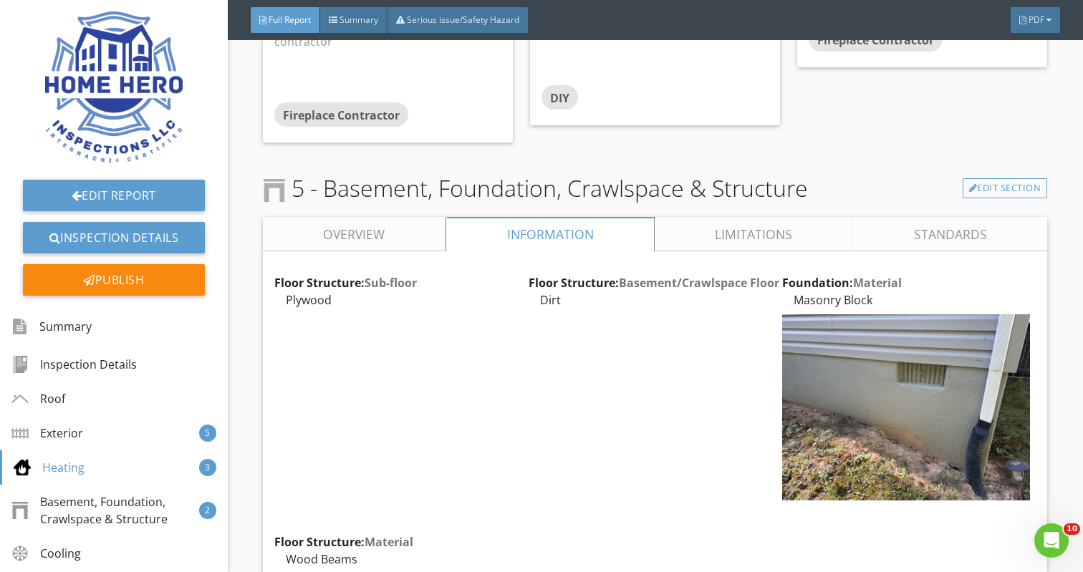
click at [730, 217] on link "Limitations" at bounding box center [753, 234] width 198 height 34
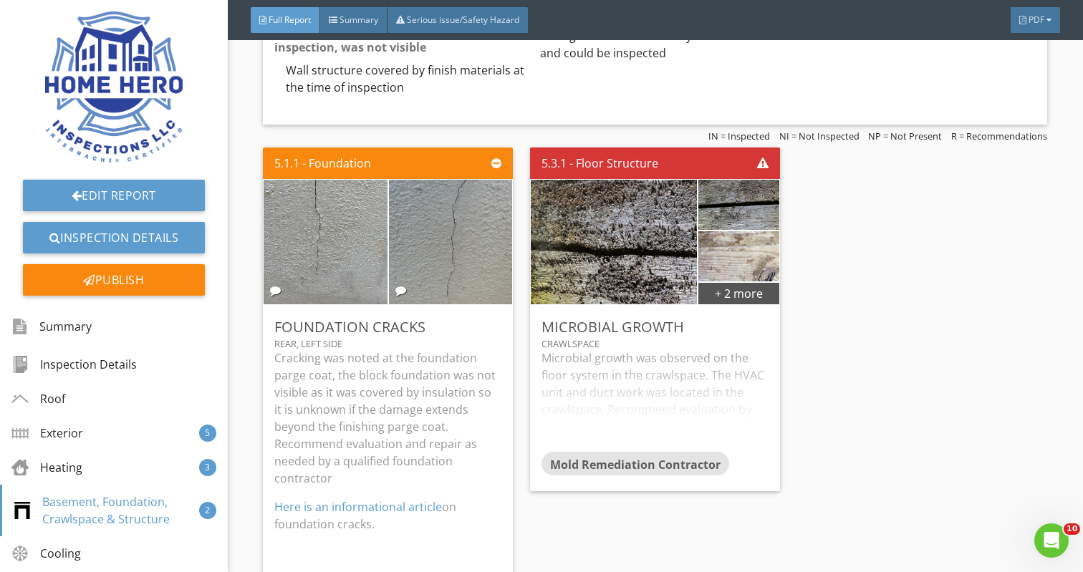
scroll to position [3419, 0]
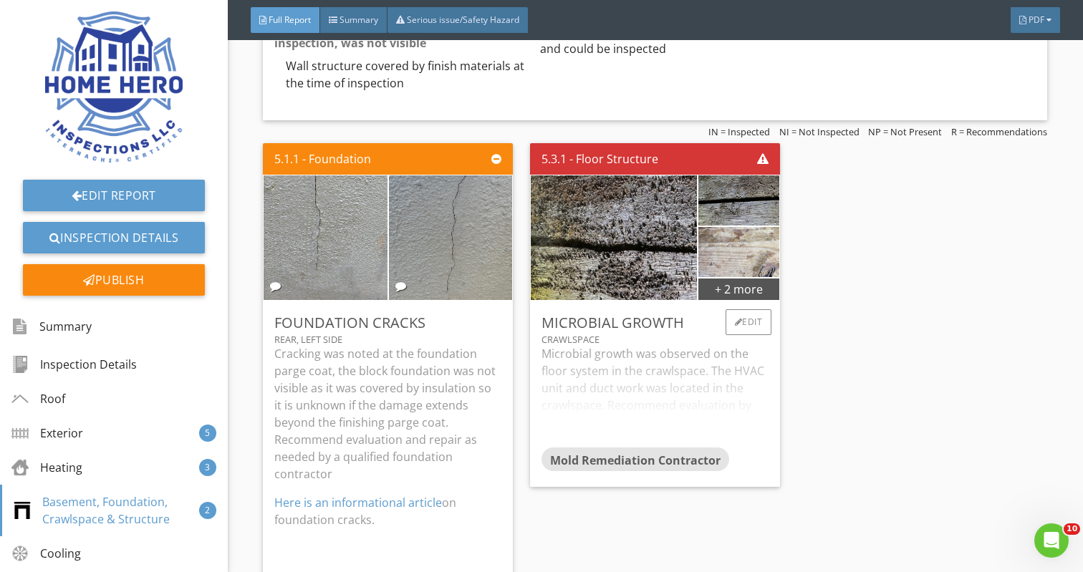
click at [697, 388] on div "Microbial growth was observed on the floor system in the crawlspace. The HVAC u…" at bounding box center [654, 396] width 227 height 102
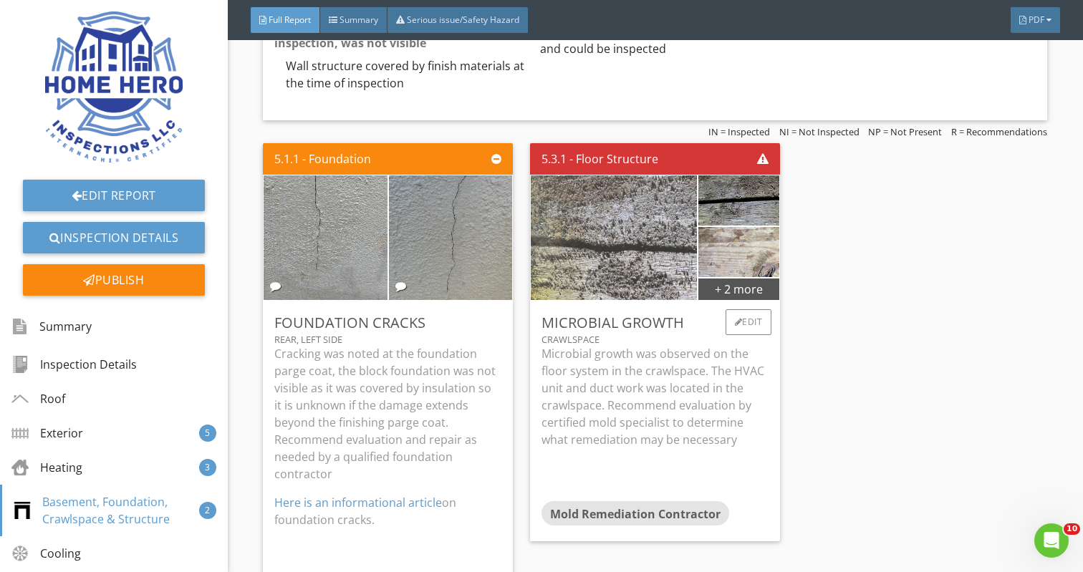
click at [625, 247] on img at bounding box center [614, 238] width 414 height 311
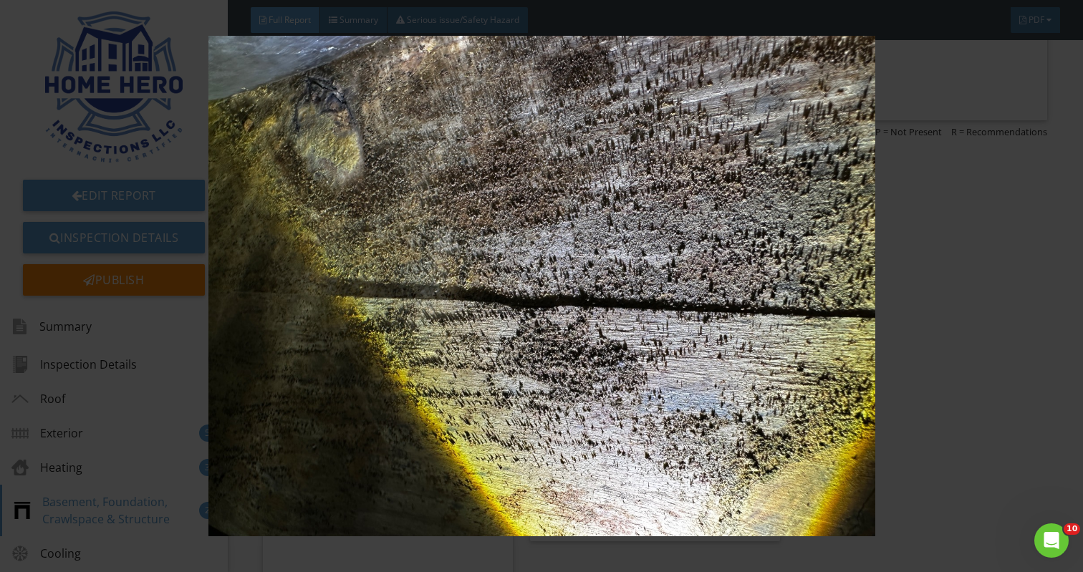
click at [612, 289] on img at bounding box center [541, 286] width 985 height 500
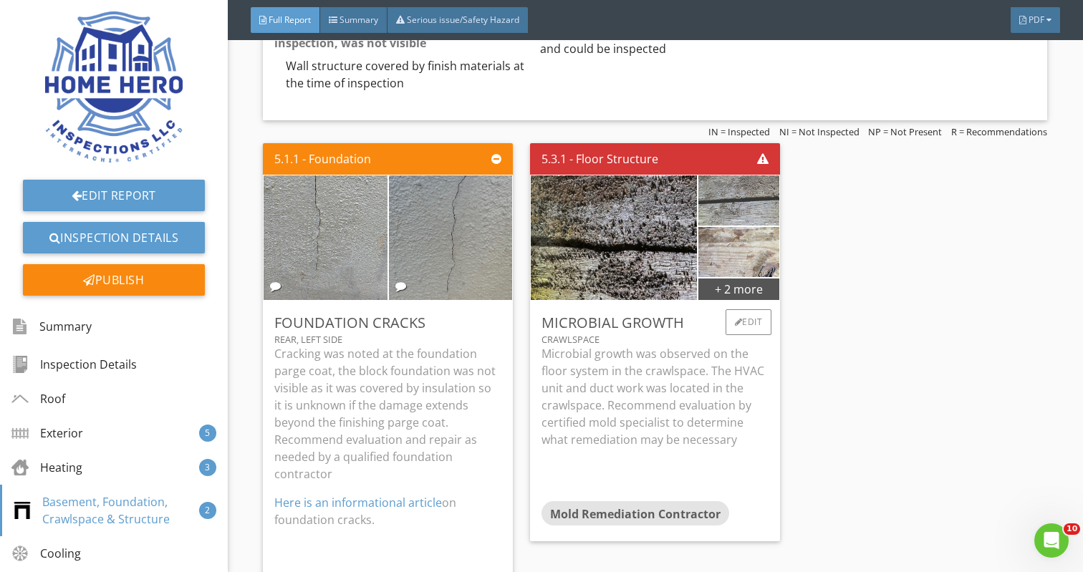
click at [745, 188] on img at bounding box center [738, 200] width 167 height 125
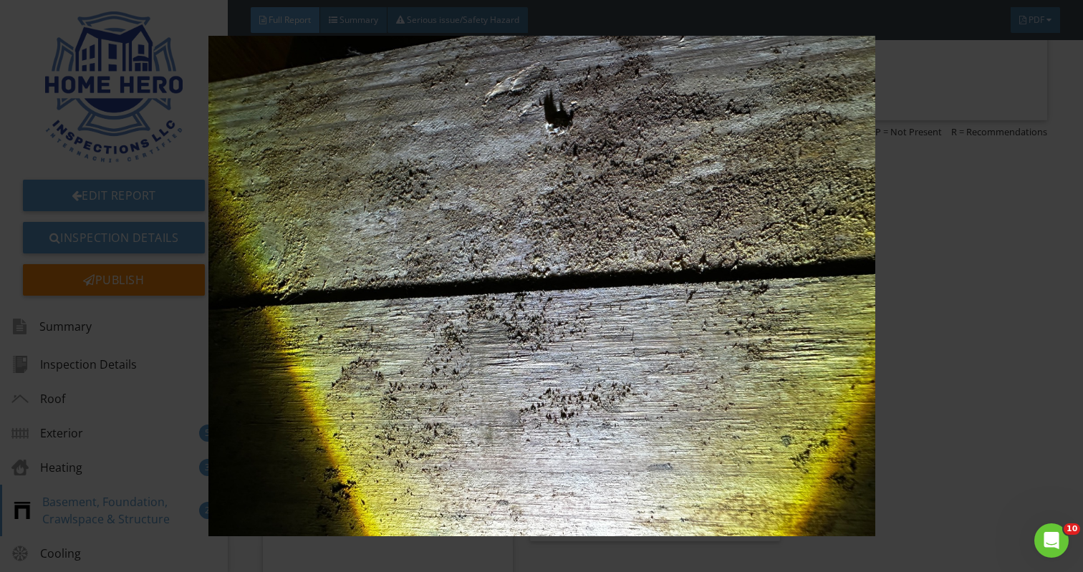
click at [745, 188] on img at bounding box center [541, 286] width 985 height 500
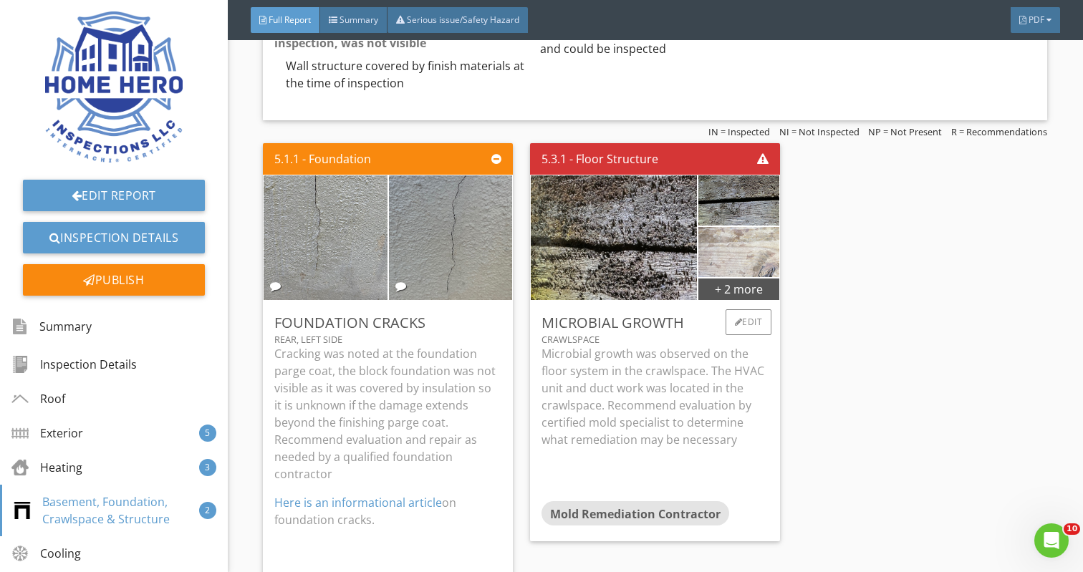
click at [765, 243] on img at bounding box center [738, 252] width 167 height 125
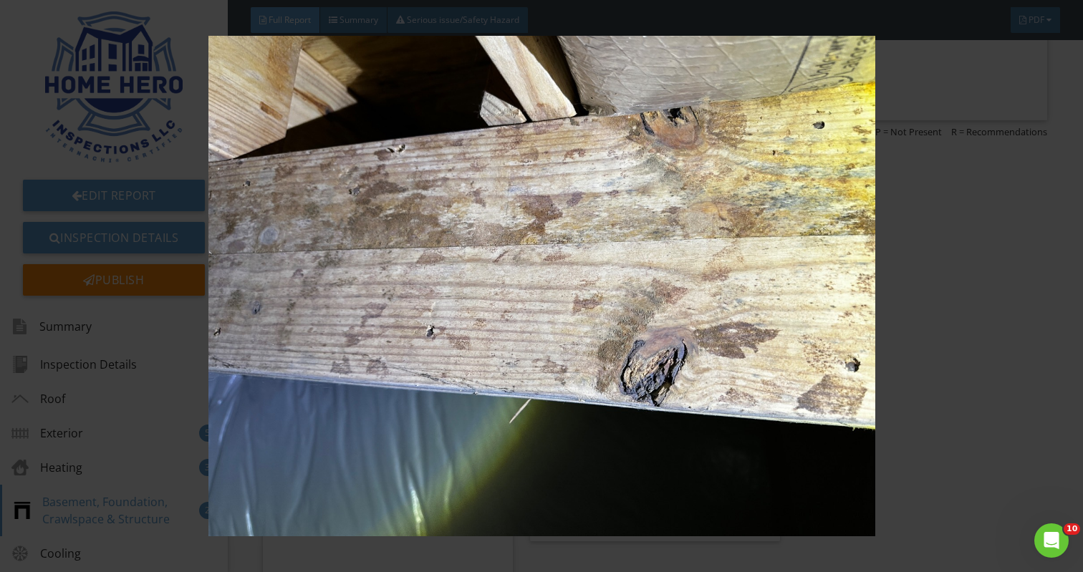
click at [765, 243] on img at bounding box center [541, 286] width 985 height 500
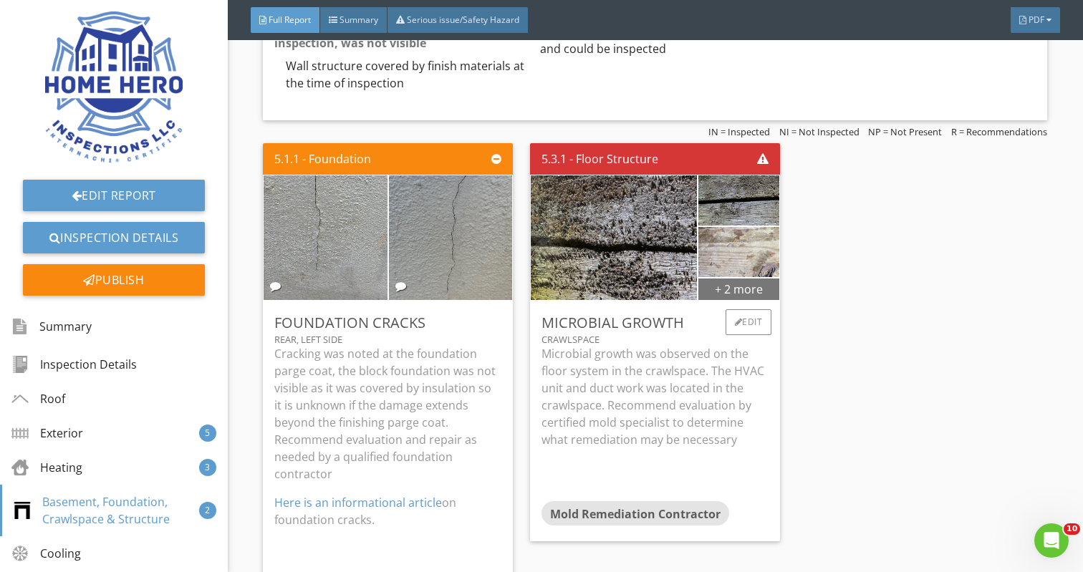
click at [752, 277] on div "+ 2 more" at bounding box center [739, 288] width 82 height 23
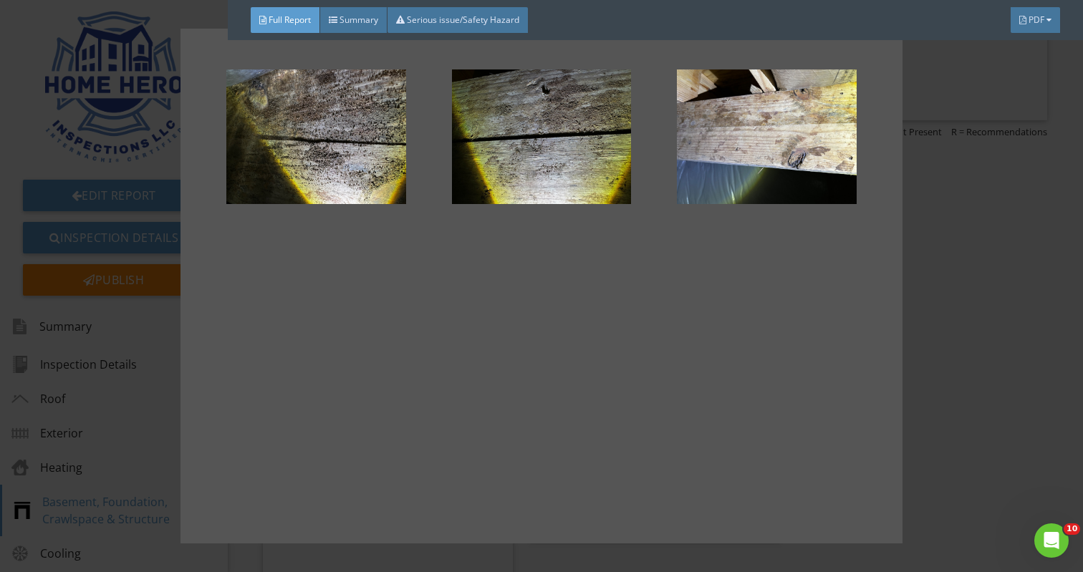
scroll to position [24, 0]
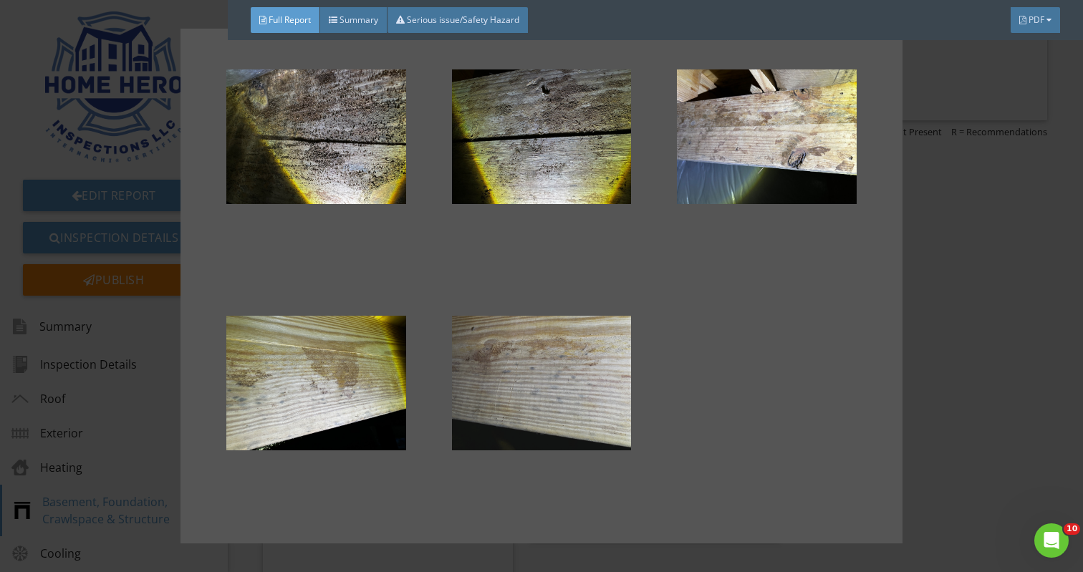
click at [574, 352] on div at bounding box center [542, 383] width 180 height 172
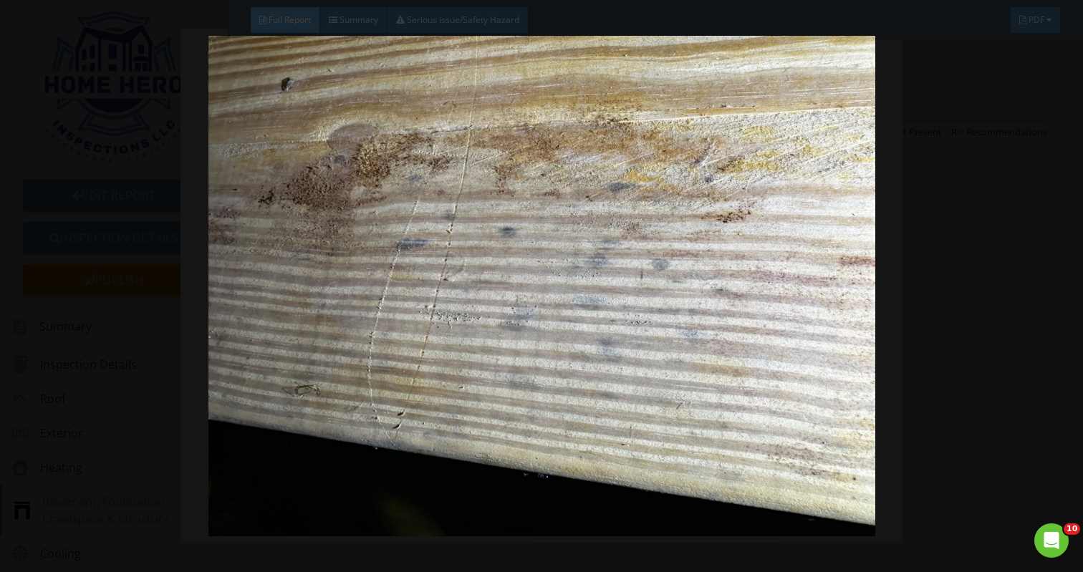
click at [574, 352] on img at bounding box center [541, 286] width 985 height 500
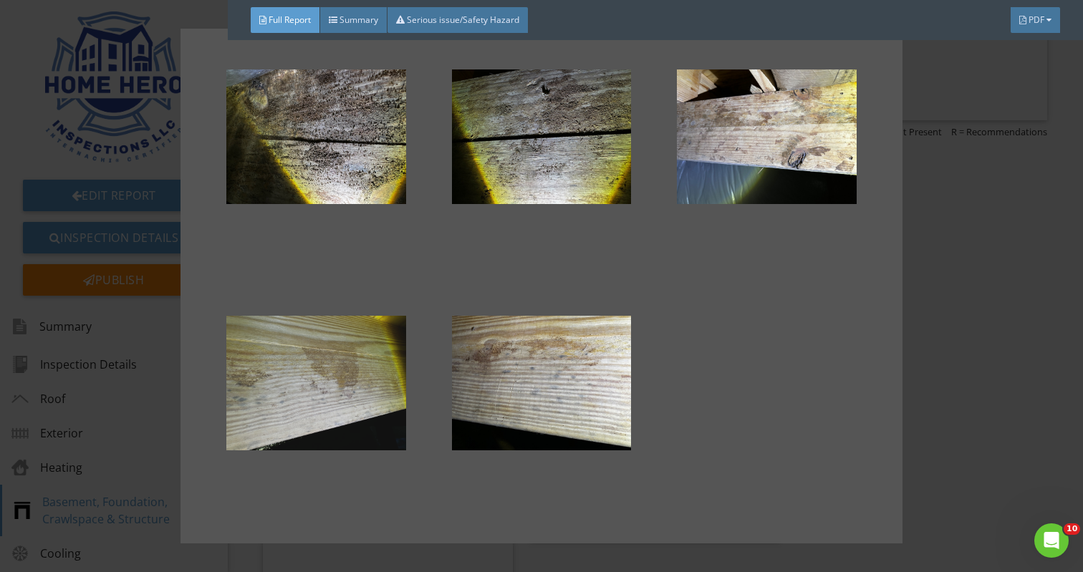
click at [352, 361] on div at bounding box center [316, 383] width 180 height 172
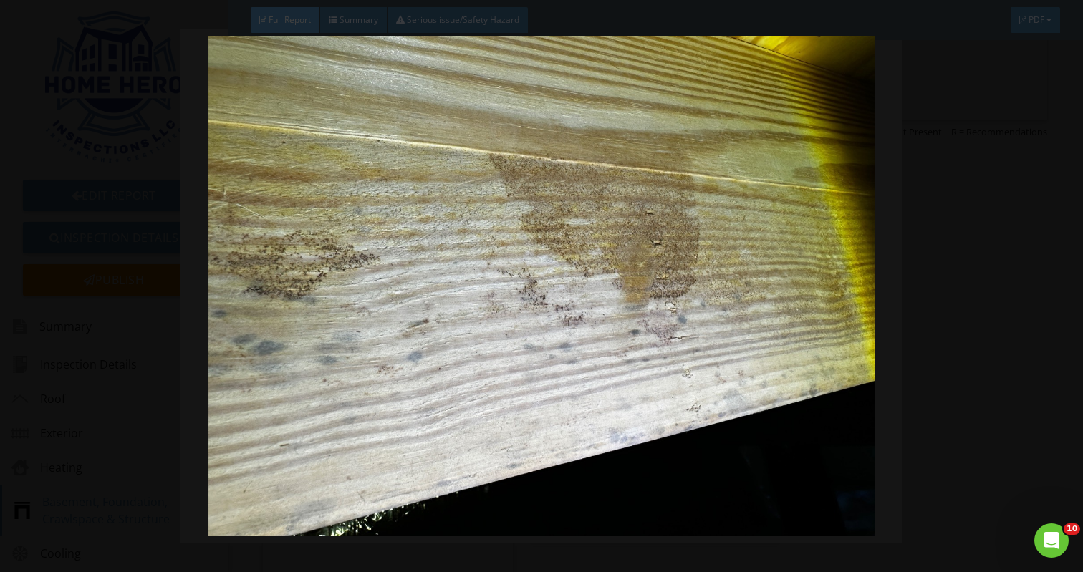
click at [352, 361] on img at bounding box center [541, 286] width 985 height 500
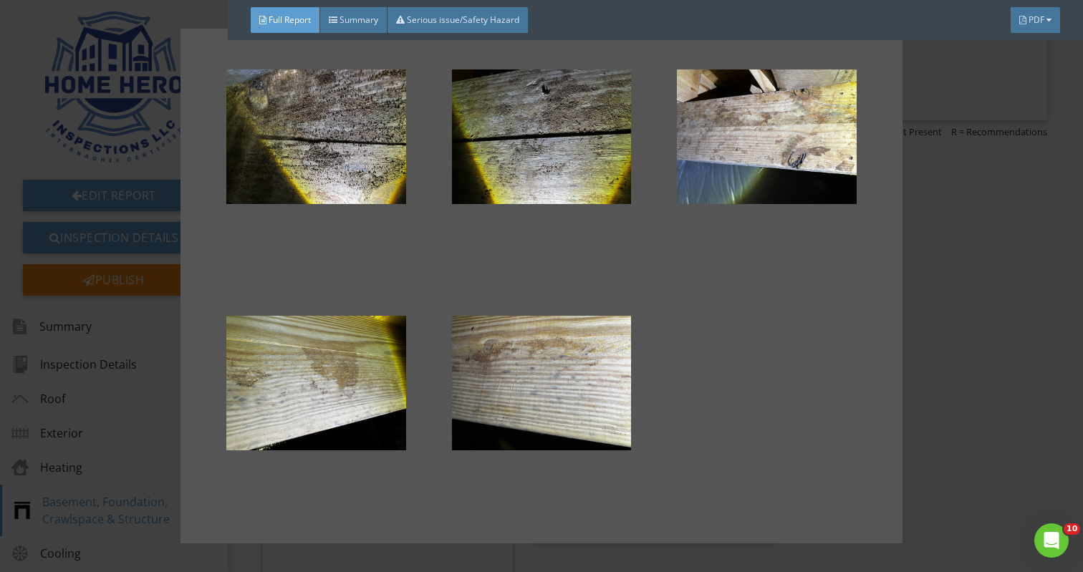
click at [802, 357] on div at bounding box center [541, 286] width 676 height 469
click at [958, 298] on div at bounding box center [541, 286] width 1083 height 572
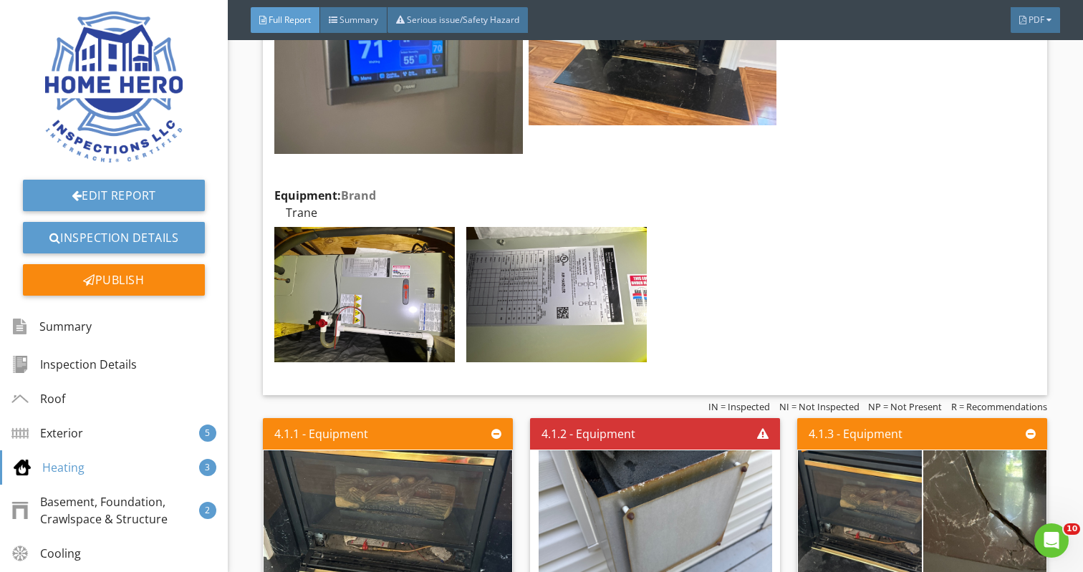
scroll to position [2267, 0]
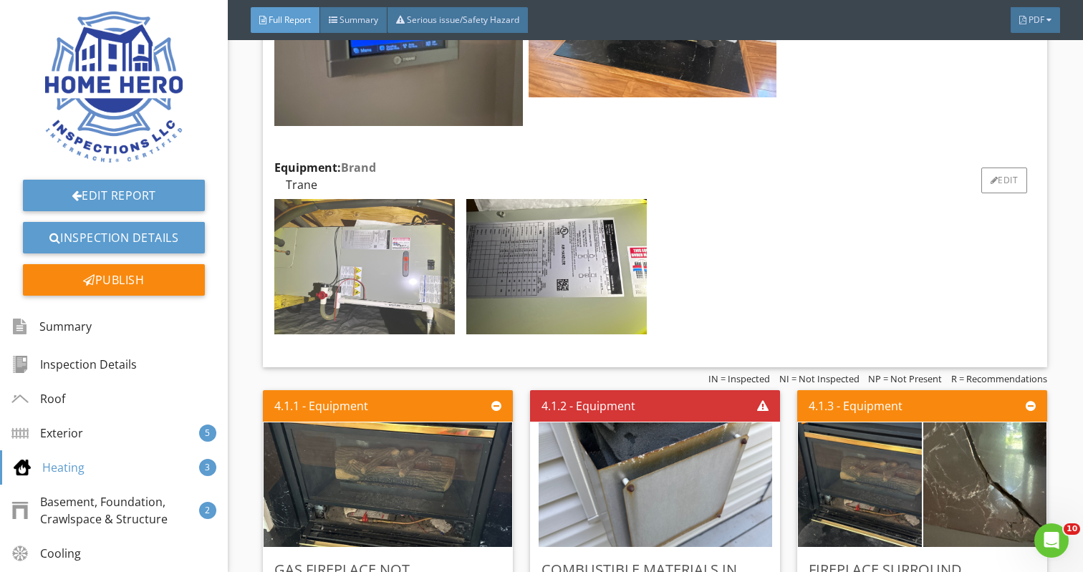
click at [314, 261] on img at bounding box center [364, 266] width 180 height 135
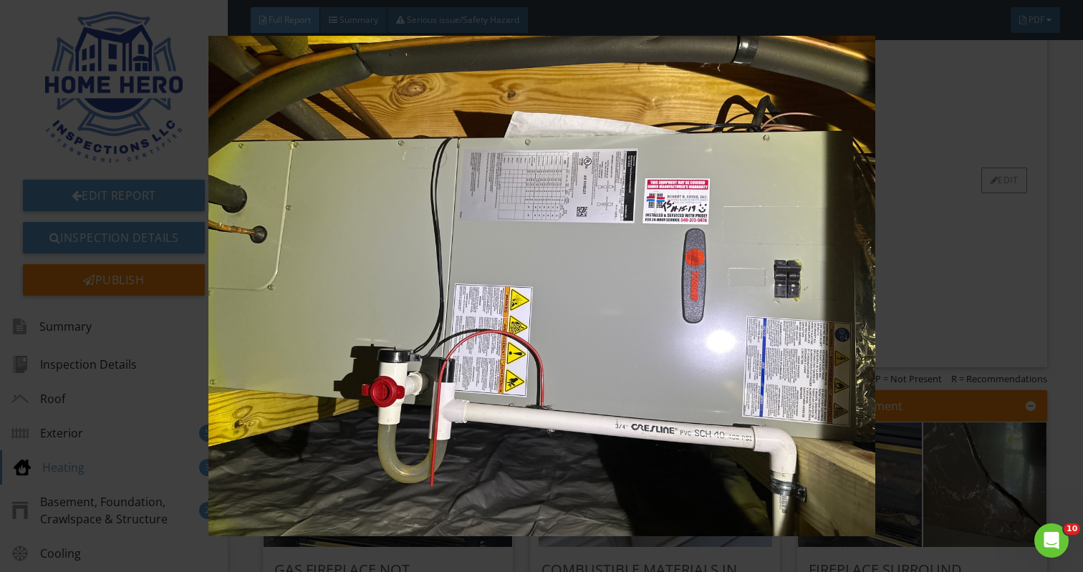
click at [314, 261] on img at bounding box center [541, 286] width 985 height 500
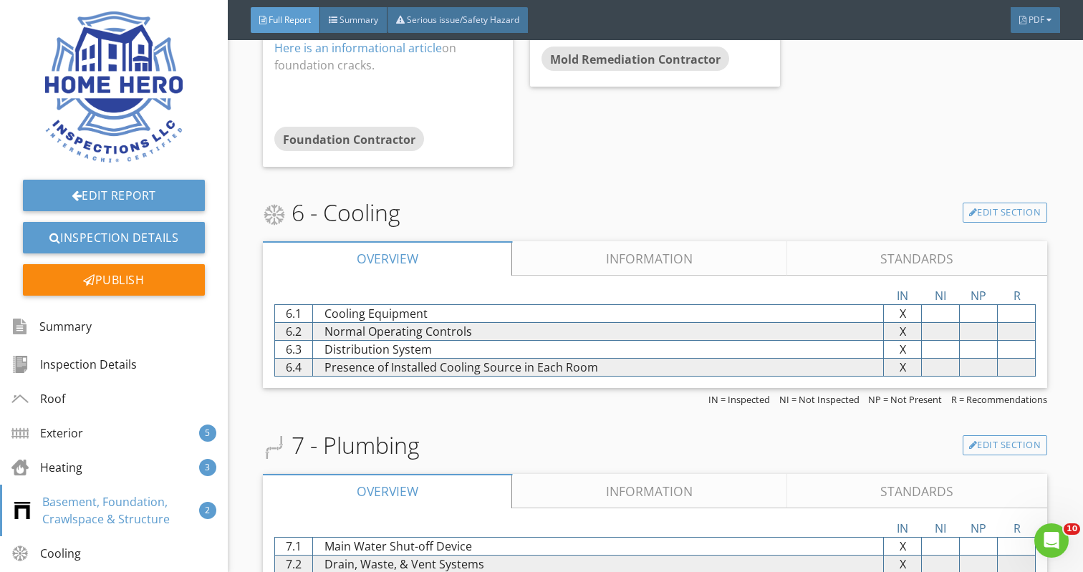
scroll to position [3915, 0]
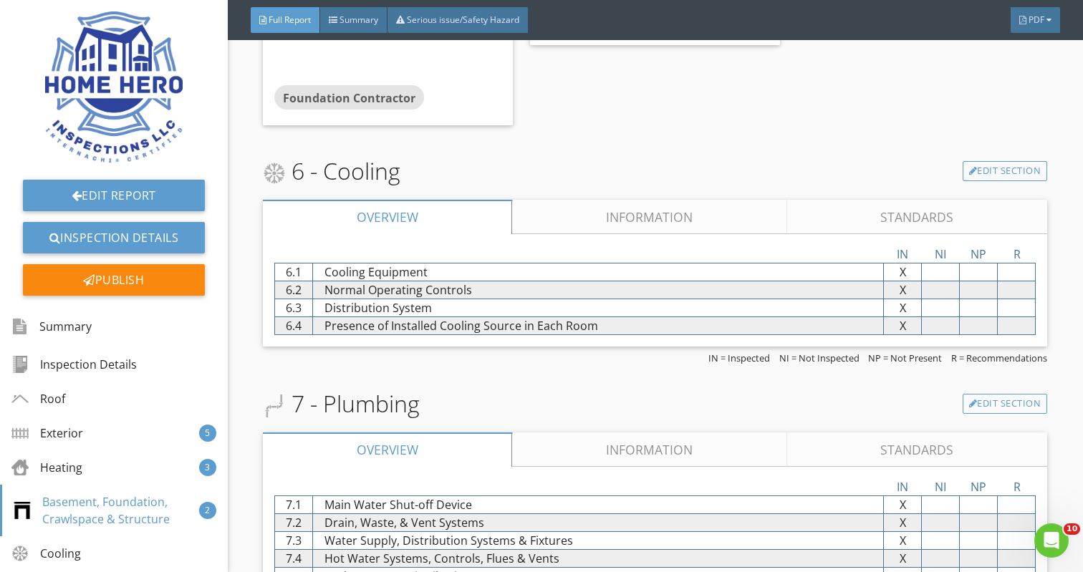
click at [642, 200] on link "Information" at bounding box center [650, 217] width 274 height 34
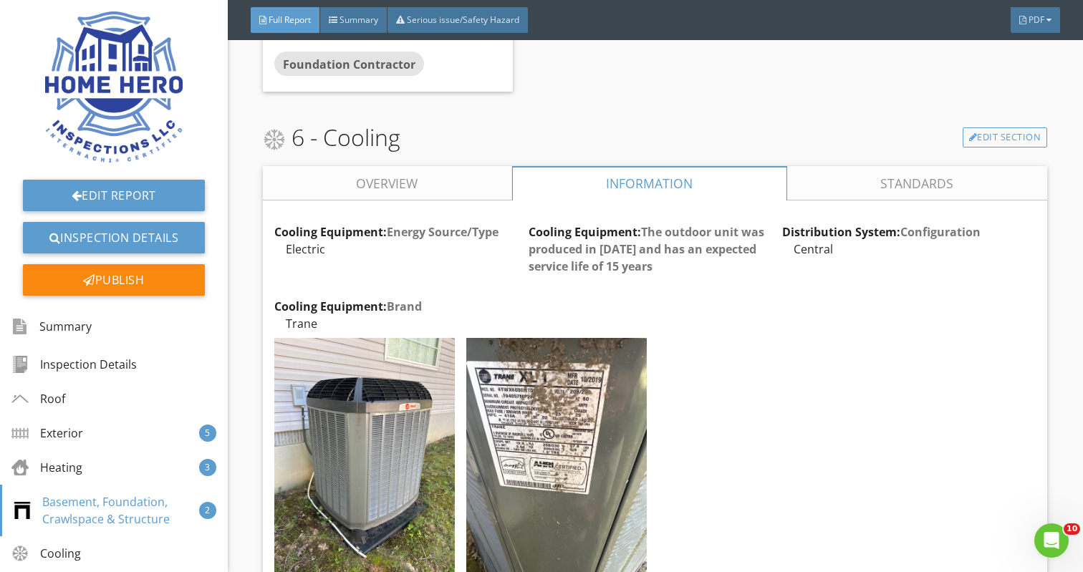
scroll to position [3973, 0]
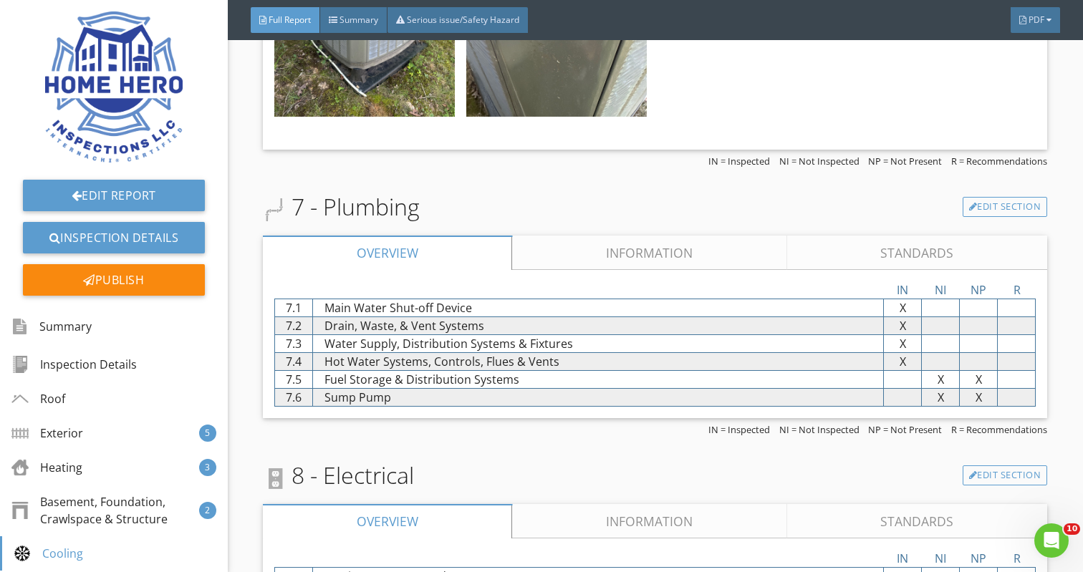
click at [657, 236] on link "Information" at bounding box center [650, 253] width 274 height 34
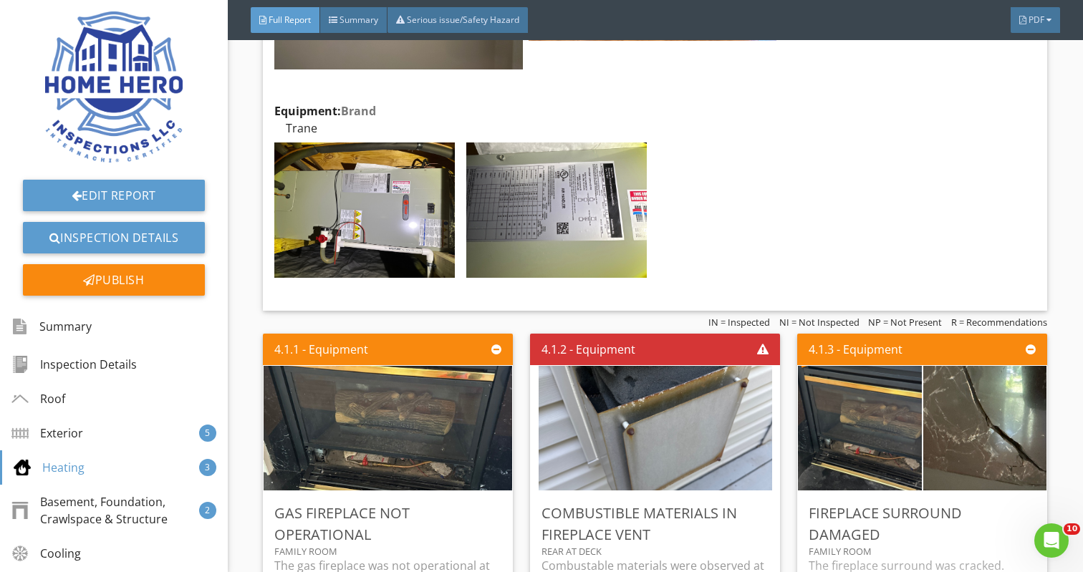
scroll to position [2284, 0]
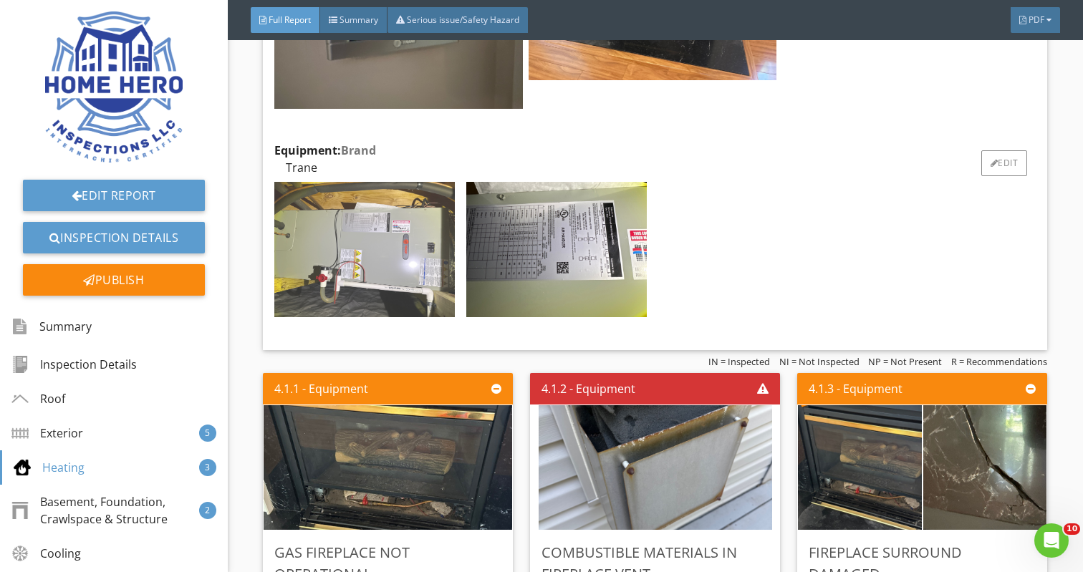
click at [378, 205] on img at bounding box center [364, 249] width 180 height 135
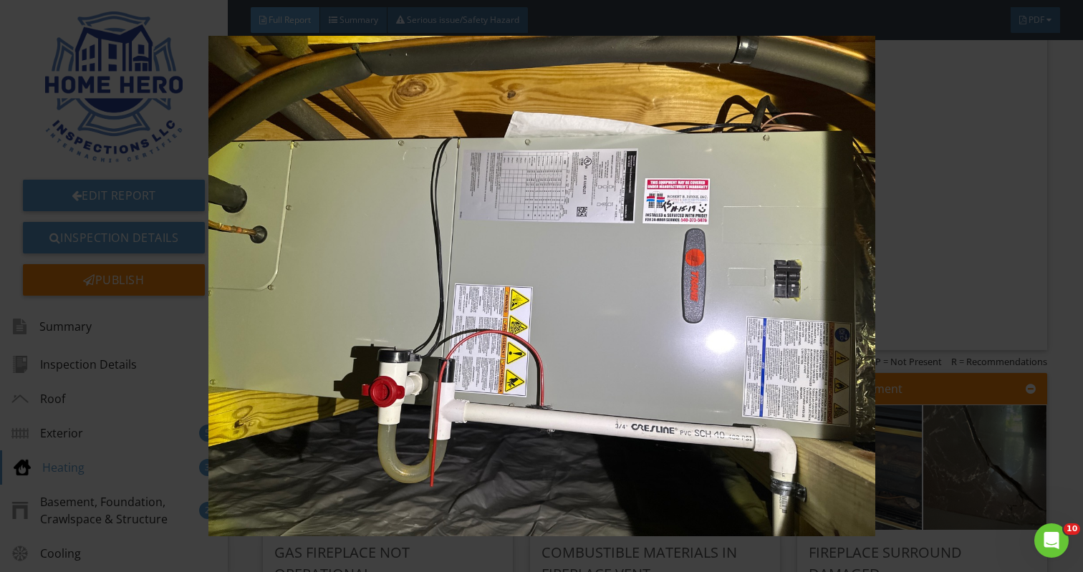
click at [464, 110] on img at bounding box center [541, 286] width 985 height 500
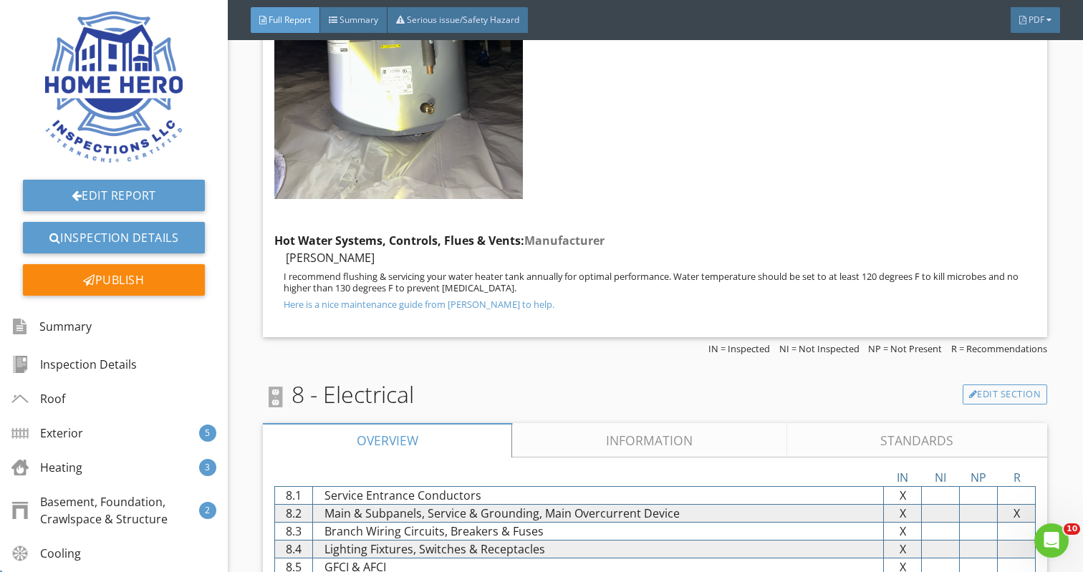
scroll to position [5507, 0]
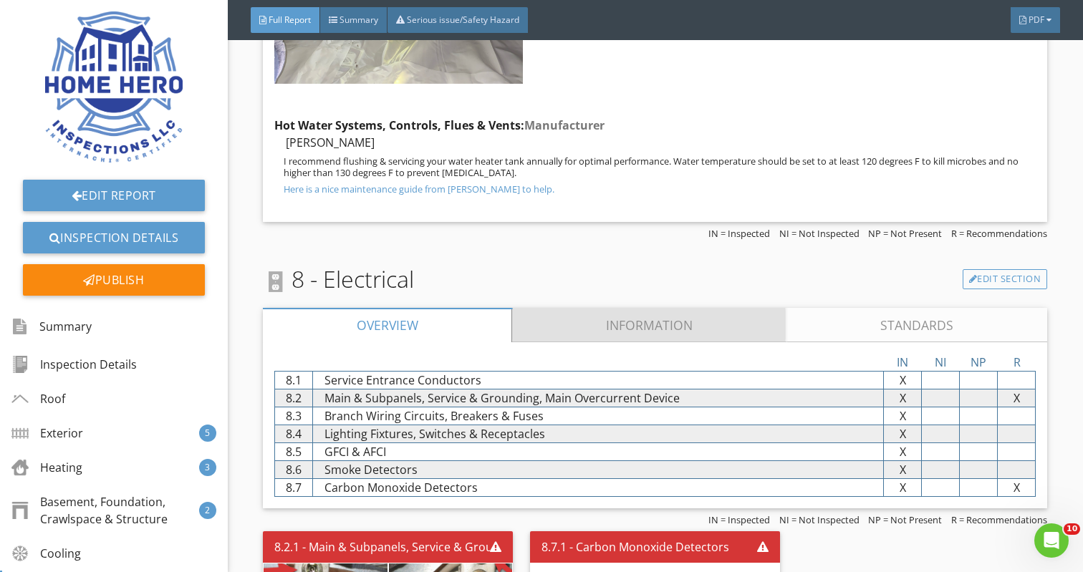
click at [665, 308] on link "Information" at bounding box center [650, 325] width 274 height 34
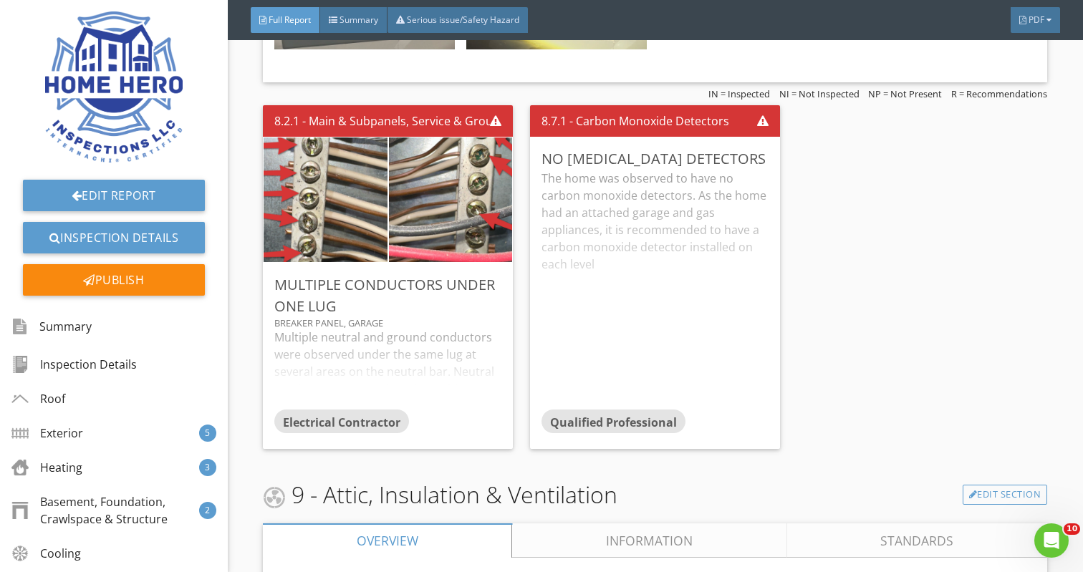
scroll to position [6707, 0]
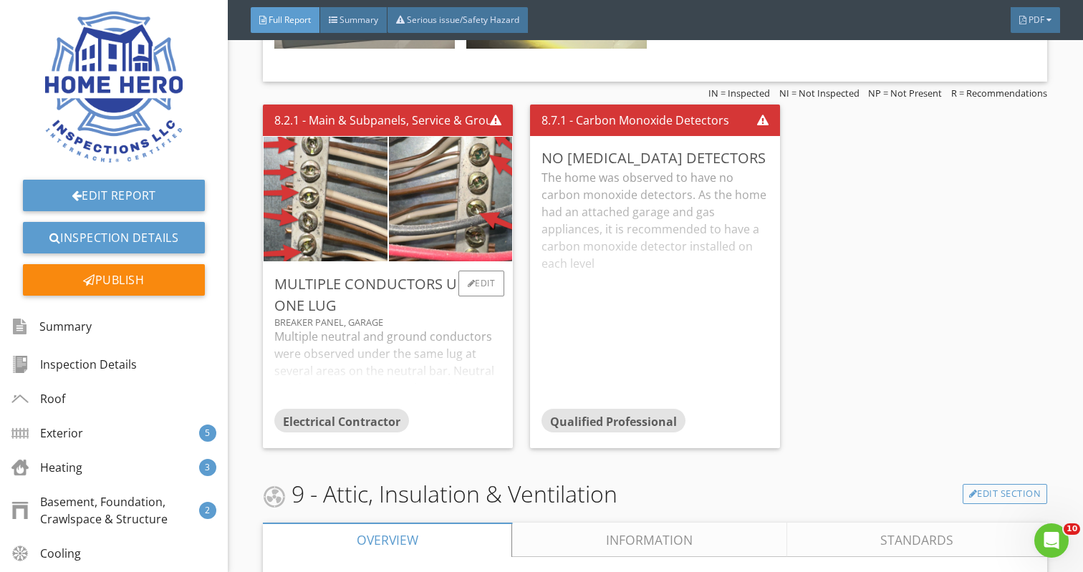
click at [406, 328] on div "Multiple neutral and ground conductors were observed under the same lug at seve…" at bounding box center [387, 368] width 227 height 80
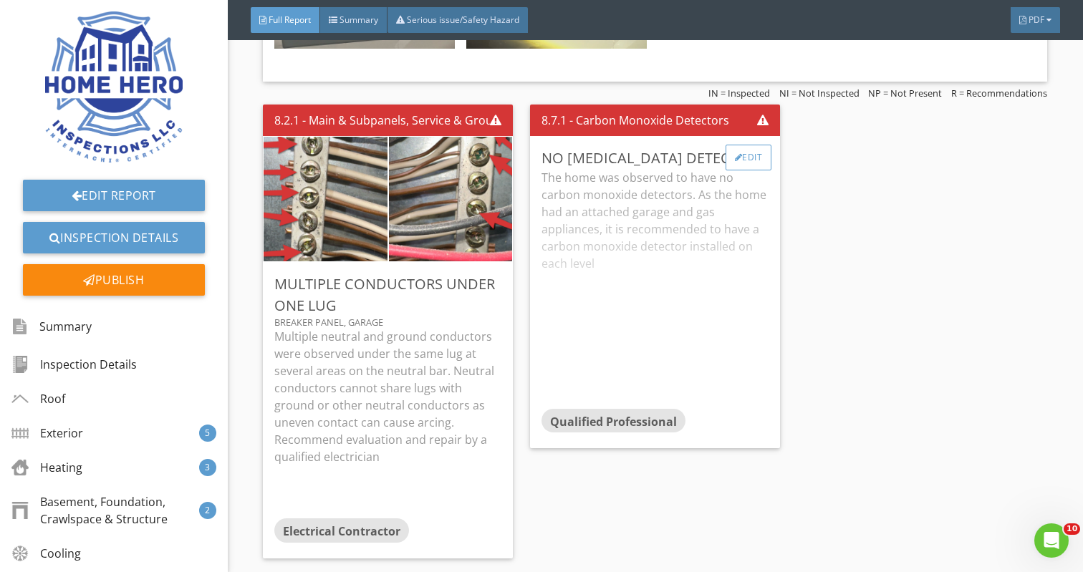
click at [760, 145] on div "Edit" at bounding box center [748, 158] width 47 height 26
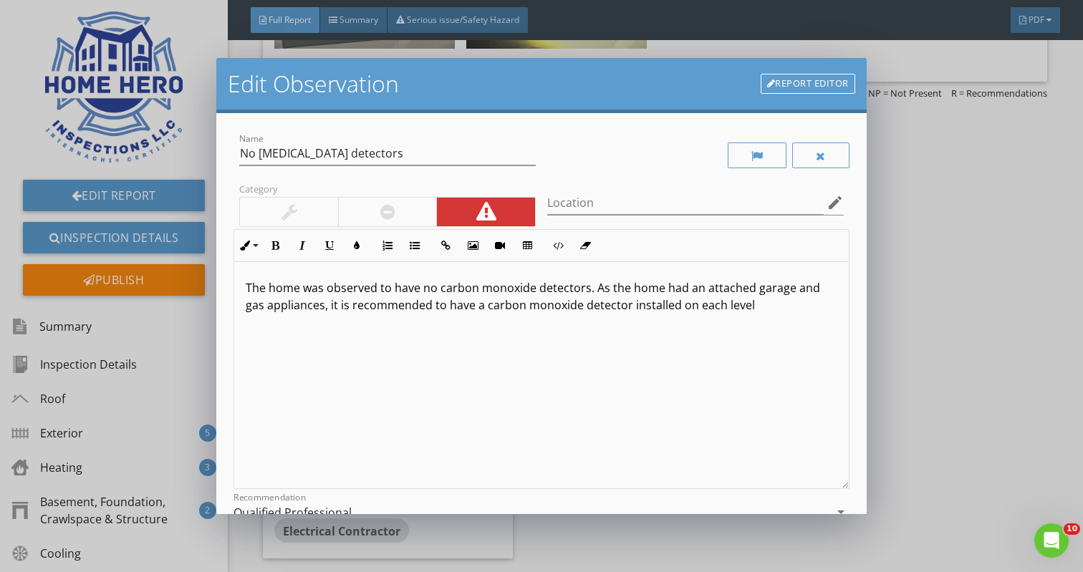
click at [725, 307] on p "The home was observed to have no carbon monoxide detectors. As the home had an …" at bounding box center [541, 296] width 591 height 34
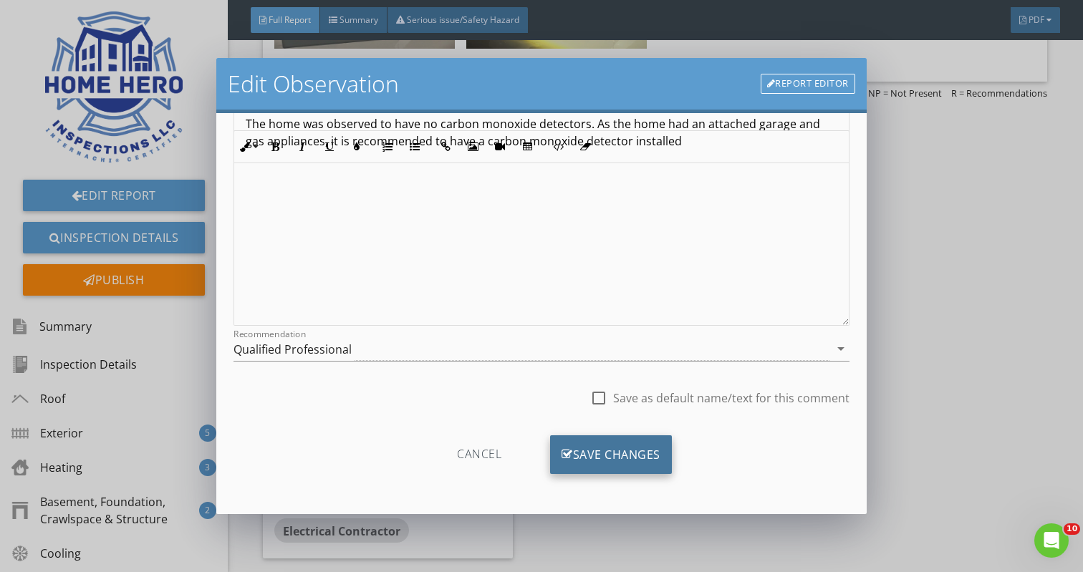
scroll to position [163, 0]
click at [654, 450] on div "Save Changes" at bounding box center [611, 454] width 122 height 39
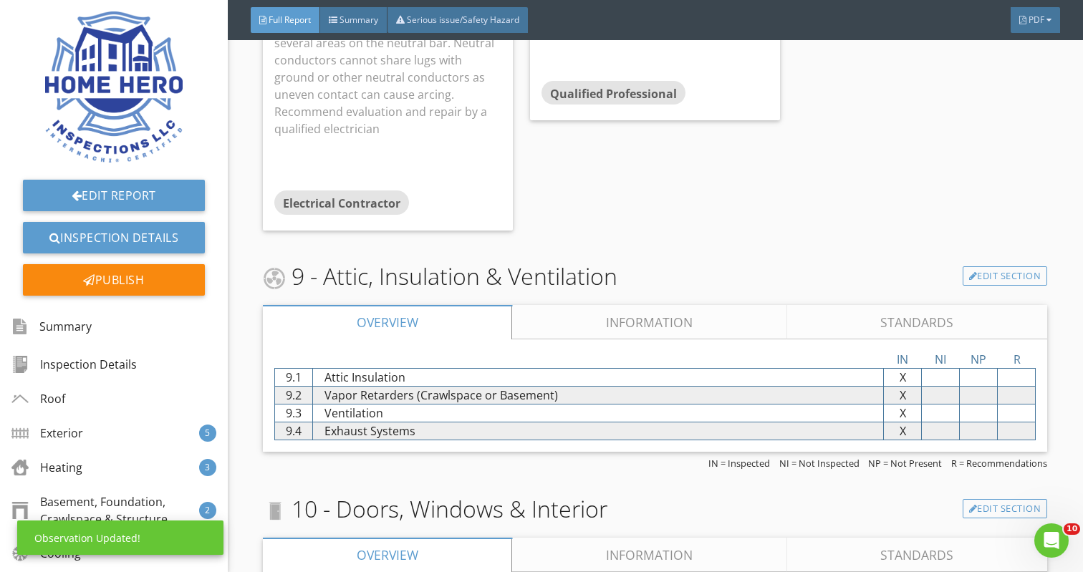
scroll to position [7105, 0]
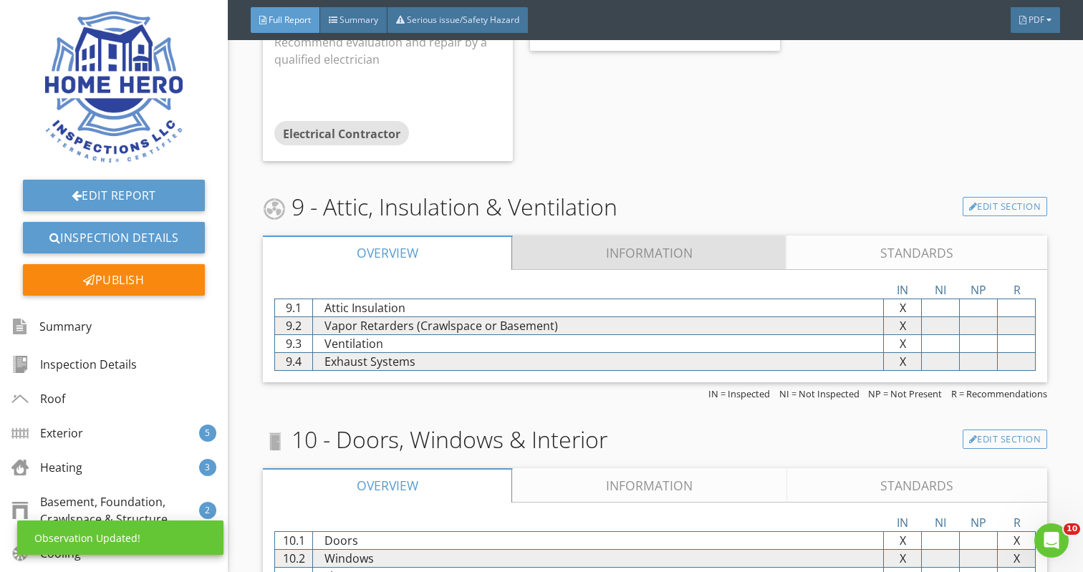
click at [661, 236] on link "Information" at bounding box center [650, 253] width 274 height 34
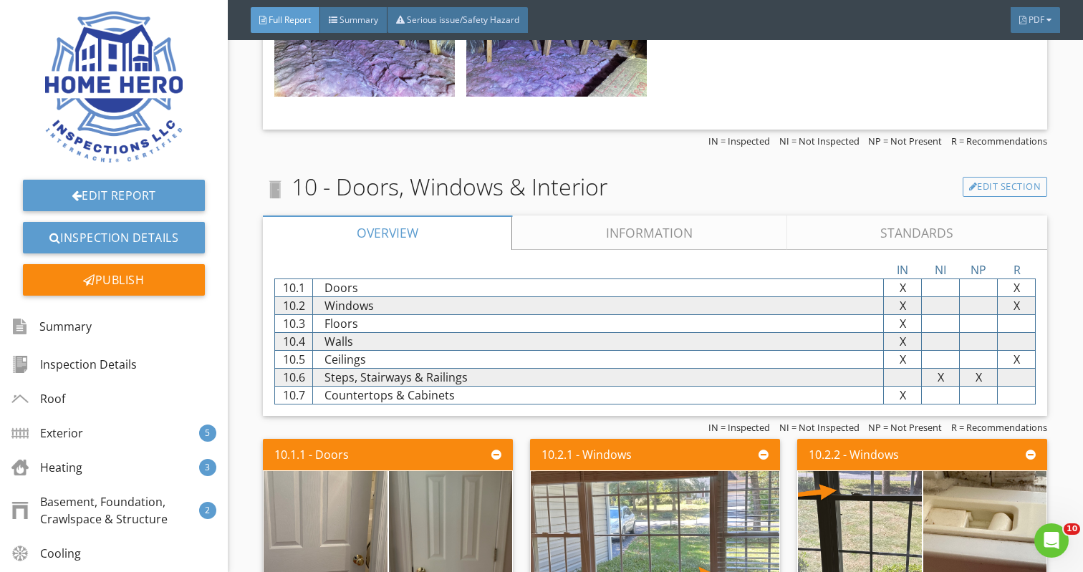
scroll to position [7597, 0]
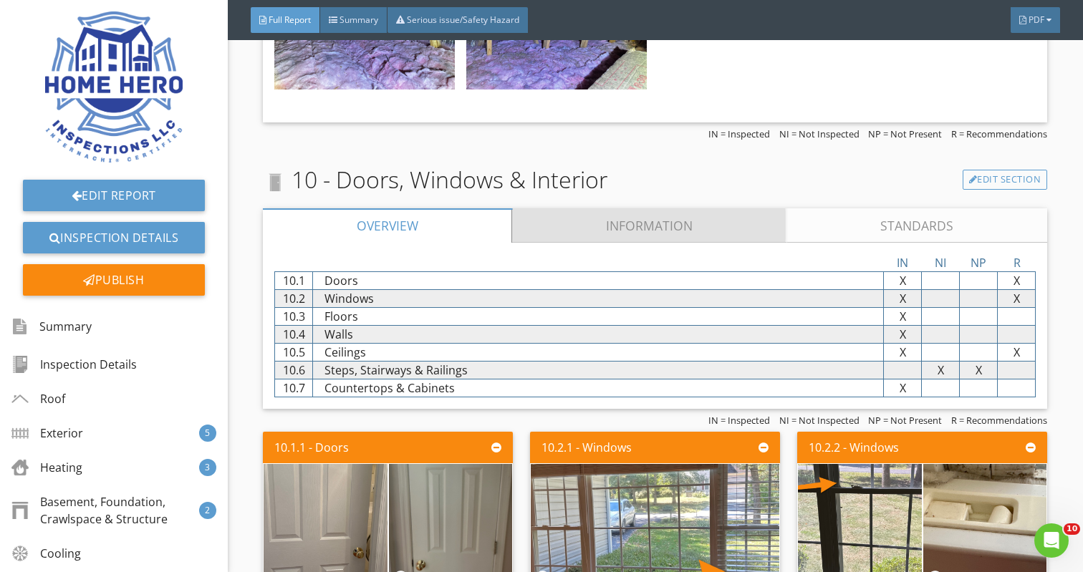
click at [641, 208] on link "Information" at bounding box center [650, 225] width 274 height 34
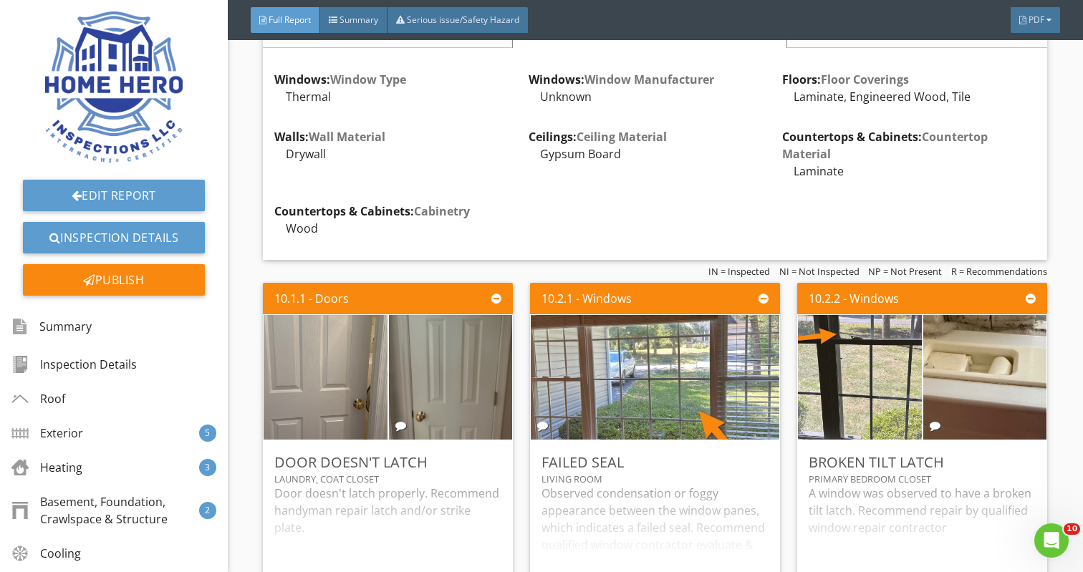
scroll to position [7795, 0]
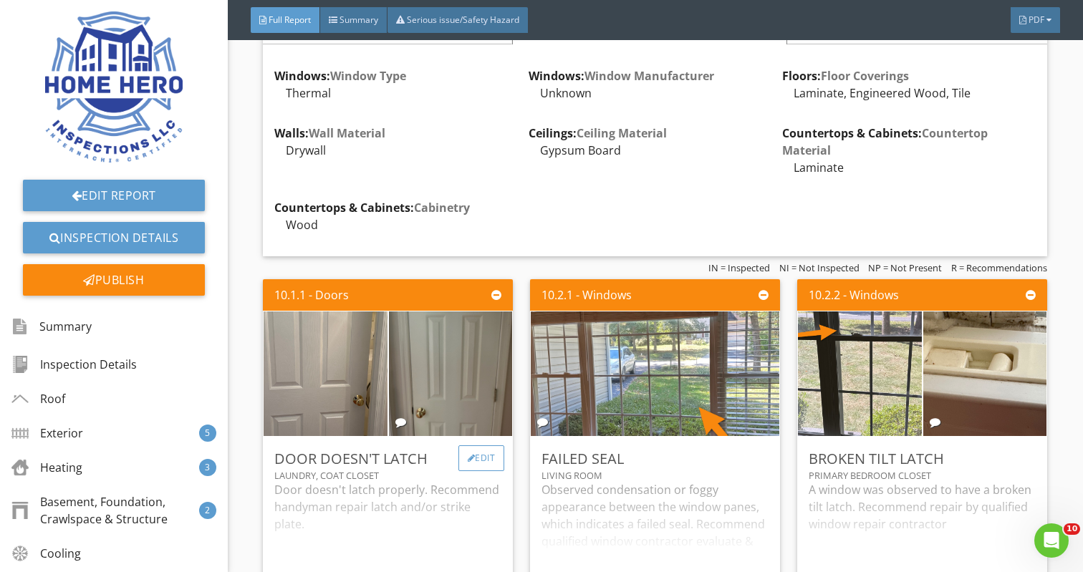
click at [485, 445] on div "Edit" at bounding box center [481, 458] width 47 height 26
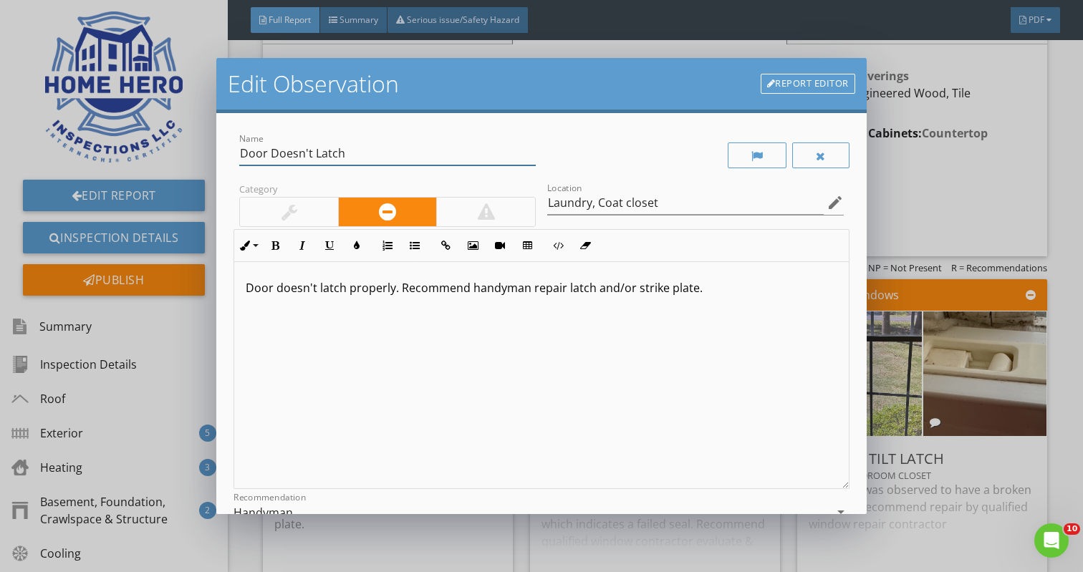
click at [266, 155] on input "Door Doesn't Latch" at bounding box center [387, 154] width 296 height 24
click at [301, 153] on input "Doors Doesn't Latch" at bounding box center [387, 154] width 296 height 24
type input "Doors Don't Latch"
click at [270, 286] on p "Door doesn't latch properly. Recommend handyman repair latch and/or strike plat…" at bounding box center [541, 287] width 591 height 17
click at [271, 287] on p "Door doesn't latch properly. Recommend handyman repair latch and/or strike plat…" at bounding box center [541, 287] width 591 height 17
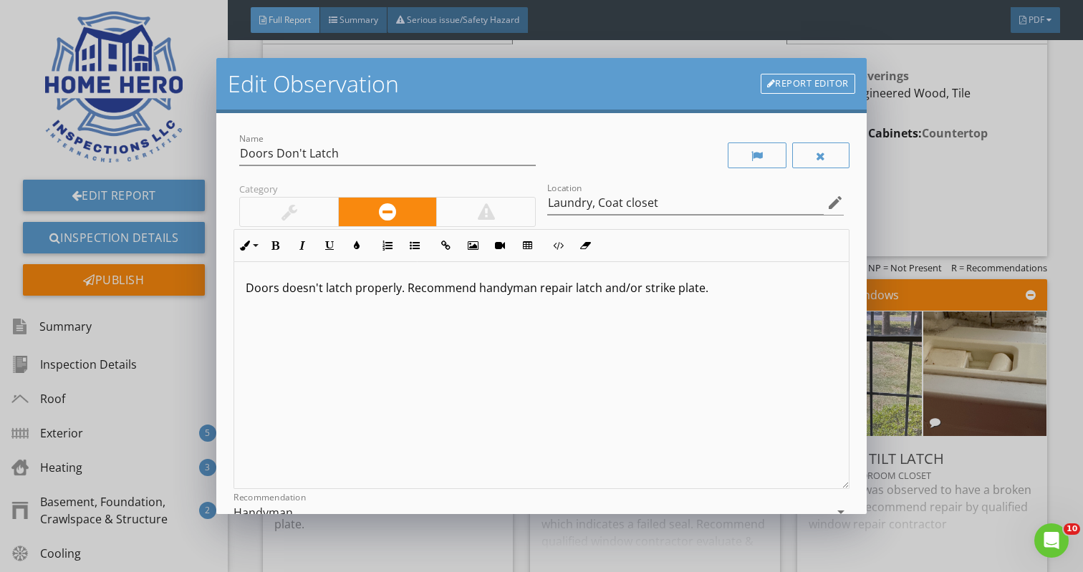
click at [306, 289] on p "Doors doesn't latch properly. Recommend handyman repair latch and/or strike pla…" at bounding box center [541, 287] width 591 height 17
click at [387, 289] on p "Doors didn't latch properly. Recommend handyman repair latch and/or strike plat…" at bounding box center [541, 287] width 591 height 17
click at [757, 290] on p "Doors didn't latch properly when tested. Recommend handyman repair latch and/or…" at bounding box center [541, 287] width 591 height 17
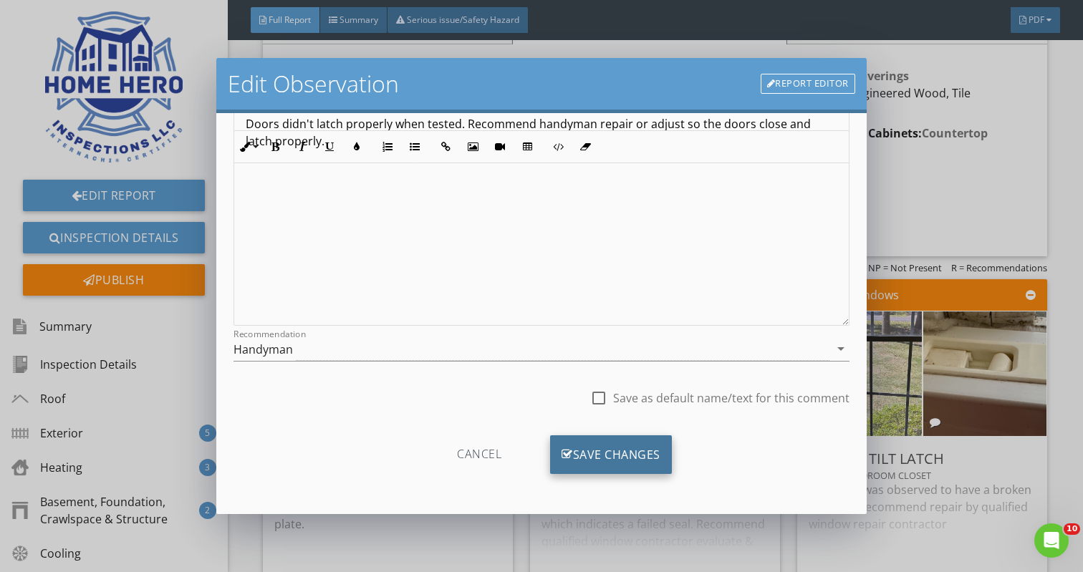
scroll to position [163, 0]
click at [640, 454] on div "Save Changes" at bounding box center [611, 454] width 122 height 39
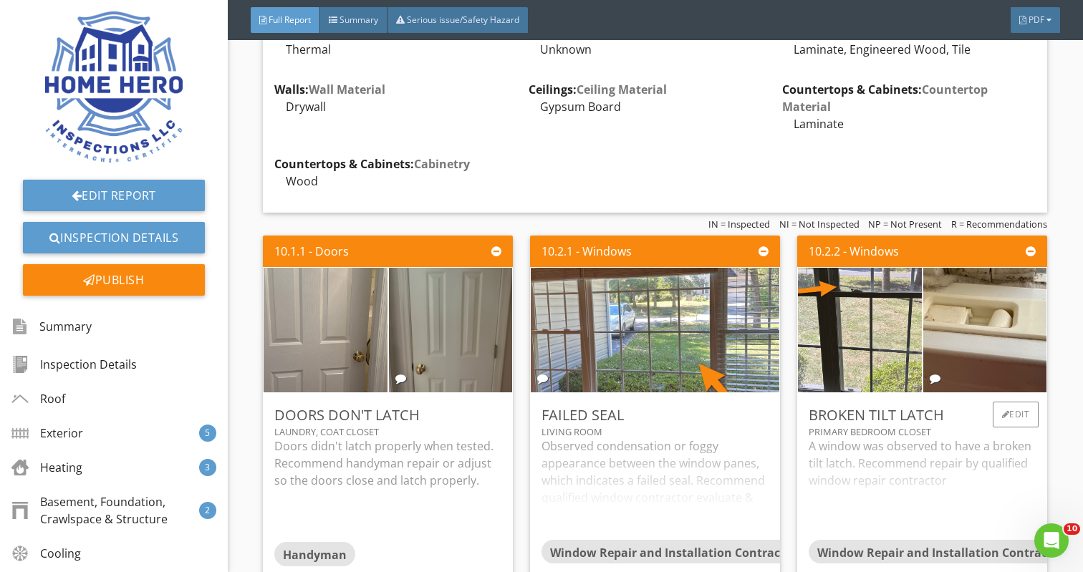
scroll to position [7838, 0]
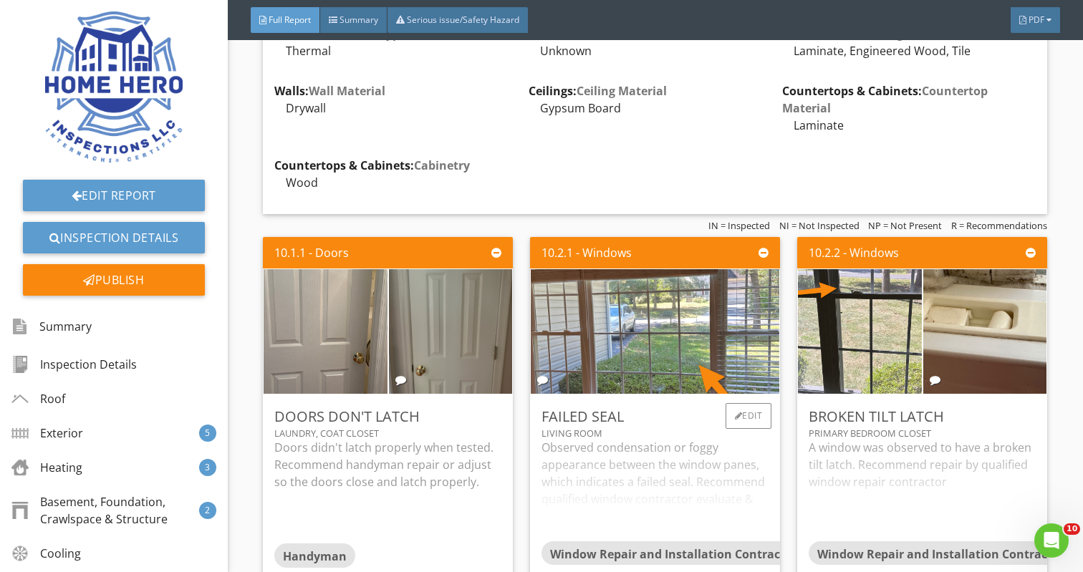
click at [695, 448] on div "Observed condensation or foggy appearance between the window panes, which indic…" at bounding box center [654, 490] width 227 height 102
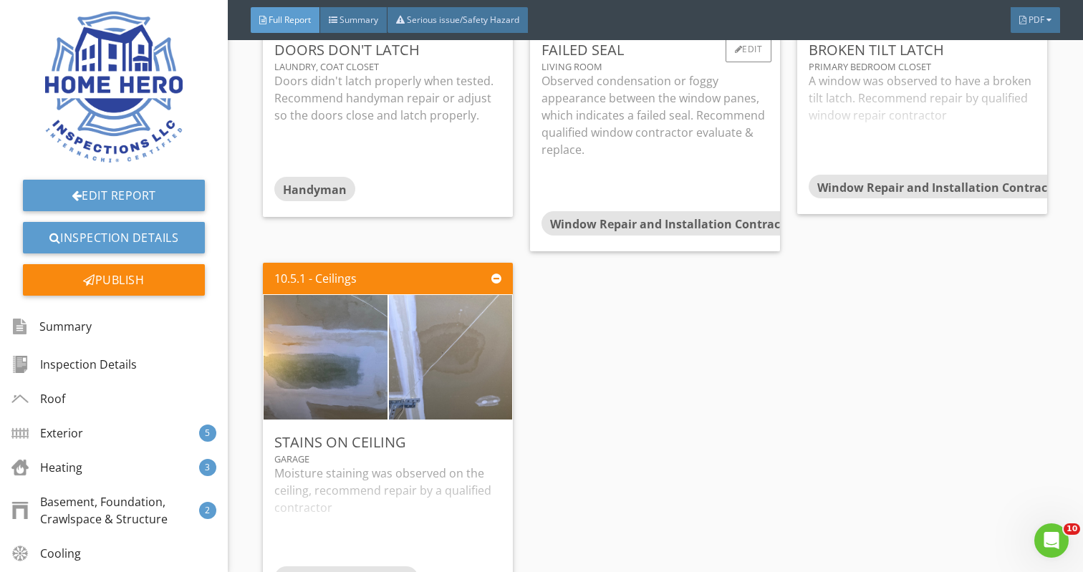
scroll to position [8214, 0]
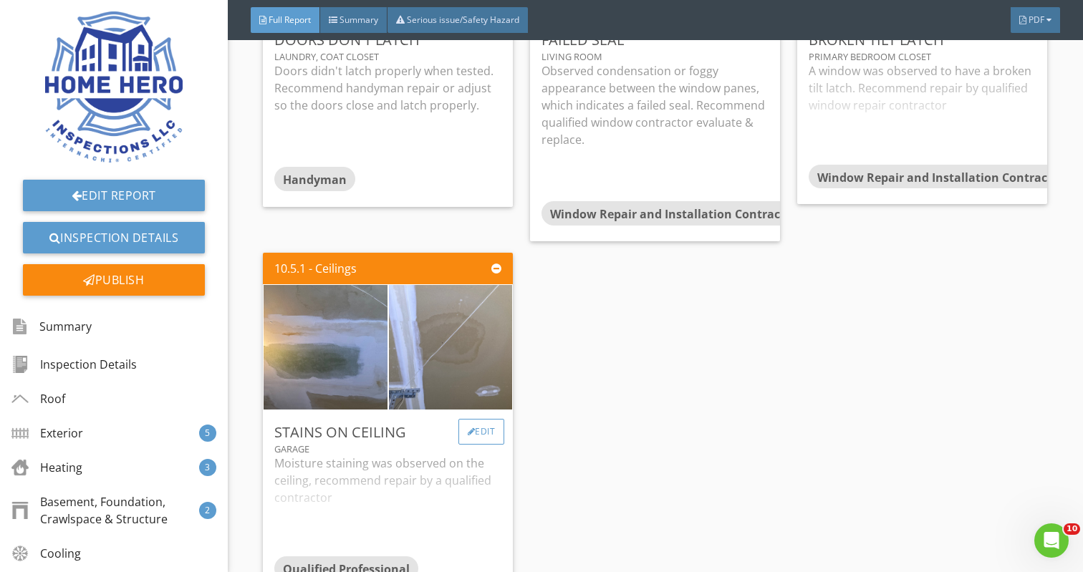
click at [488, 419] on div "Edit" at bounding box center [481, 432] width 47 height 26
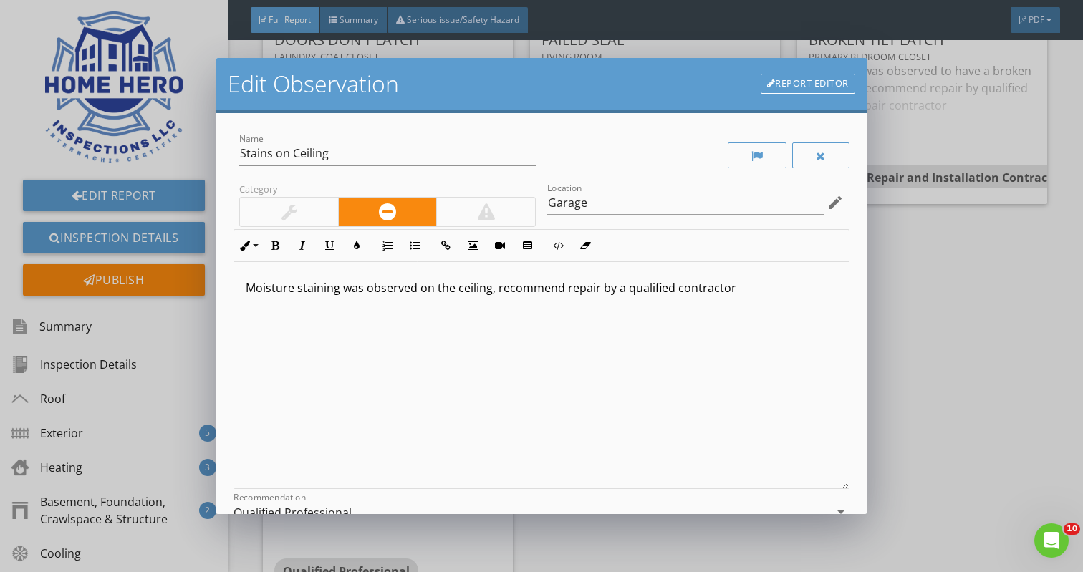
click at [495, 291] on p "Moisture staining was observed on the ceiling, recommend repair by a qualified …" at bounding box center [541, 287] width 591 height 17
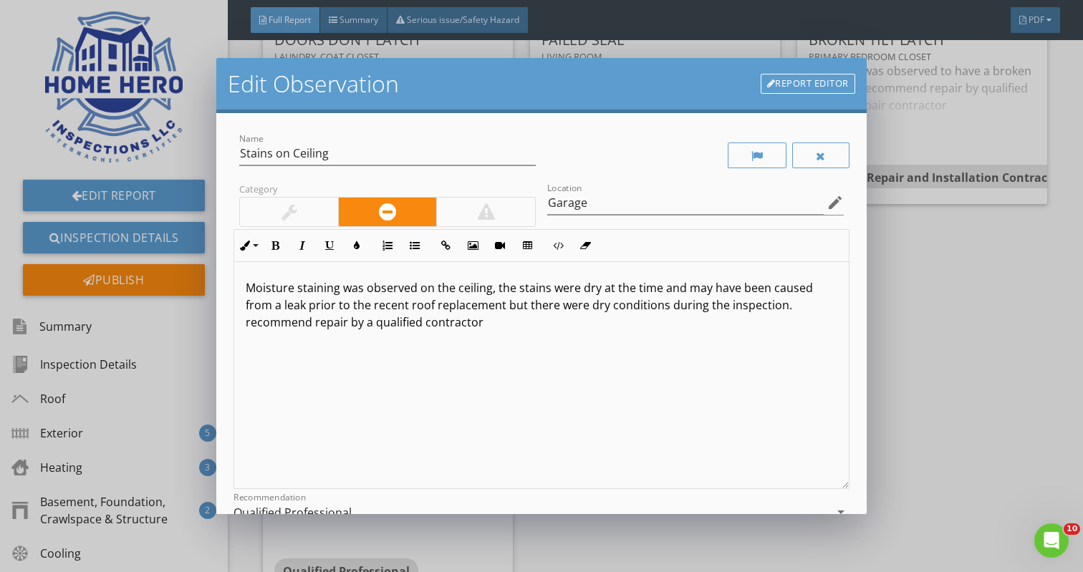
click at [420, 325] on p "Moisture staining was observed on the ceiling, the stains were dry at the time …" at bounding box center [541, 305] width 591 height 52
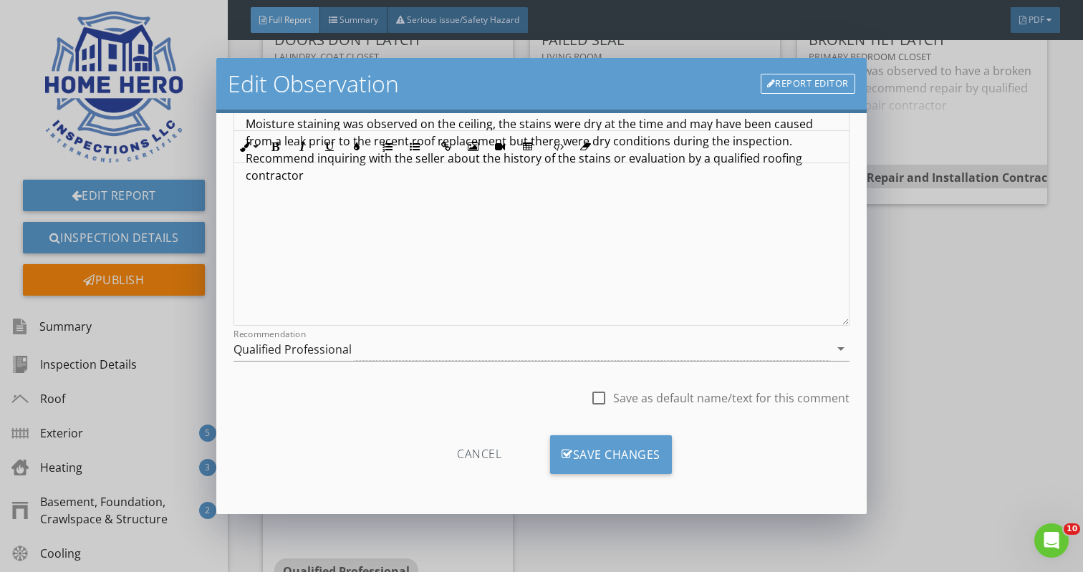
scroll to position [163, 0]
click at [841, 350] on icon "arrow_drop_down" at bounding box center [840, 348] width 17 height 17
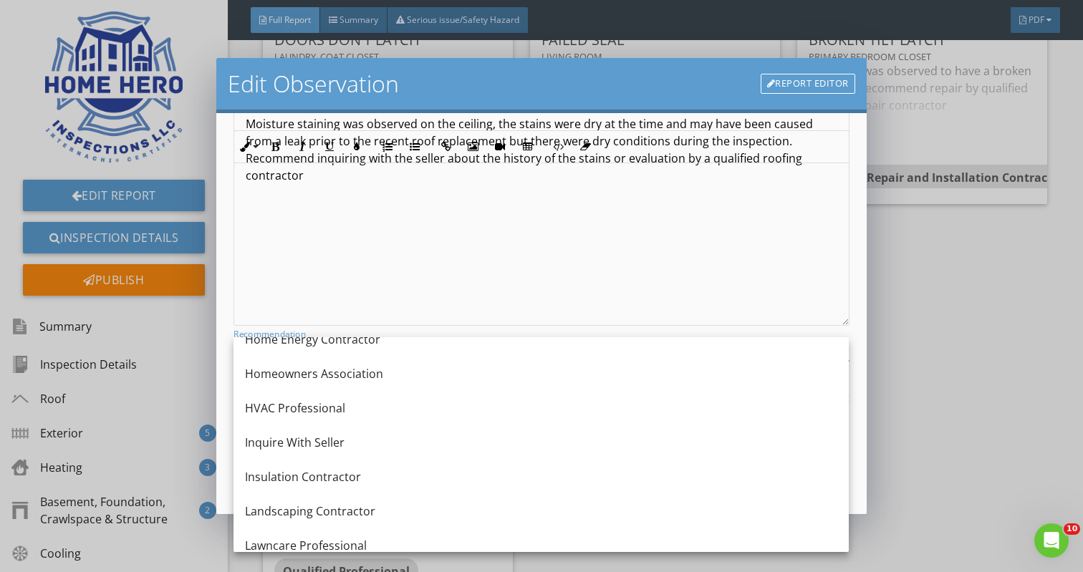
scroll to position [1055, 0]
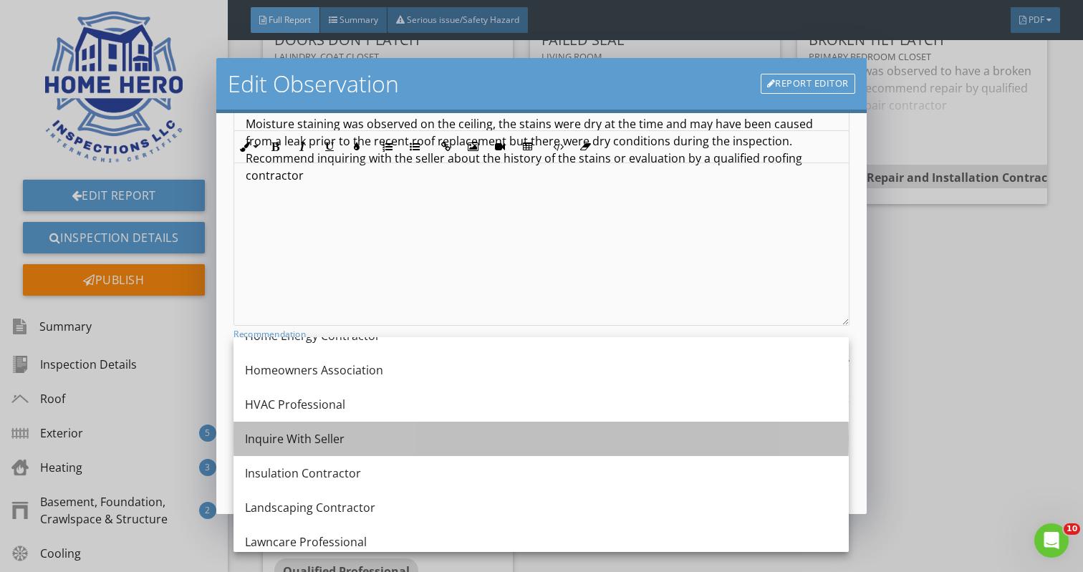
click at [465, 440] on div "Inquire With Seller" at bounding box center [541, 438] width 592 height 17
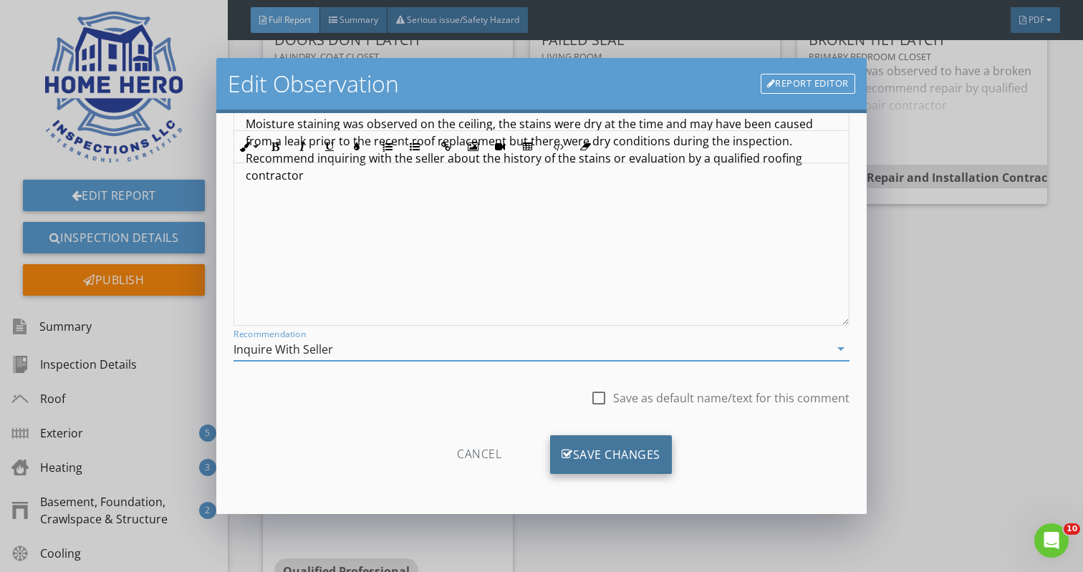
click at [650, 458] on div "Save Changes" at bounding box center [611, 454] width 122 height 39
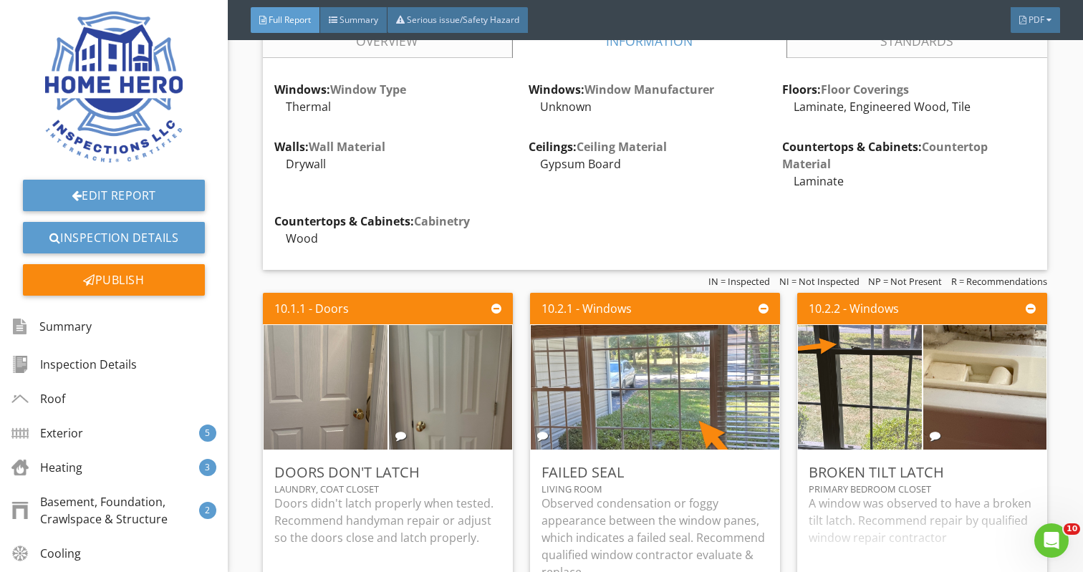
scroll to position [7841, 0]
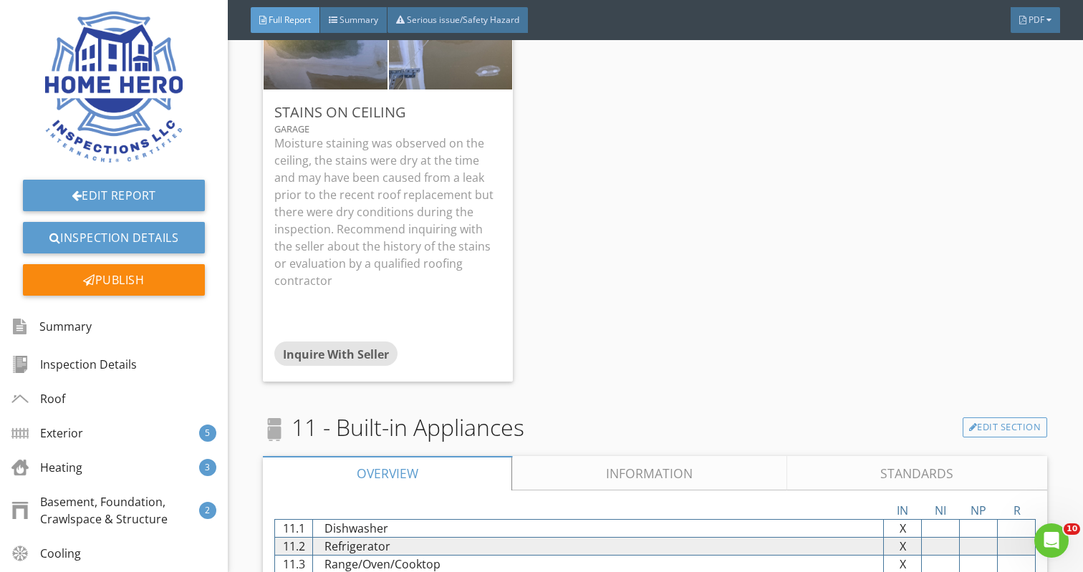
click at [672, 456] on link "Information" at bounding box center [650, 473] width 274 height 34
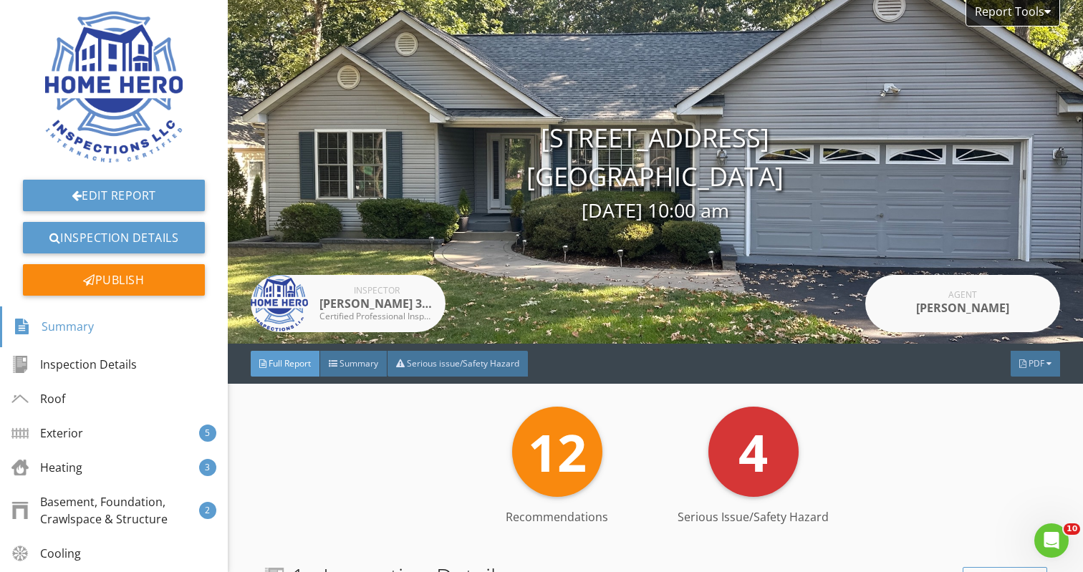
scroll to position [0, 0]
click at [111, 188] on link "Edit Report" at bounding box center [114, 196] width 182 height 32
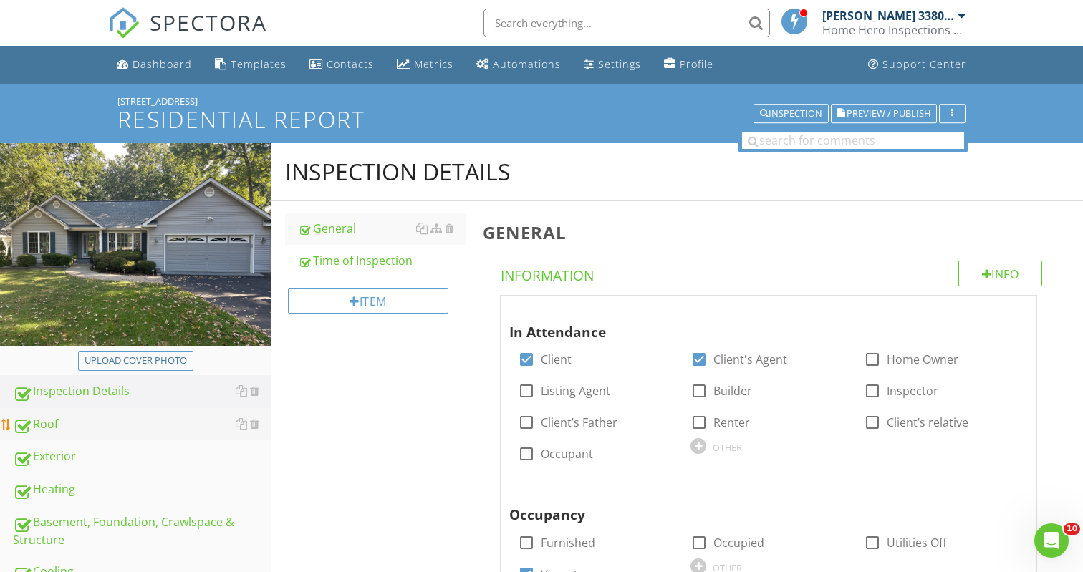
click at [115, 425] on div "Roof" at bounding box center [142, 424] width 258 height 19
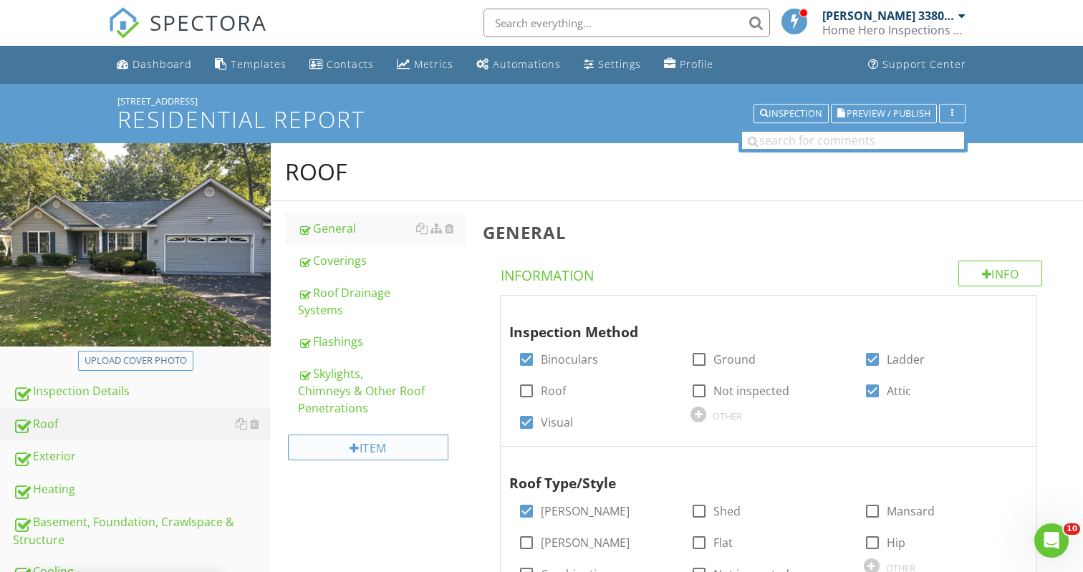
click at [349, 450] on div at bounding box center [354, 447] width 10 height 11
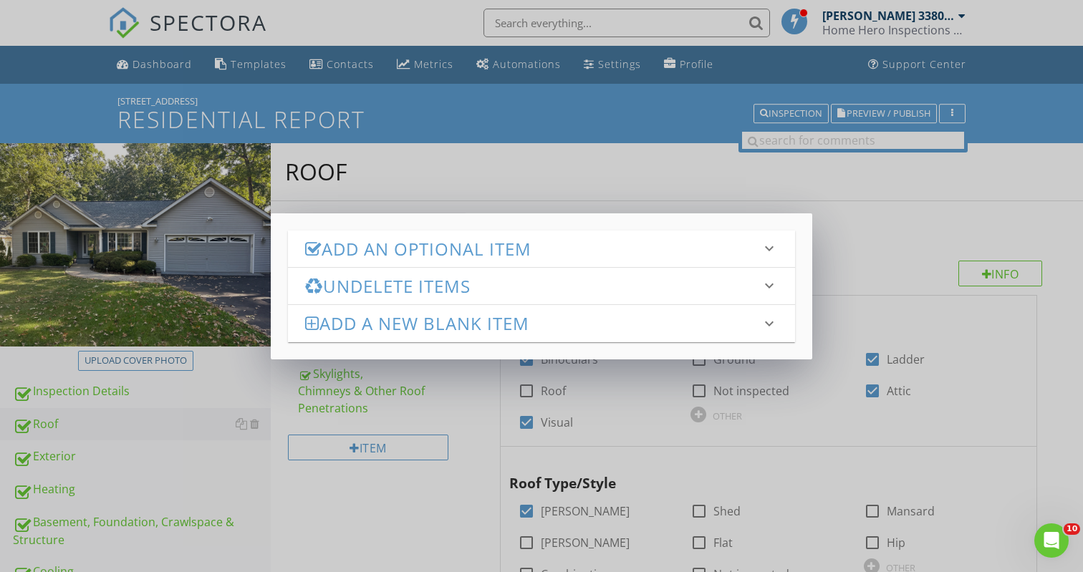
click at [479, 241] on h3 "Add an Optional Item" at bounding box center [532, 248] width 455 height 19
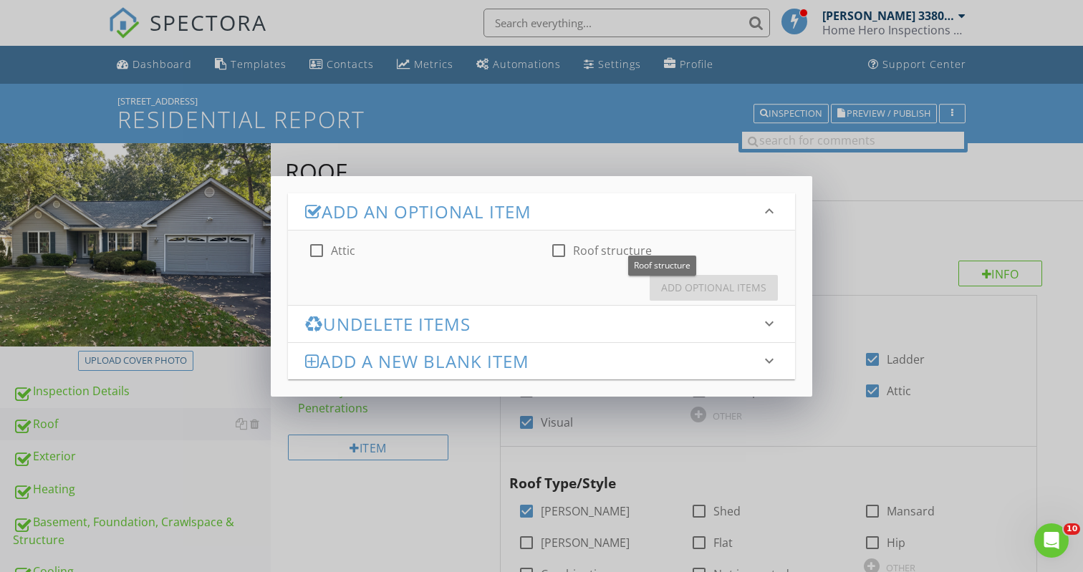
click at [561, 246] on div at bounding box center [558, 250] width 24 height 24
checkbox input "true"
click at [717, 291] on div "Add Optional Items" at bounding box center [713, 287] width 105 height 15
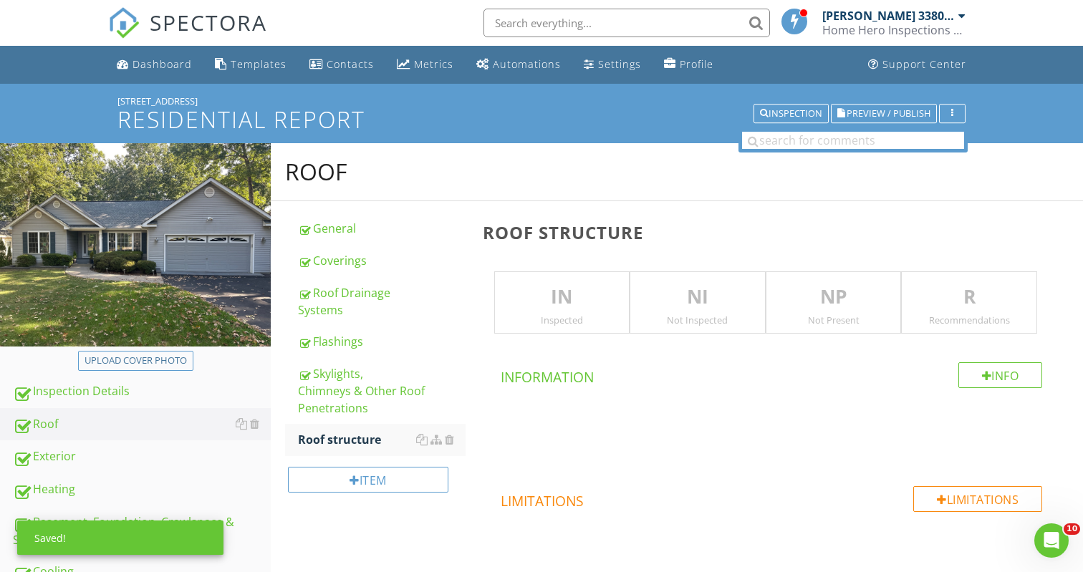
click at [533, 292] on p "IN" at bounding box center [562, 297] width 135 height 29
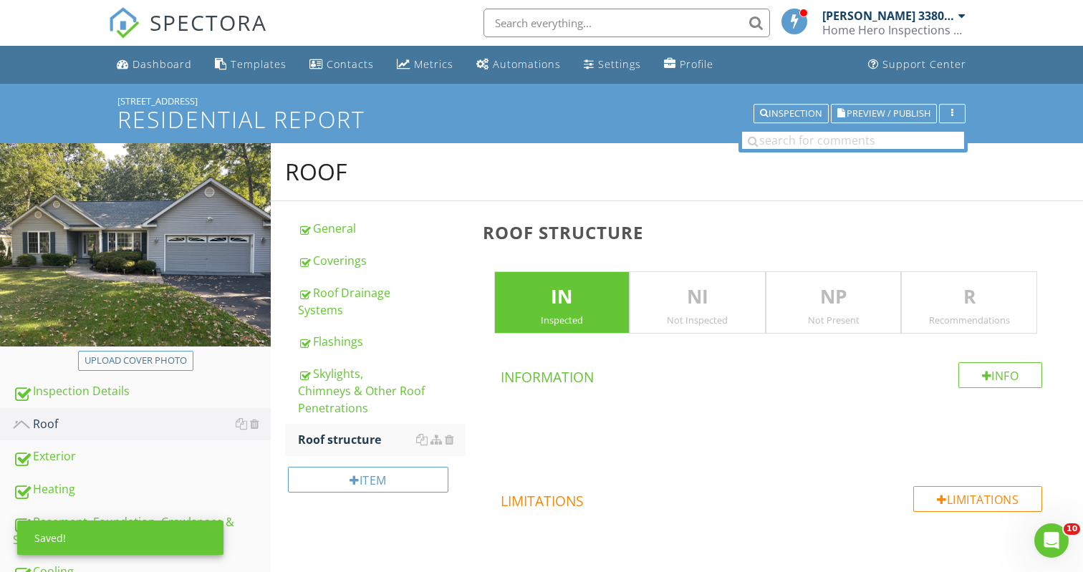
scroll to position [8, 0]
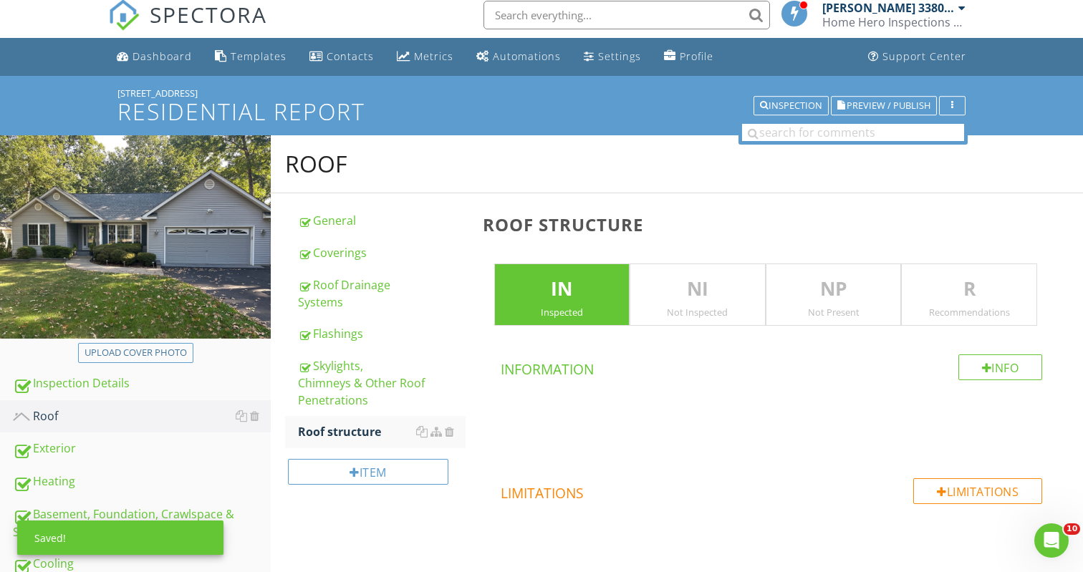
click at [951, 292] on p "R" at bounding box center [968, 289] width 135 height 29
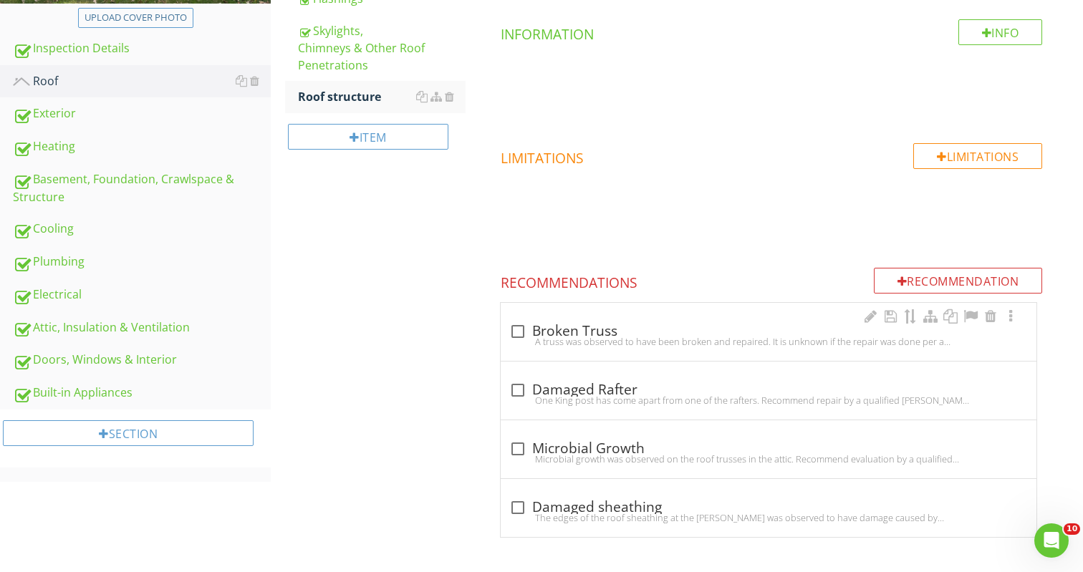
scroll to position [342, 0]
click at [518, 324] on div at bounding box center [517, 332] width 24 height 24
checkbox input "true"
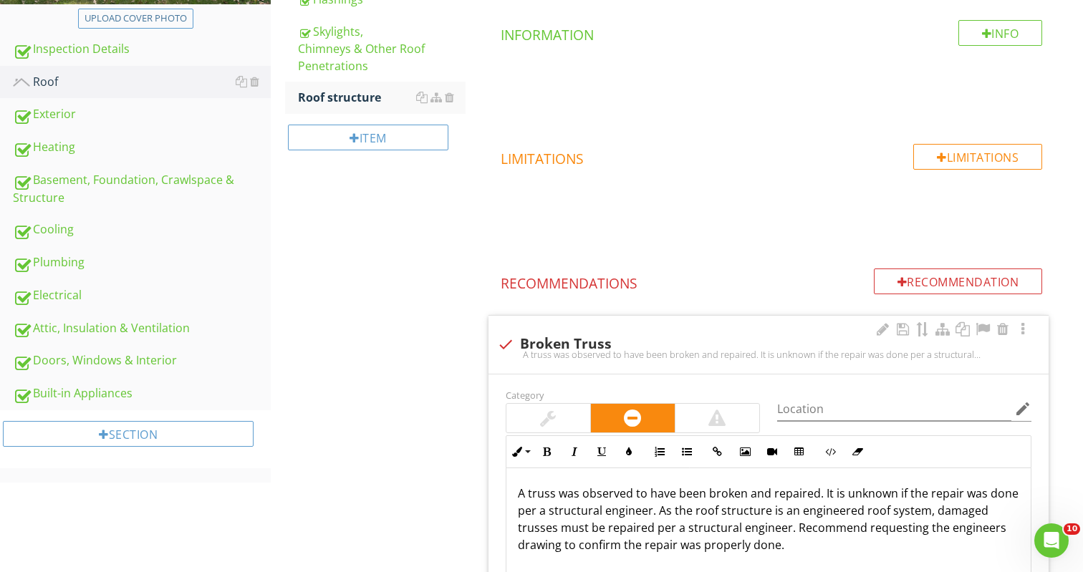
scroll to position [1, 0]
click at [771, 491] on p "A truss was observed to have been broken and repaired. It is unknown if the rep…" at bounding box center [769, 519] width 502 height 69
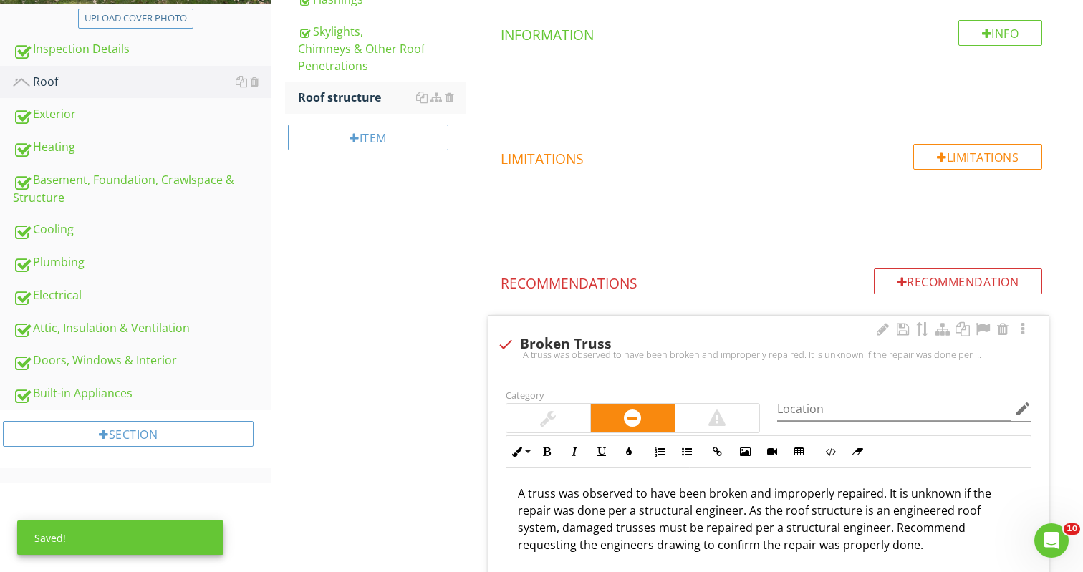
click at [875, 495] on p "A truss was observed to have been broken and improperly repaired. It is unknown…" at bounding box center [769, 519] width 502 height 69
click at [909, 510] on p "A truss was observed to have been broken and improperly repaired with a single,…" at bounding box center [769, 528] width 502 height 86
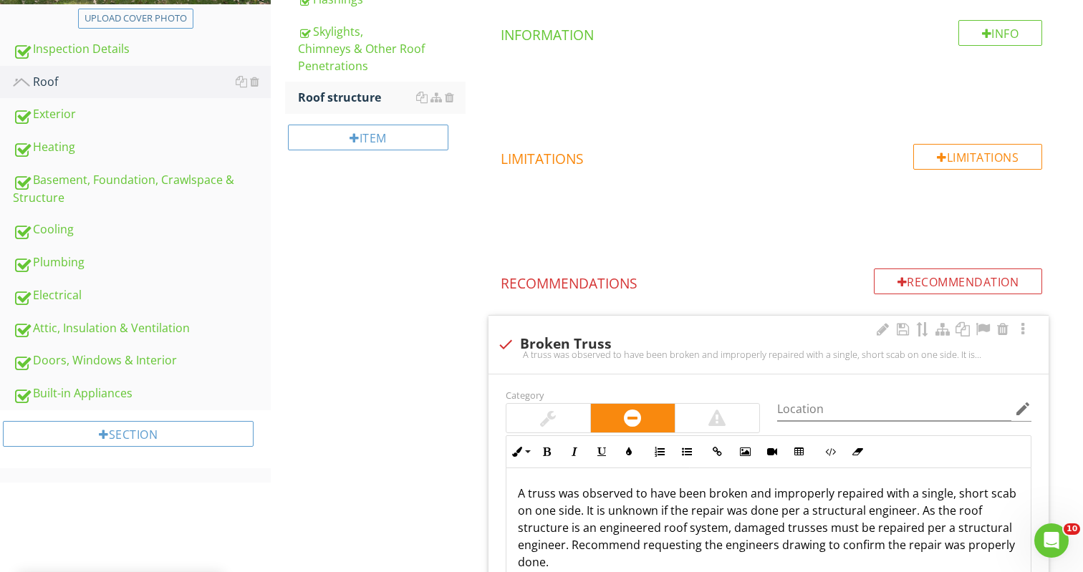
click at [911, 510] on p "A truss was observed to have been broken and improperly repaired with a single,…" at bounding box center [769, 528] width 502 height 86
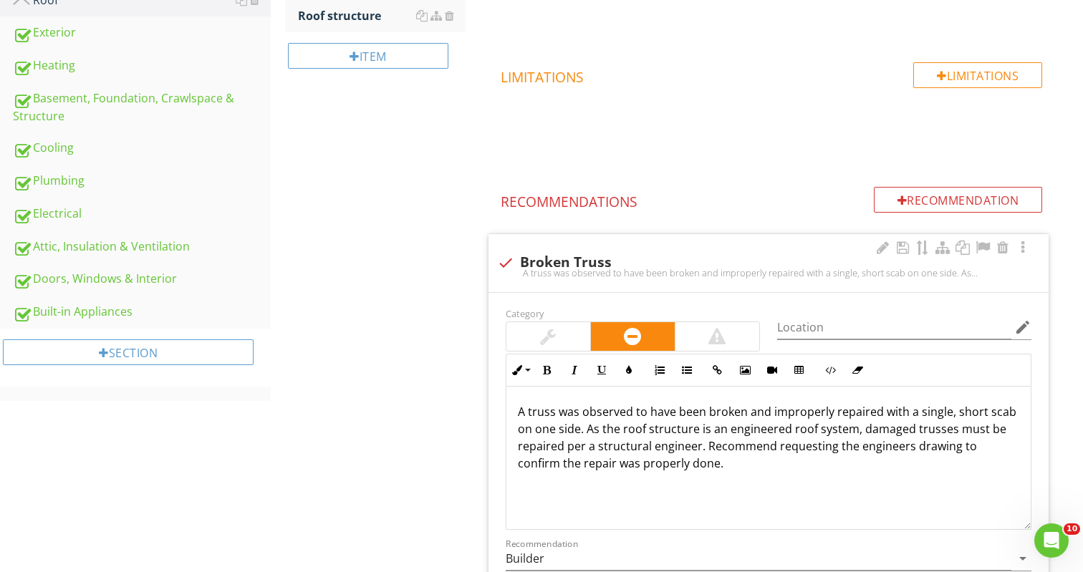
scroll to position [424, 0]
click at [677, 461] on p "A truss was observed to have been broken and improperly repaired with a single,…" at bounding box center [769, 437] width 502 height 69
click at [755, 461] on p "A truss was observed to have been broken and improperly repaired with a single,…" at bounding box center [769, 437] width 502 height 69
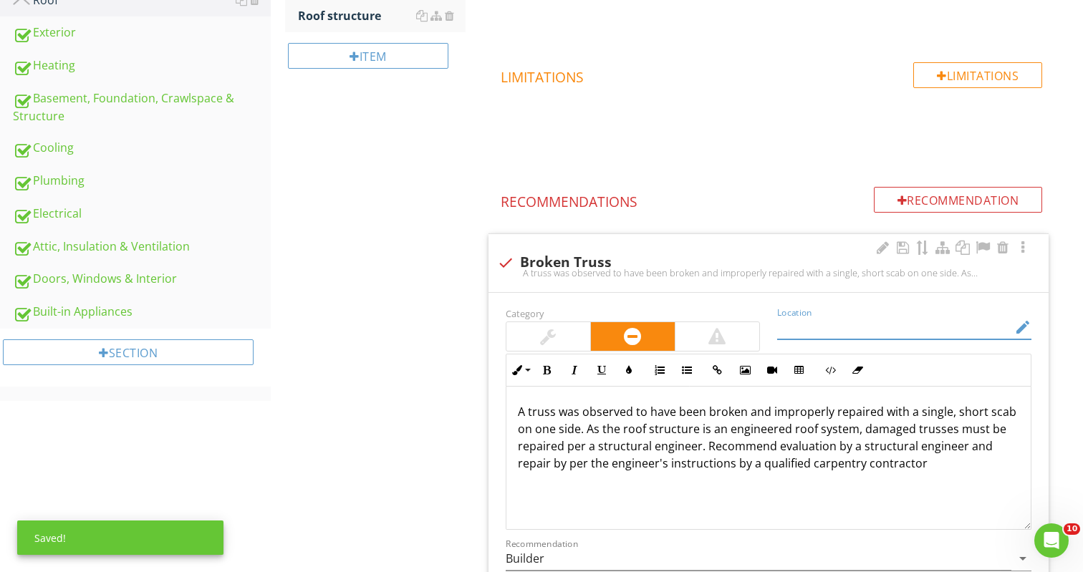
click at [794, 326] on input "Location" at bounding box center [894, 328] width 234 height 24
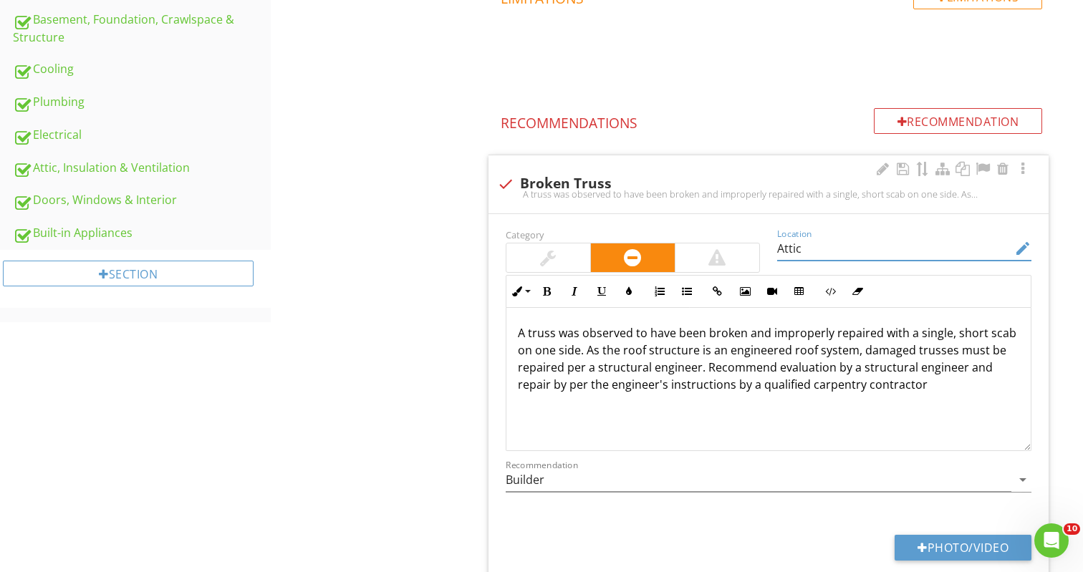
scroll to position [511, 0]
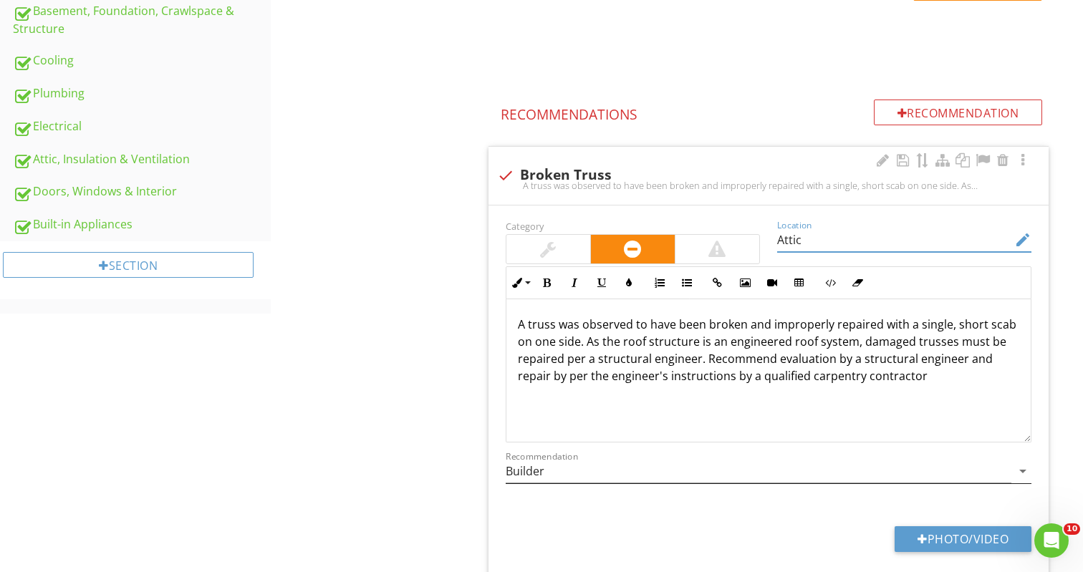
type input "Attic"
click at [1025, 470] on icon "arrow_drop_down" at bounding box center [1022, 471] width 17 height 17
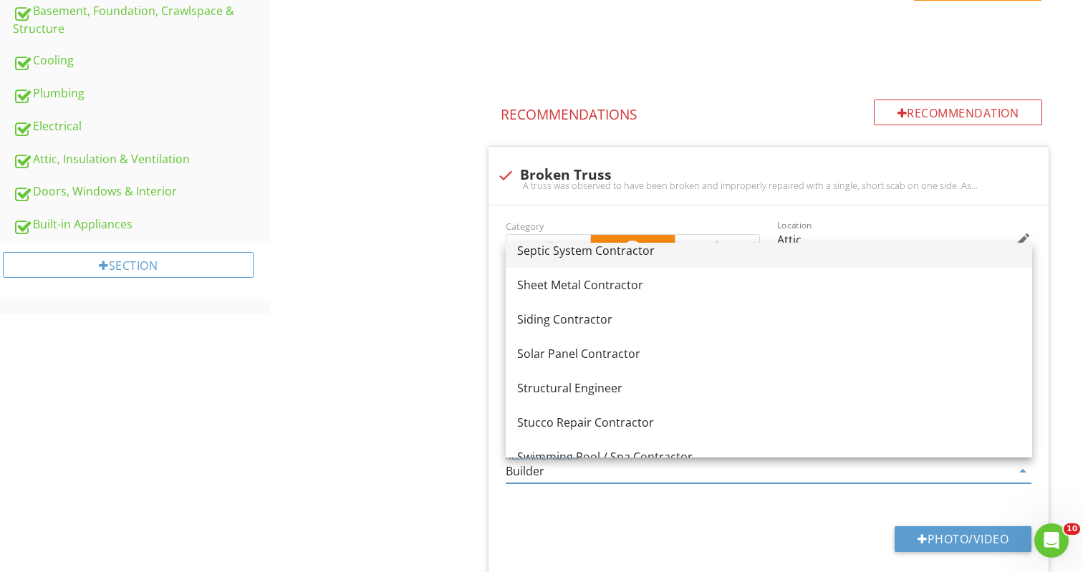
scroll to position [1773, 0]
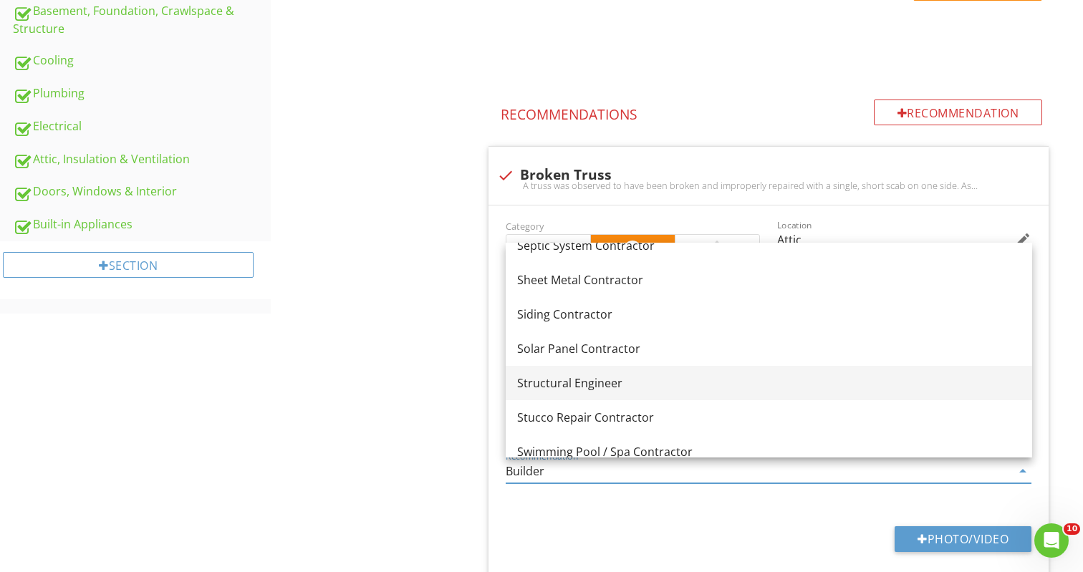
click at [647, 387] on div "Structural Engineer" at bounding box center [768, 382] width 503 height 17
type input "Structural Engineer"
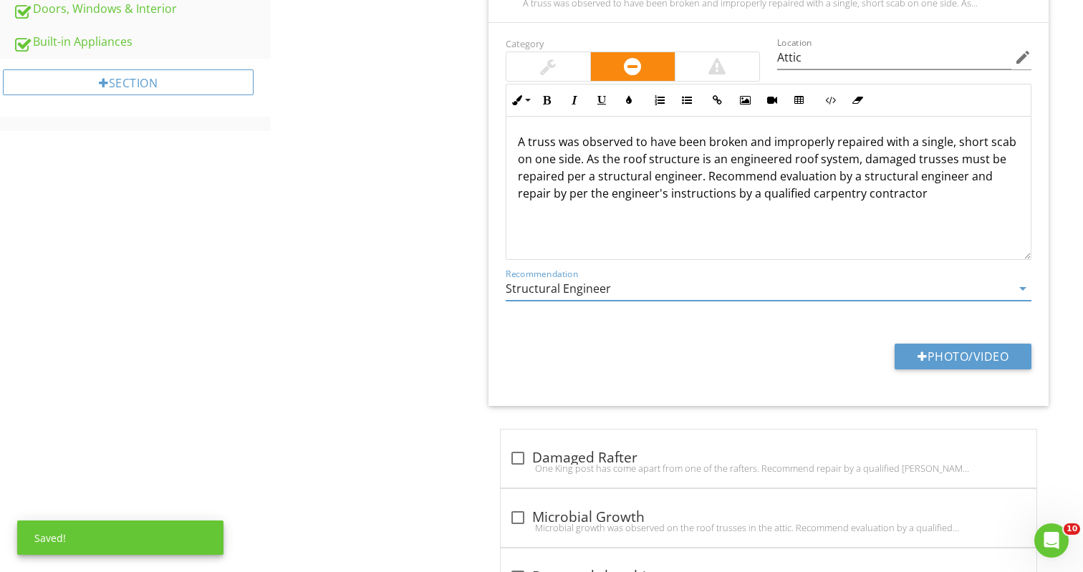
scroll to position [697, 0]
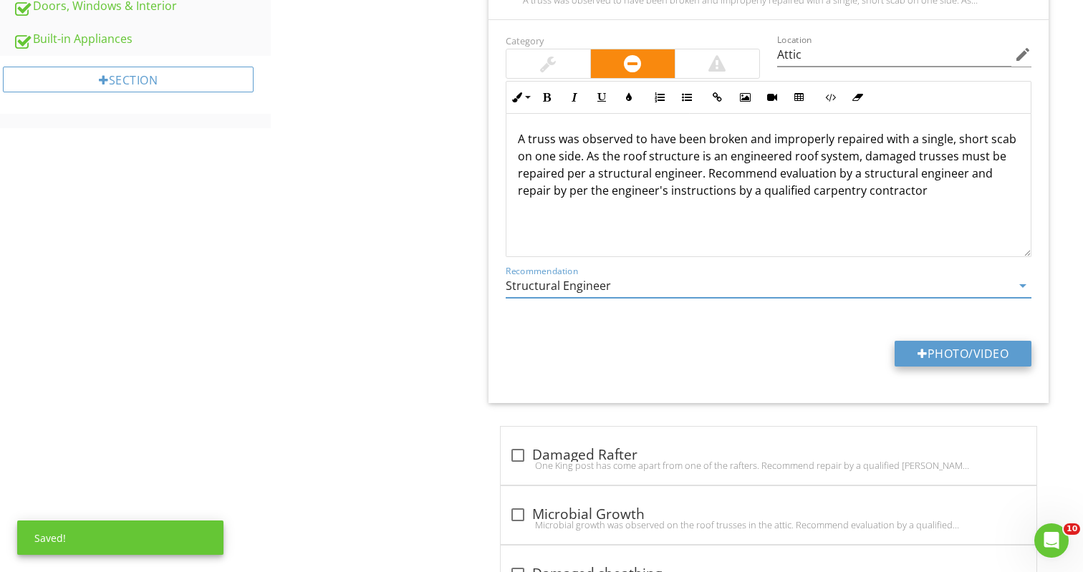
click at [942, 355] on button "Photo/Video" at bounding box center [962, 354] width 137 height 26
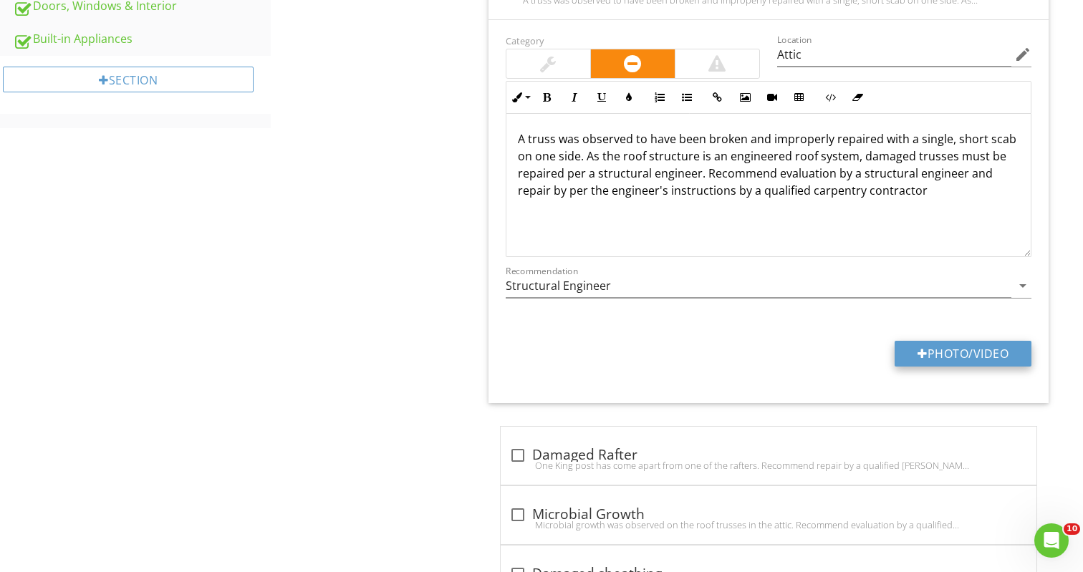
type input "C:\fakepath\IMG_6869.jpeg"
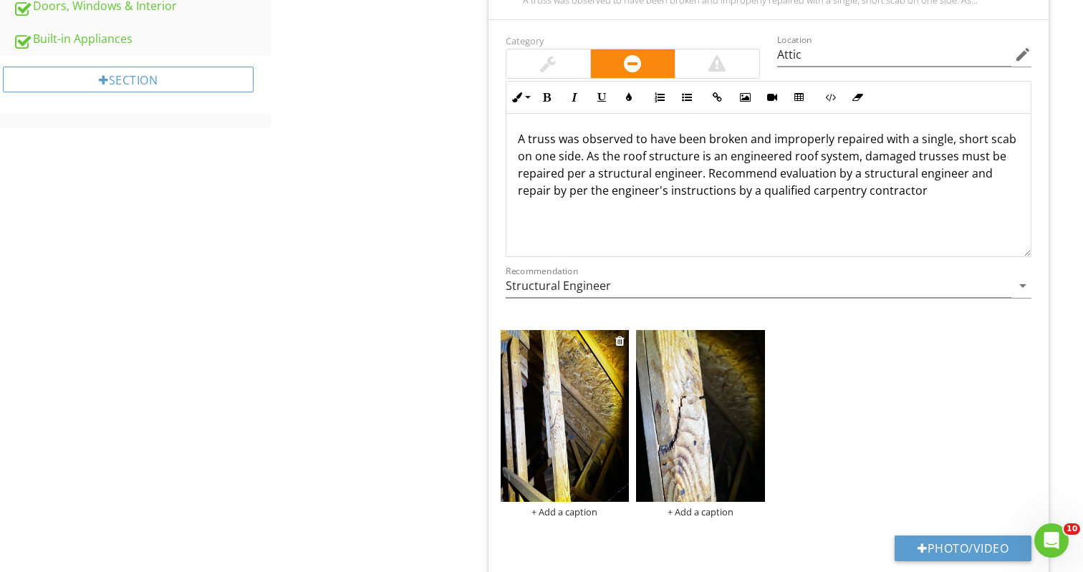
click at [559, 395] on img at bounding box center [564, 416] width 129 height 172
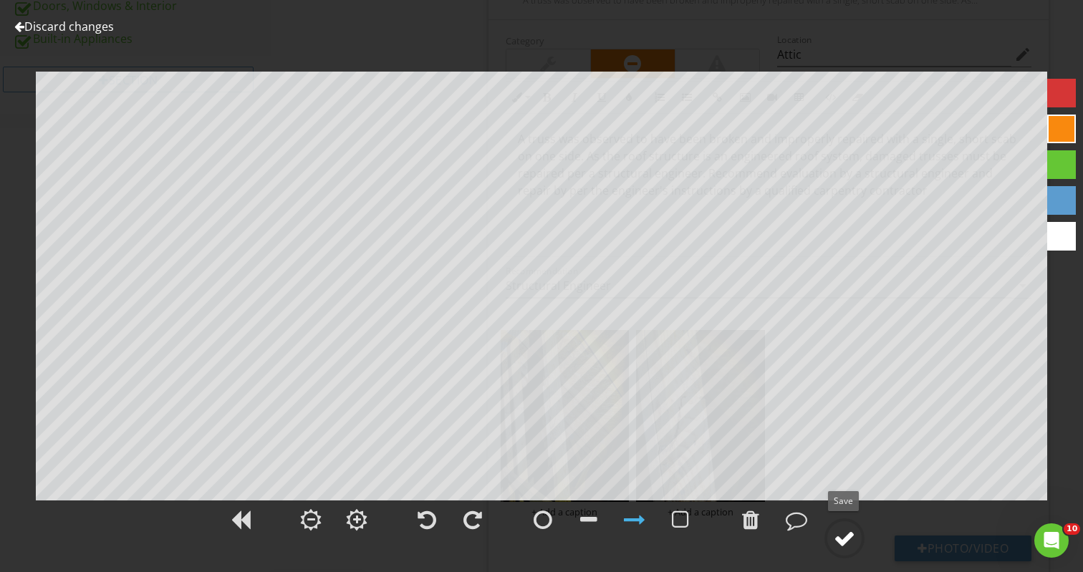
click at [851, 536] on div at bounding box center [843, 538] width 21 height 21
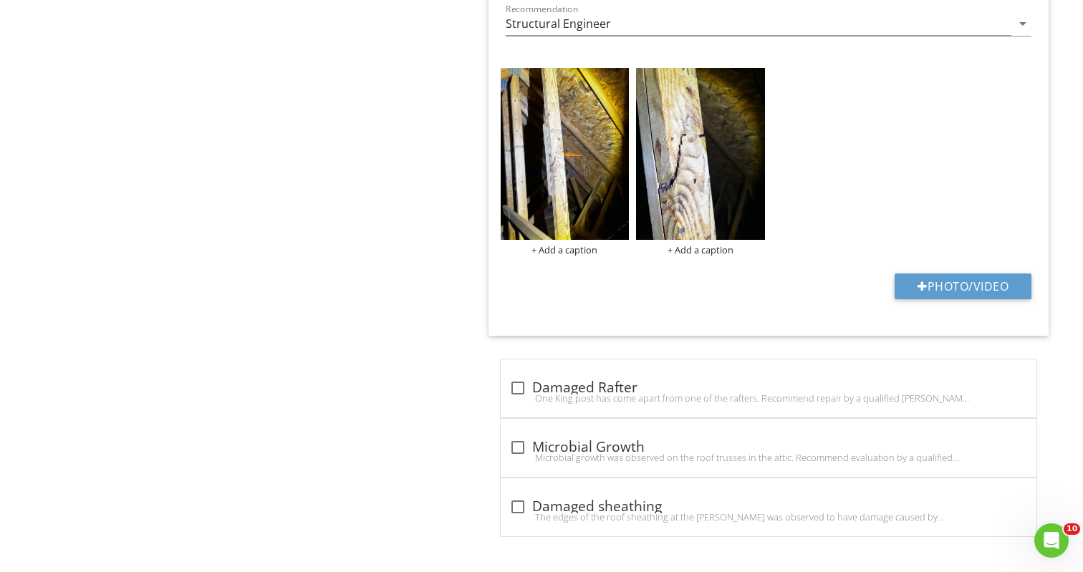
scroll to position [957, 0]
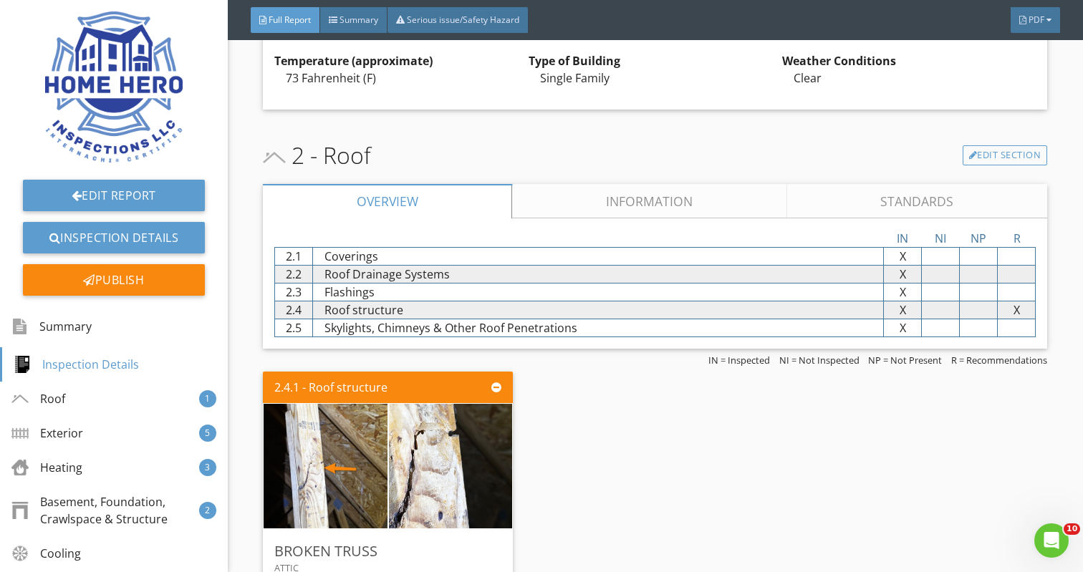
scroll to position [631, 0]
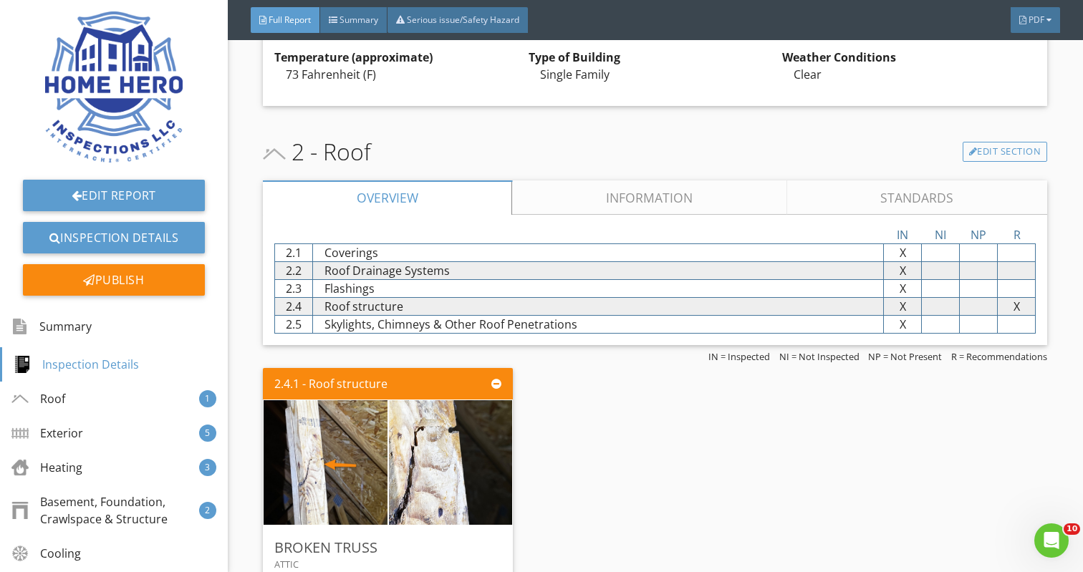
click at [641, 195] on link "Information" at bounding box center [650, 197] width 274 height 34
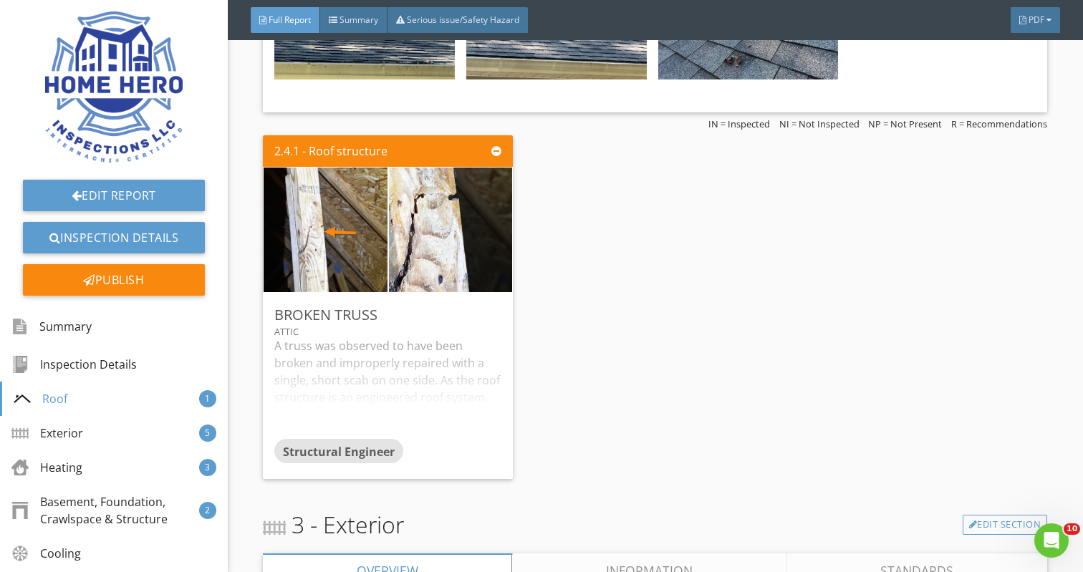
scroll to position [1605, 0]
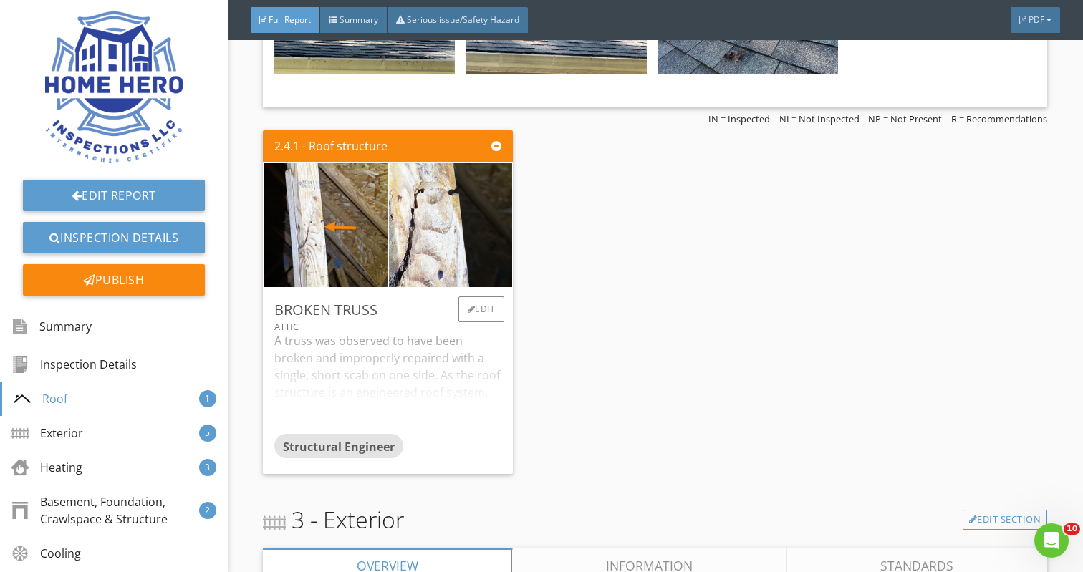
click at [449, 400] on div "A truss was observed to have been broken and improperly repaired with a single,…" at bounding box center [387, 383] width 227 height 102
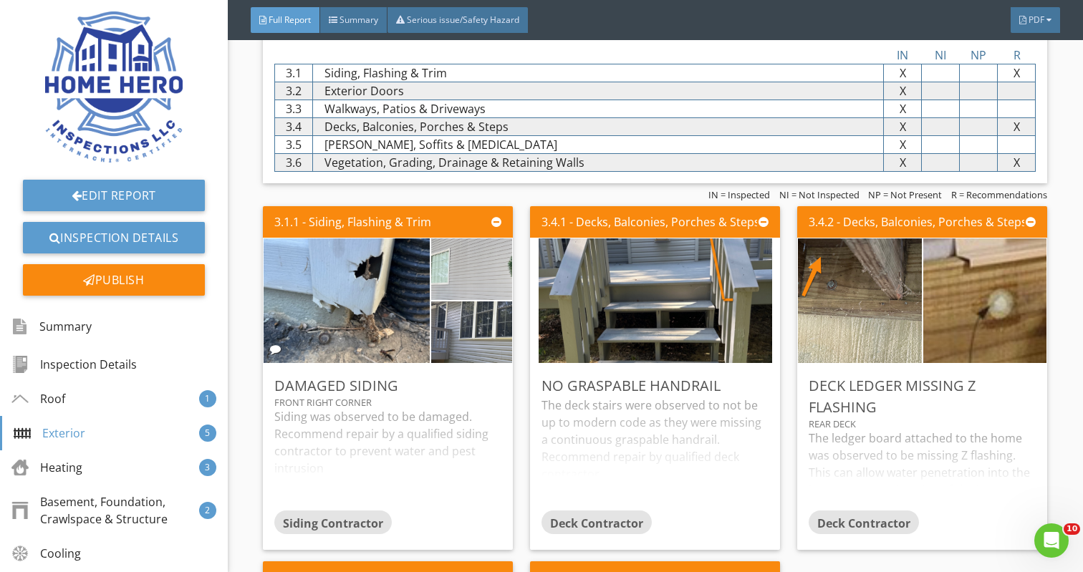
scroll to position [2260, 0]
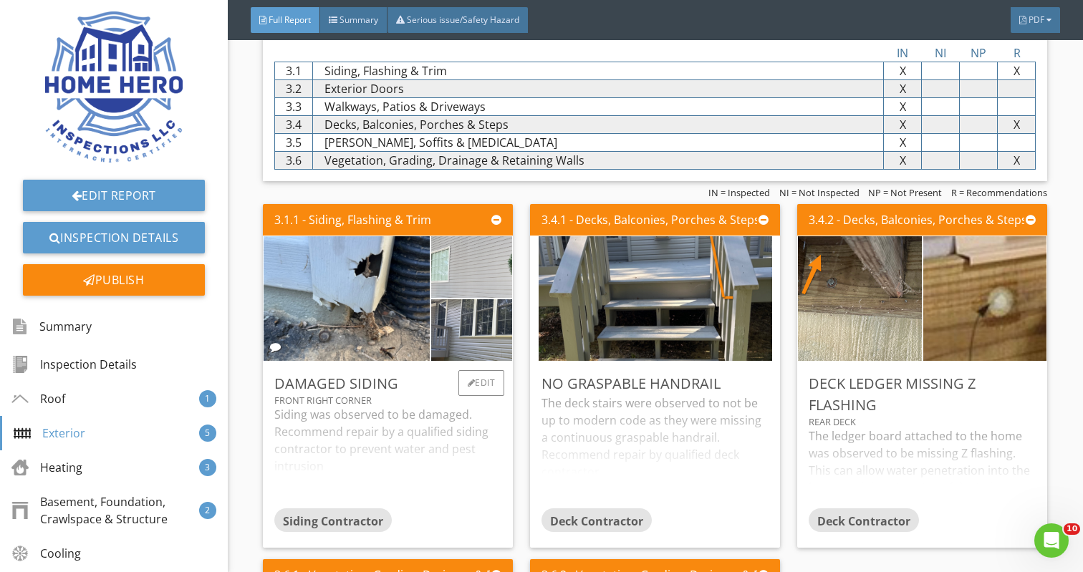
click at [431, 421] on div "Siding was observed to be damaged. Recommend repair by a qualified siding contr…" at bounding box center [387, 457] width 227 height 102
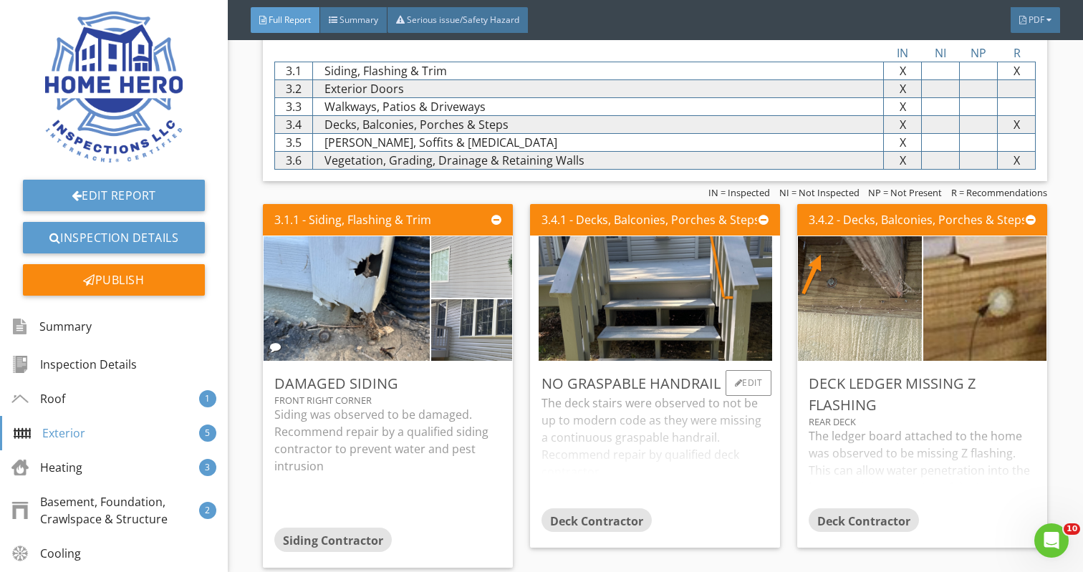
click at [634, 430] on div "The deck stairs were observed to not be up to modern code as they were missing …" at bounding box center [654, 450] width 227 height 113
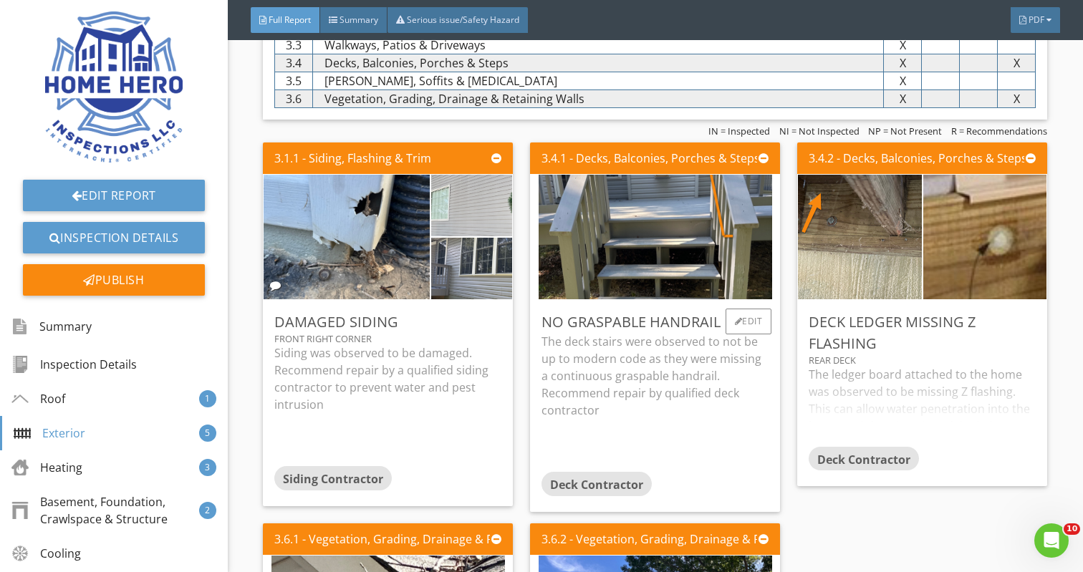
scroll to position [2330, 0]
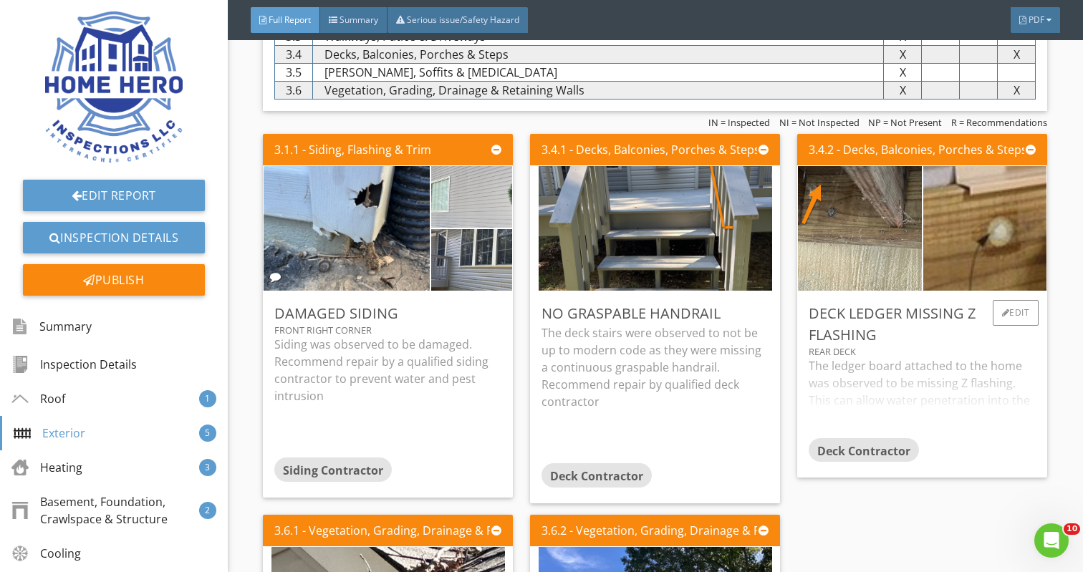
click at [912, 391] on div "The ledger board attached to the home was observed to be missing Z flashing. Th…" at bounding box center [921, 397] width 227 height 80
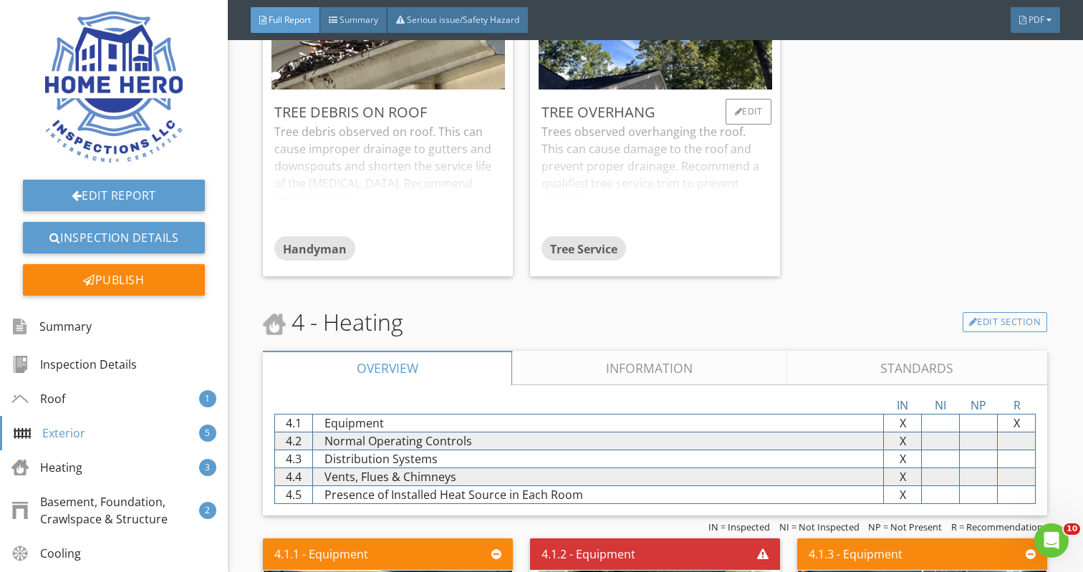
scroll to position [3130, 0]
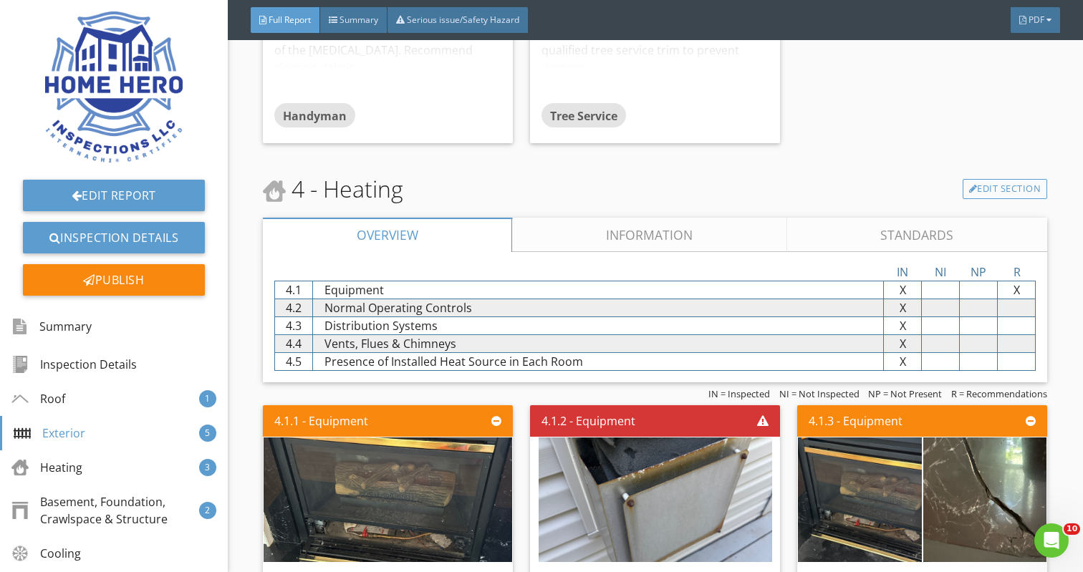
click at [677, 222] on link "Information" at bounding box center [650, 235] width 274 height 34
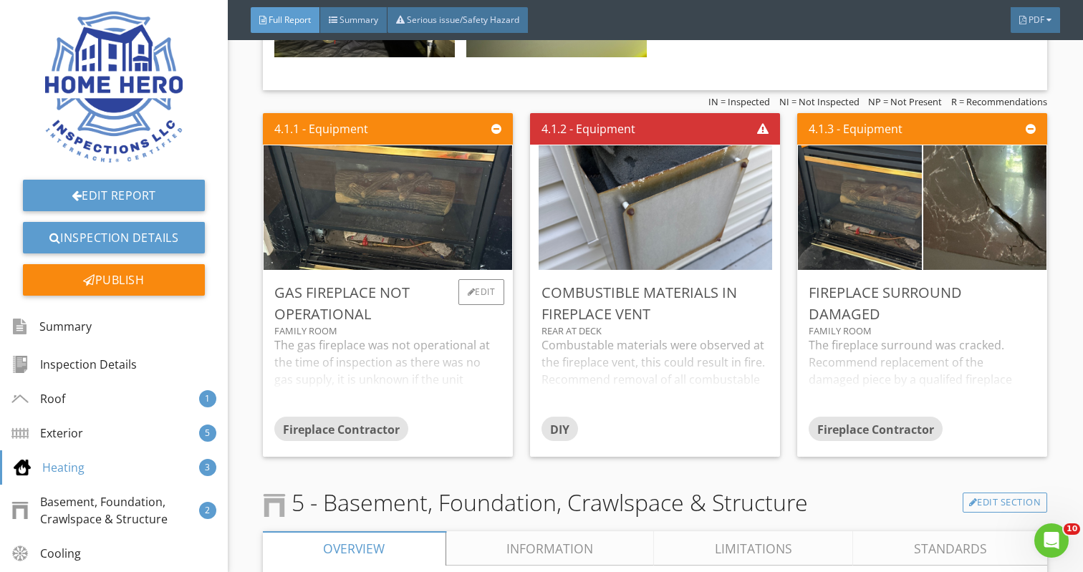
scroll to position [3891, 0]
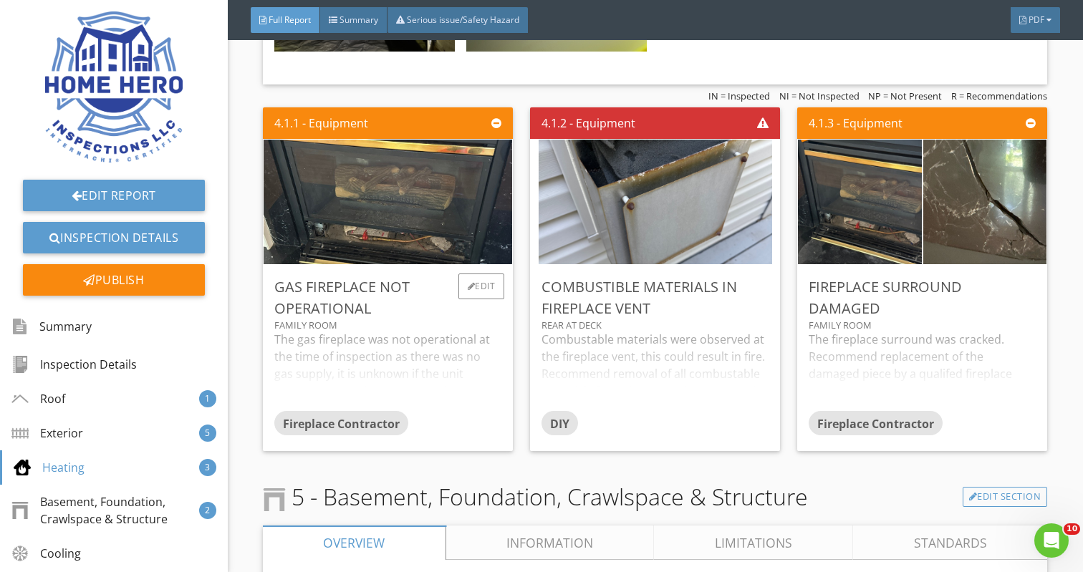
click at [409, 359] on div "The gas fireplace was not operational at the time of inspection as there was no…" at bounding box center [387, 371] width 227 height 80
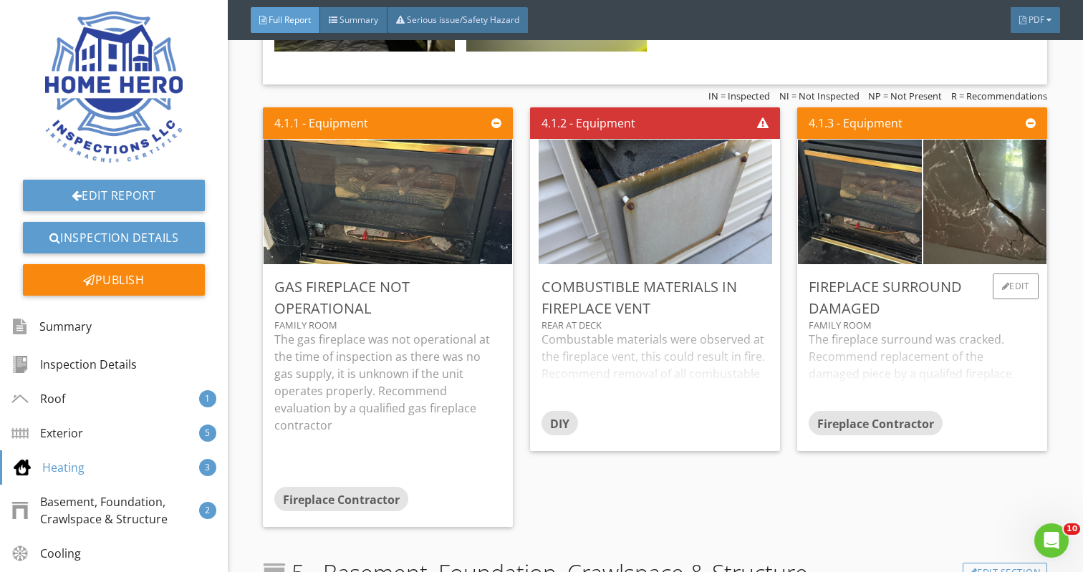
click at [916, 342] on div "The fireplace surround was cracked. Recommend replacement of the damaged piece …" at bounding box center [921, 371] width 227 height 80
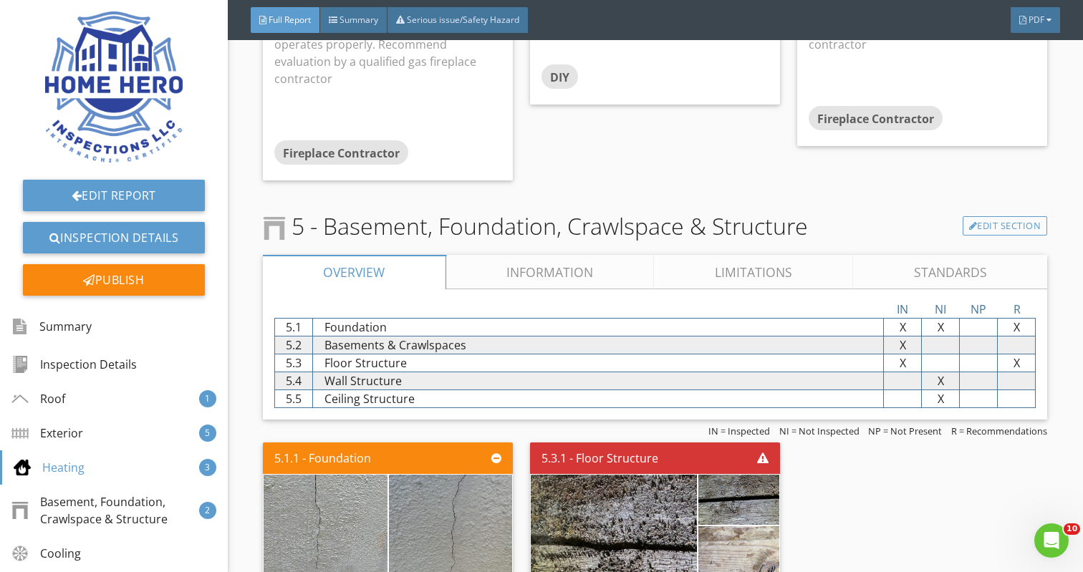
scroll to position [4297, 0]
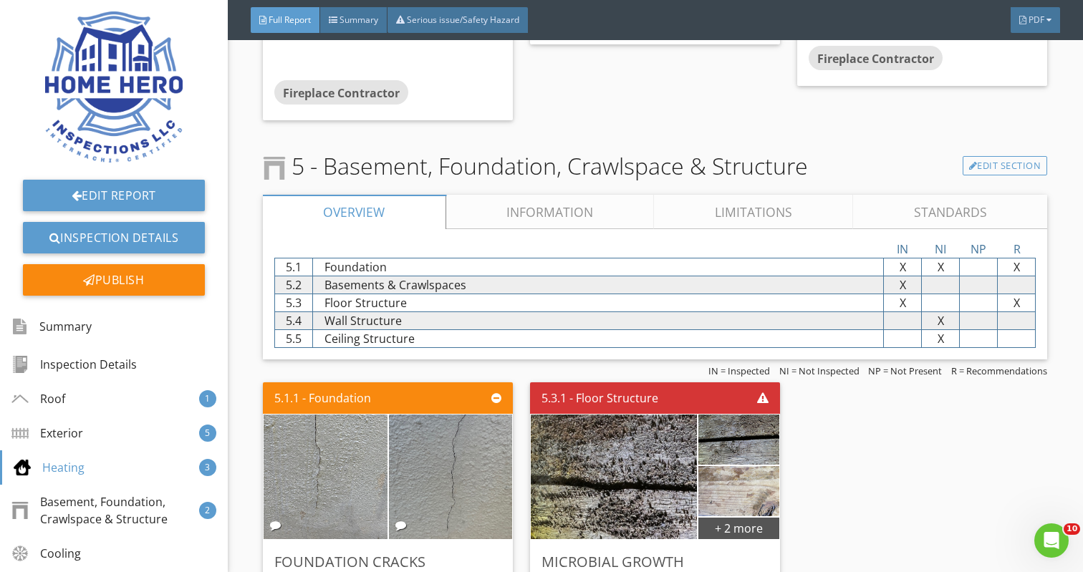
click at [541, 195] on link "Information" at bounding box center [550, 212] width 208 height 34
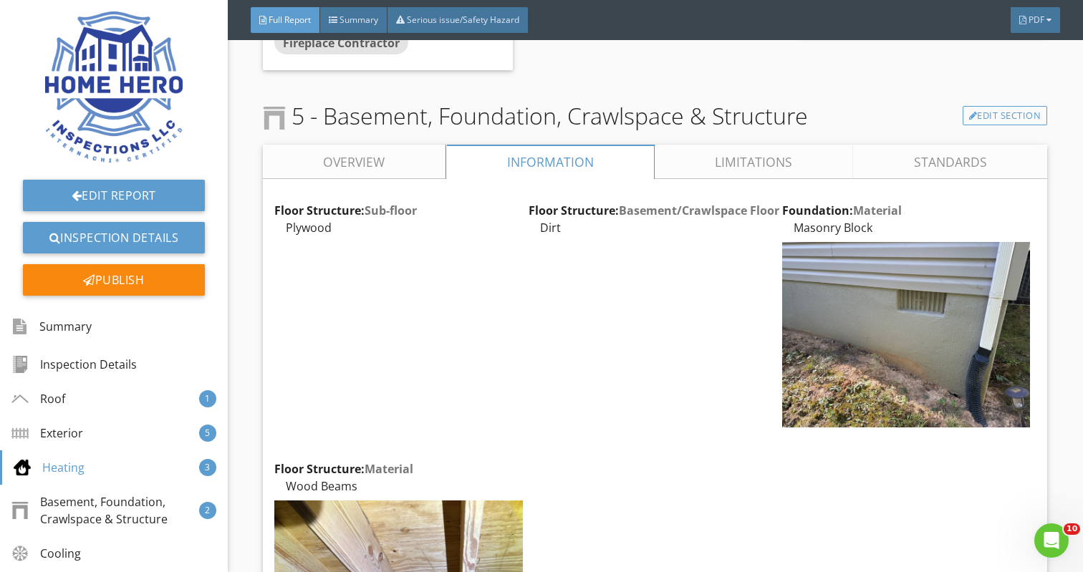
scroll to position [4365, 0]
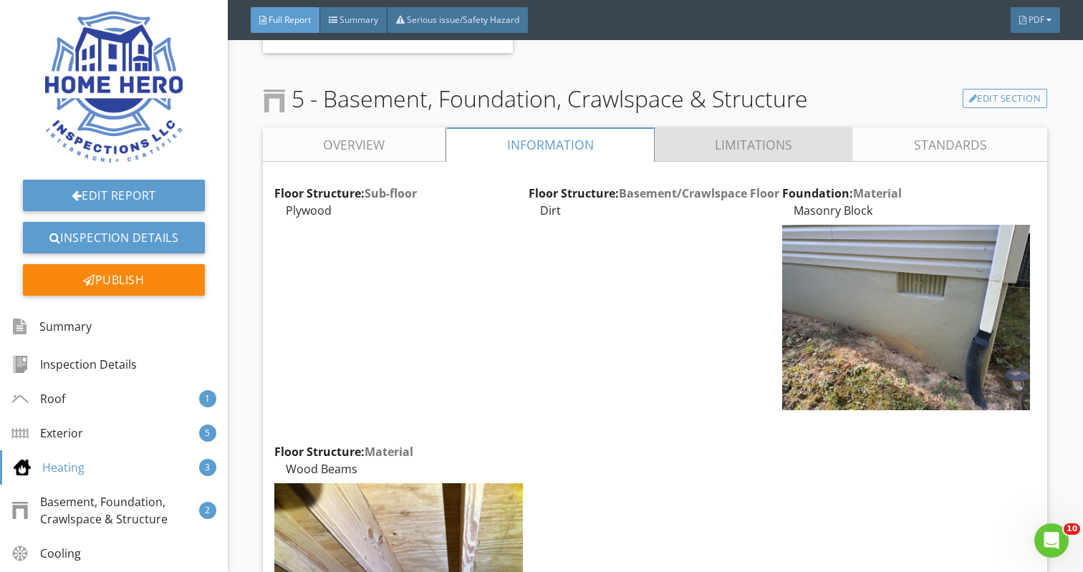
click at [772, 132] on link "Limitations" at bounding box center [753, 144] width 198 height 34
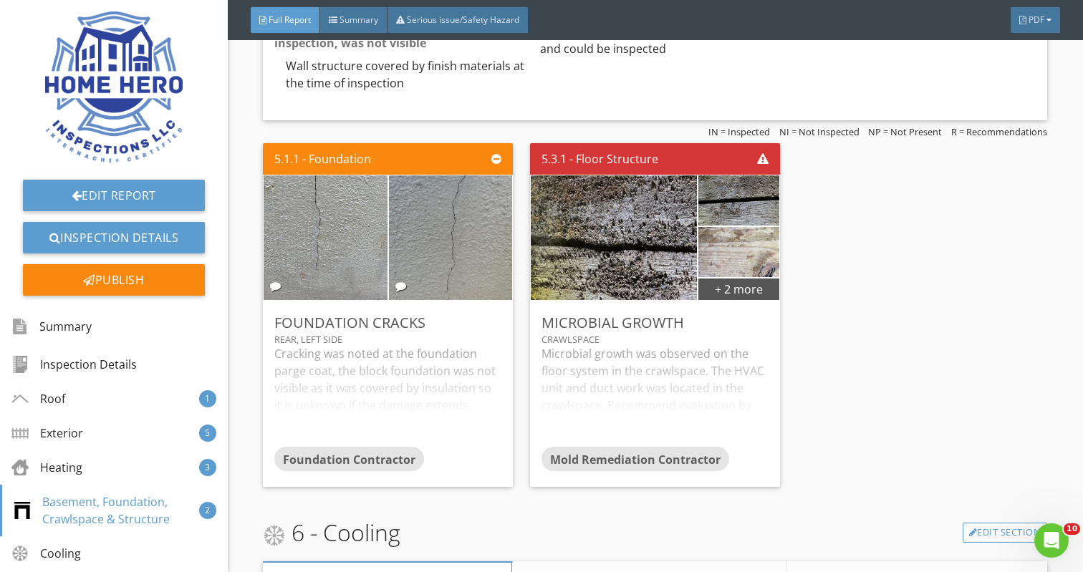
scroll to position [4761, 0]
click at [379, 357] on div "Cracking was noted at the foundation parge coat, the block foundation was not v…" at bounding box center [387, 395] width 227 height 102
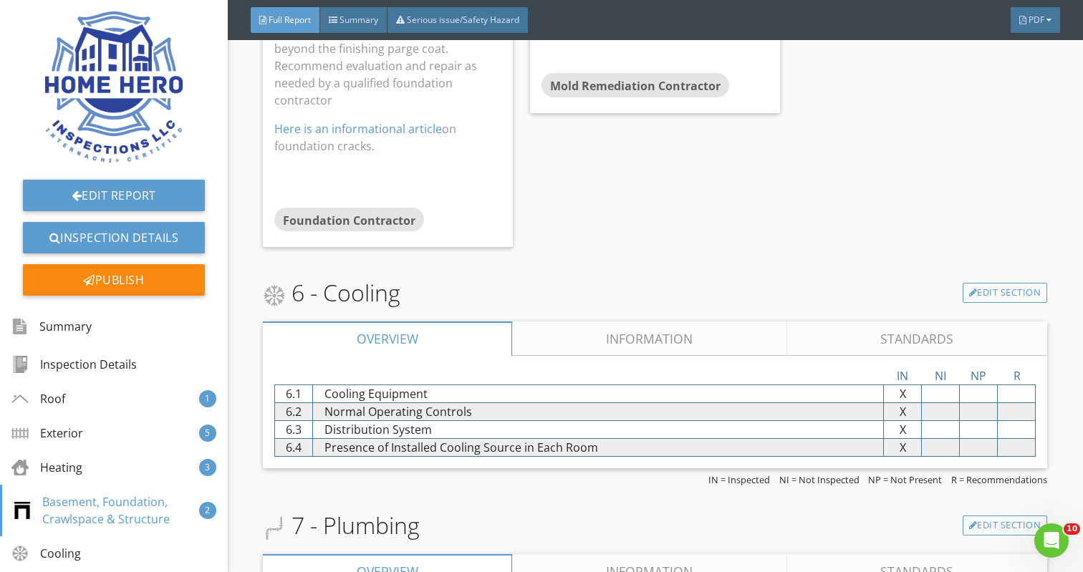
click at [646, 321] on link "Information" at bounding box center [650, 338] width 274 height 34
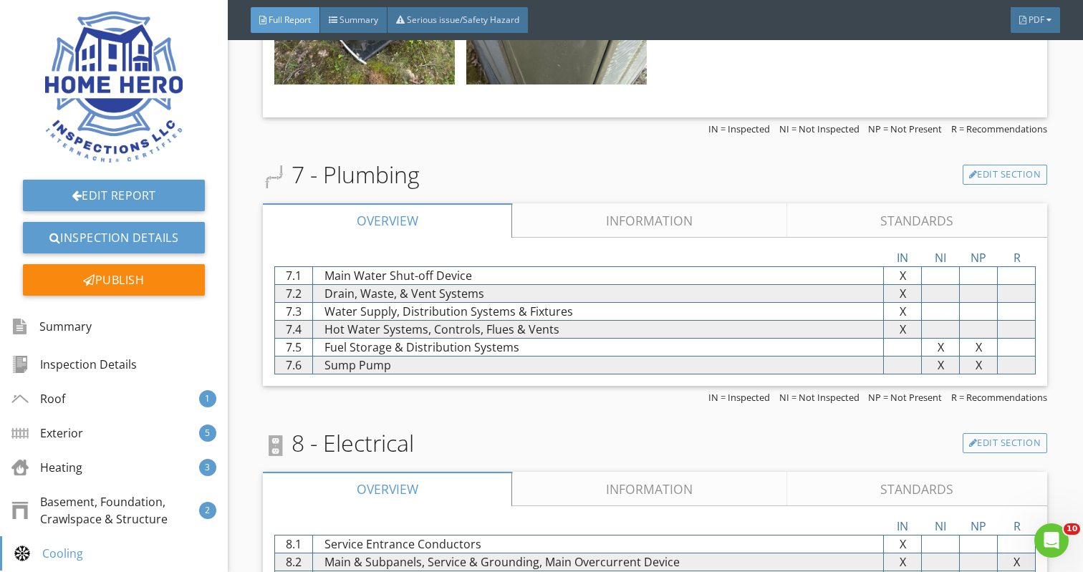
scroll to position [5756, 0]
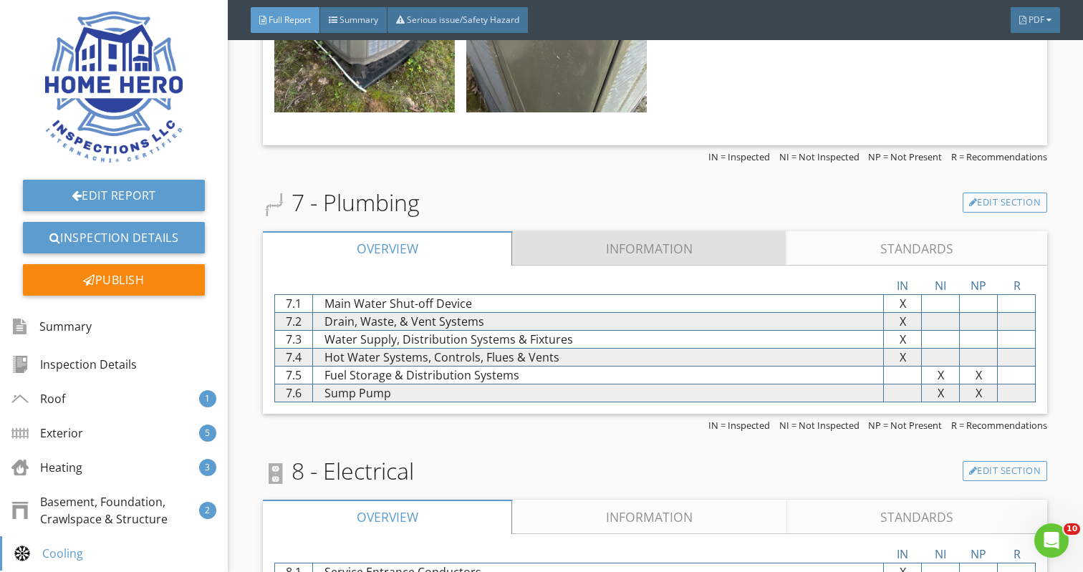
click at [664, 231] on link "Information" at bounding box center [650, 248] width 274 height 34
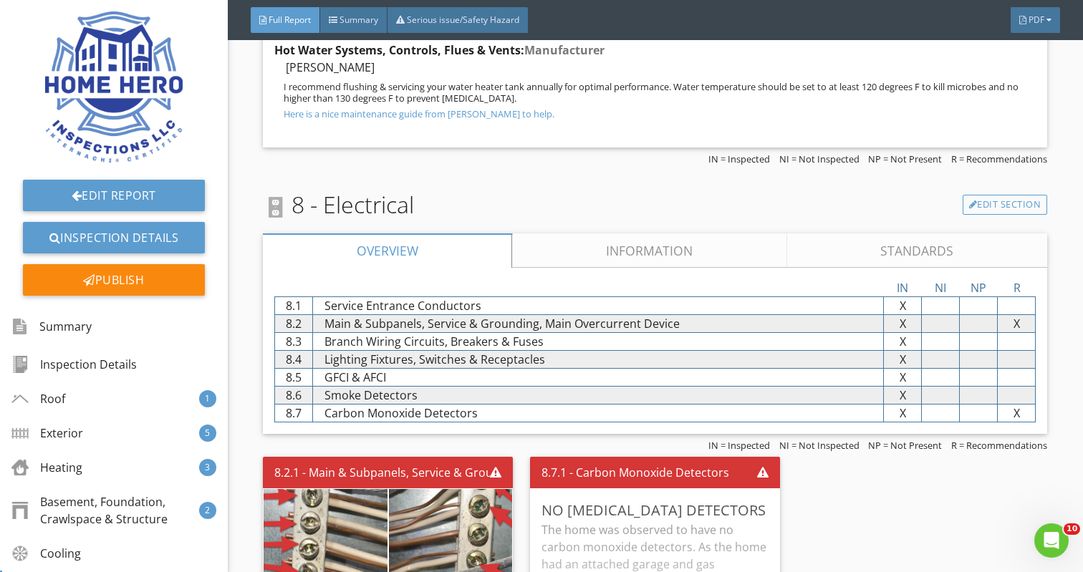
scroll to position [6966, 0]
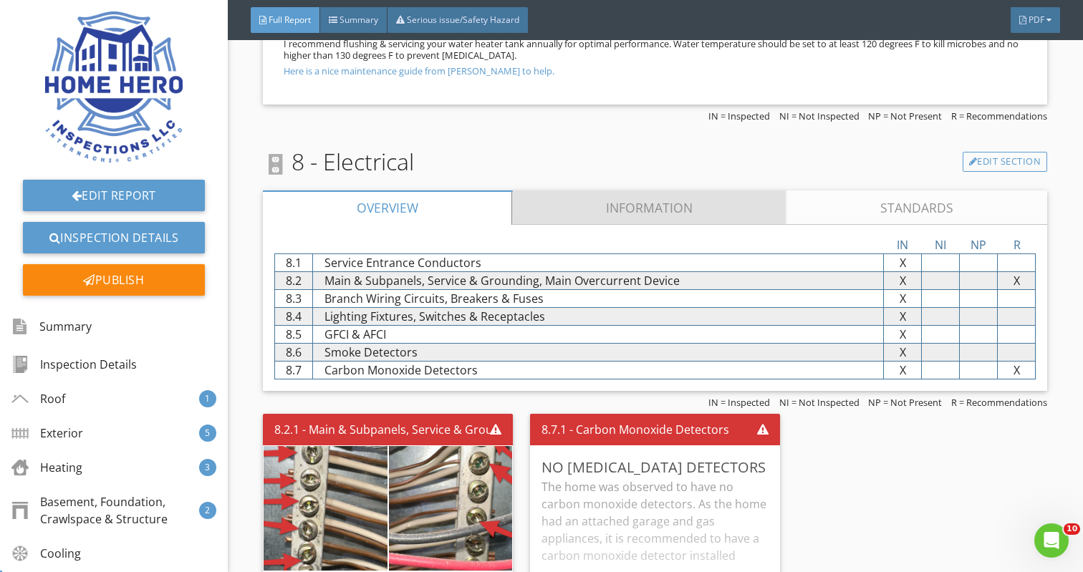
click at [660, 190] on link "Information" at bounding box center [650, 207] width 274 height 34
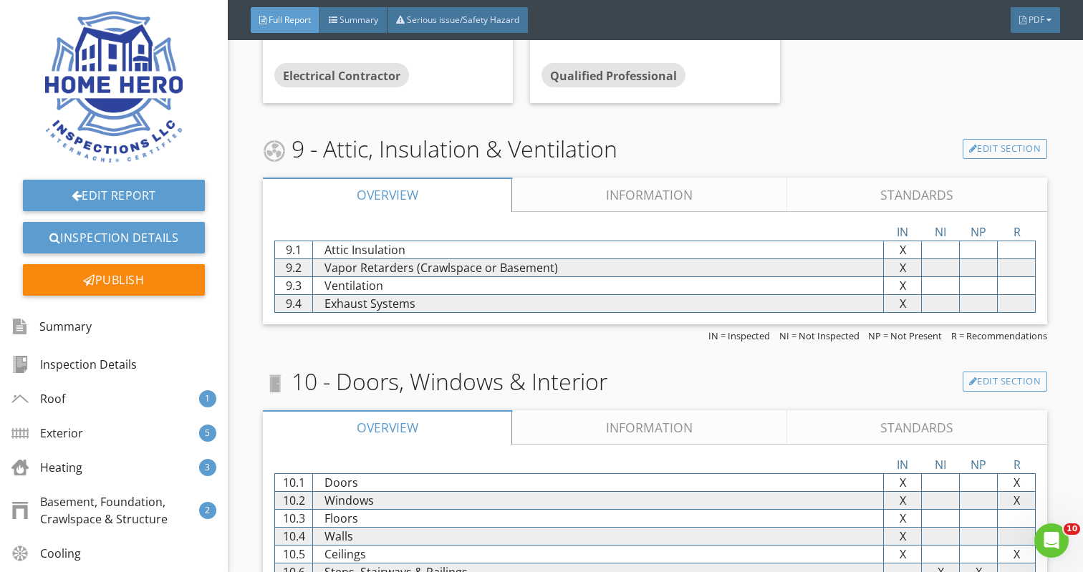
scroll to position [8364, 0]
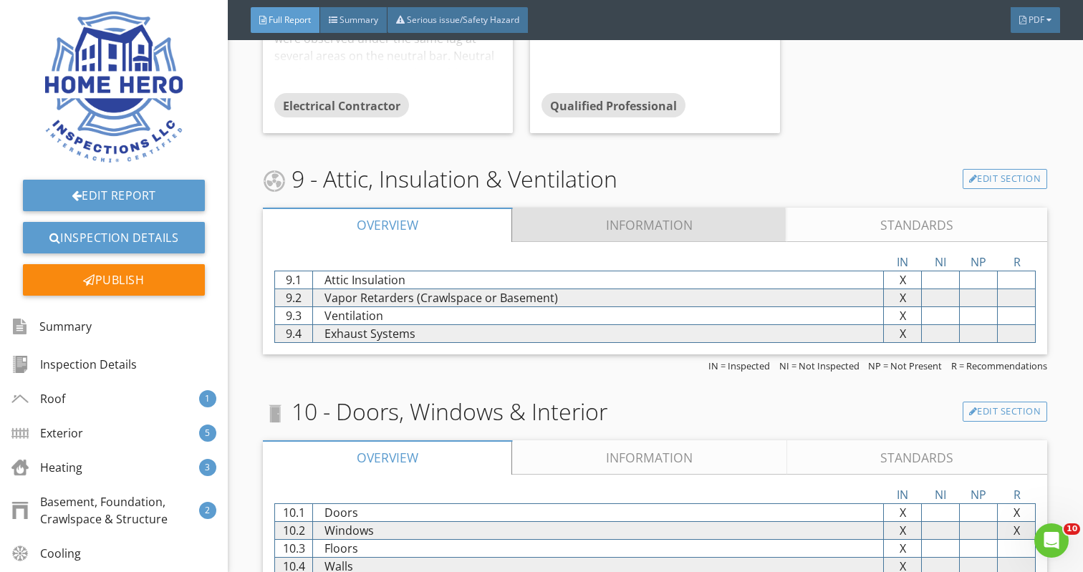
click at [660, 208] on link "Information" at bounding box center [650, 225] width 274 height 34
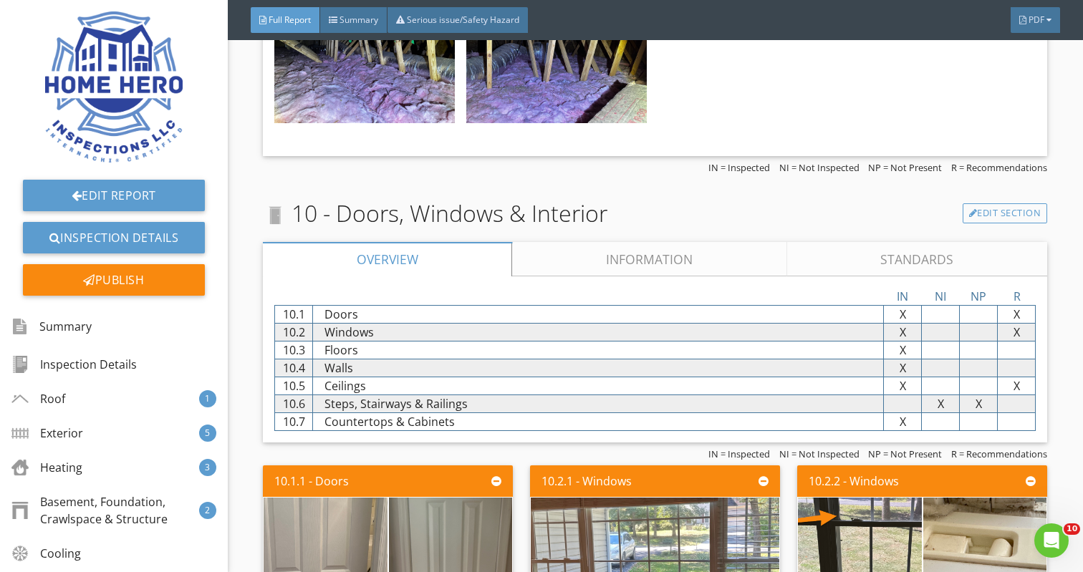
click at [644, 242] on link "Information" at bounding box center [650, 259] width 274 height 34
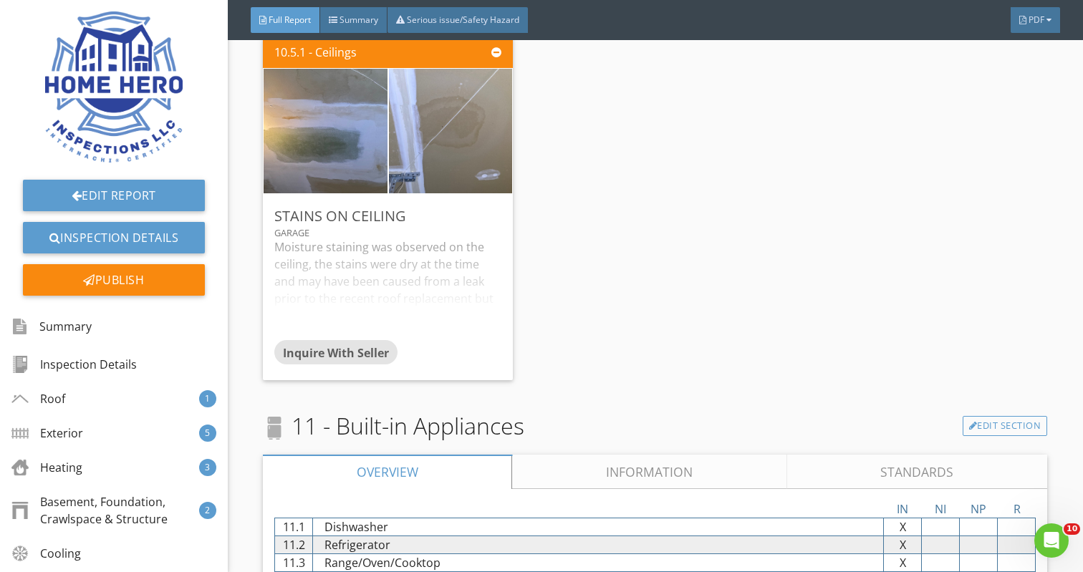
scroll to position [9624, 0]
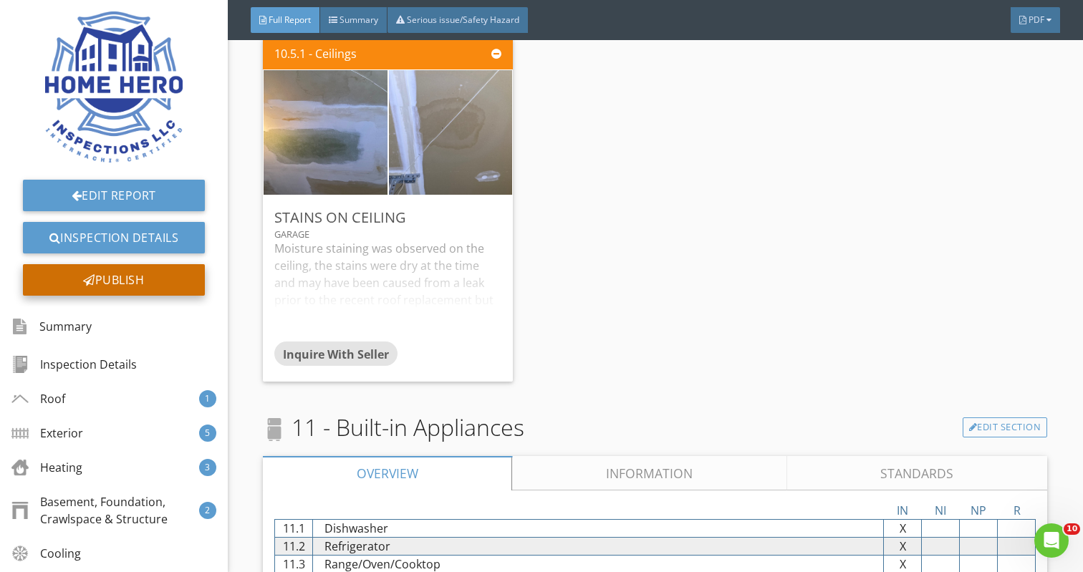
click at [115, 281] on div "Publish" at bounding box center [114, 280] width 182 height 32
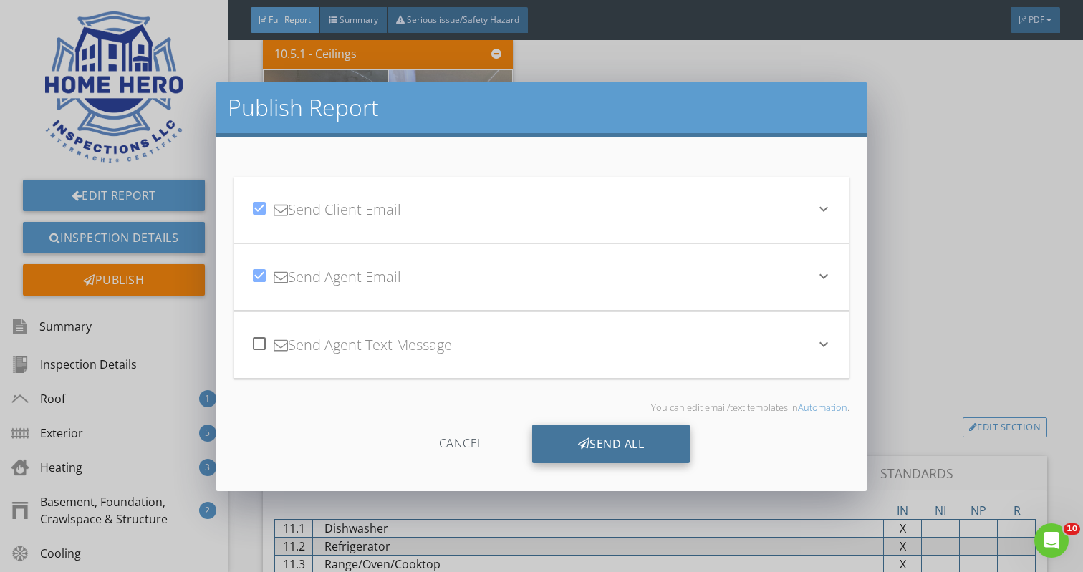
click at [562, 450] on div "Send All" at bounding box center [611, 444] width 158 height 39
